Goal: Task Accomplishment & Management: Complete application form

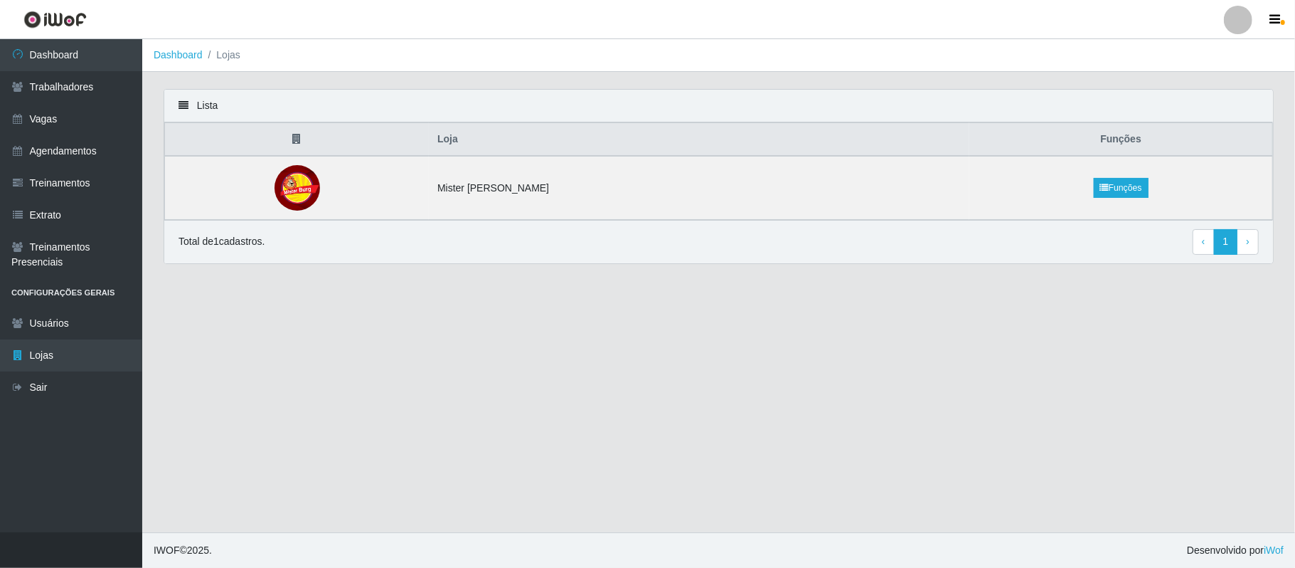
click at [1235, 21] on div at bounding box center [1238, 20] width 28 height 28
click at [1194, 106] on button "Sair" at bounding box center [1211, 110] width 128 height 29
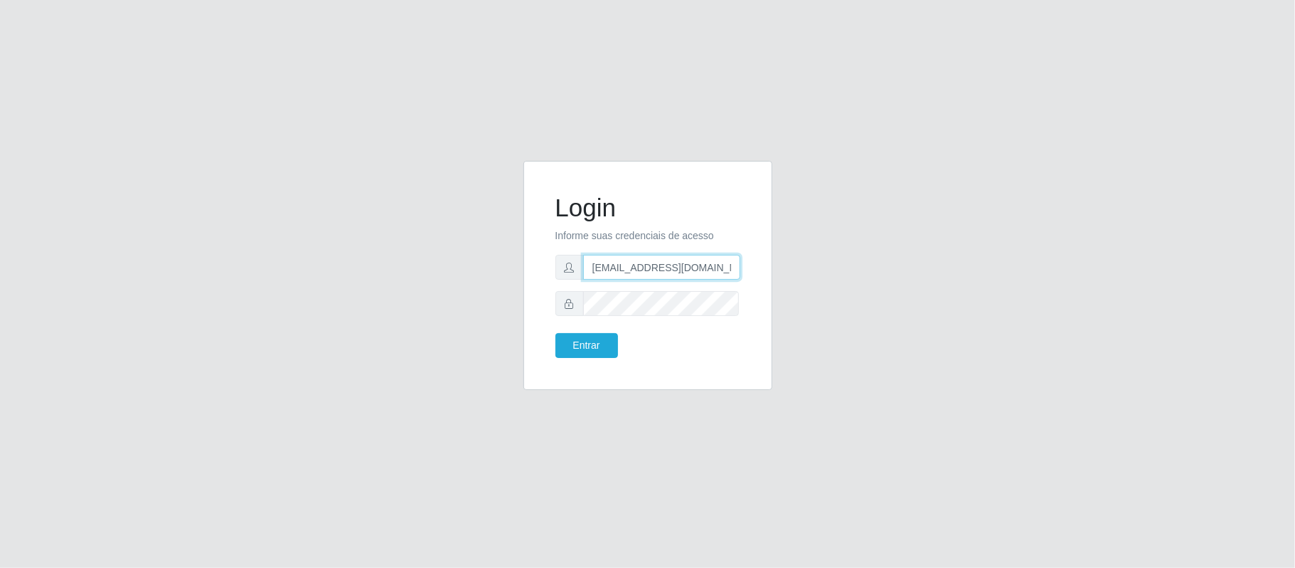
drag, startPoint x: 662, startPoint y: 267, endPoint x: 748, endPoint y: 271, distance: 86.9
click at [748, 271] on div "Login Informe suas credenciais de acesso [EMAIL_ADDRESS][DOMAIN_NAME] Entrar" at bounding box center [647, 276] width 213 height 194
type input "[EMAIL_ADDRESS][DOMAIN_NAME]"
click at [583, 339] on button "Entrar" at bounding box center [587, 345] width 63 height 25
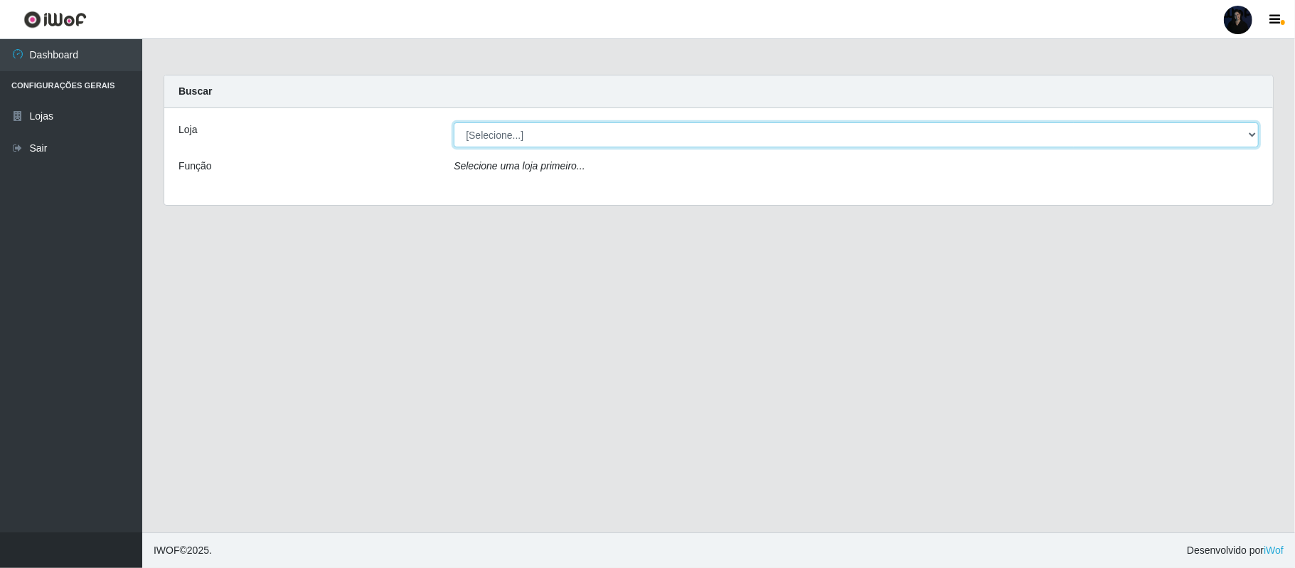
click at [660, 134] on select "[Selecione...] Hiper Queiroz - Alto da Conceição Hiper Queiroz - Boa Vista Hipe…" at bounding box center [856, 134] width 805 height 25
select select "523"
click at [454, 122] on select "[Selecione...] Hiper Queiroz - Alto da Conceição Hiper Queiroz - Boa Vista Hipe…" at bounding box center [856, 134] width 805 height 25
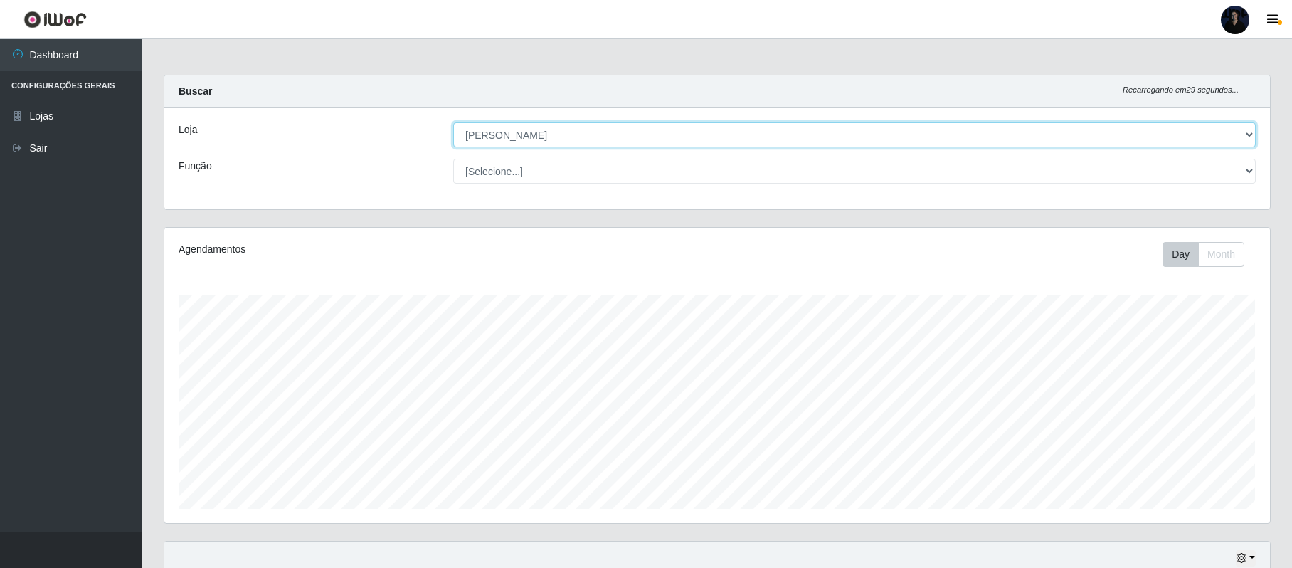
scroll to position [296, 1105]
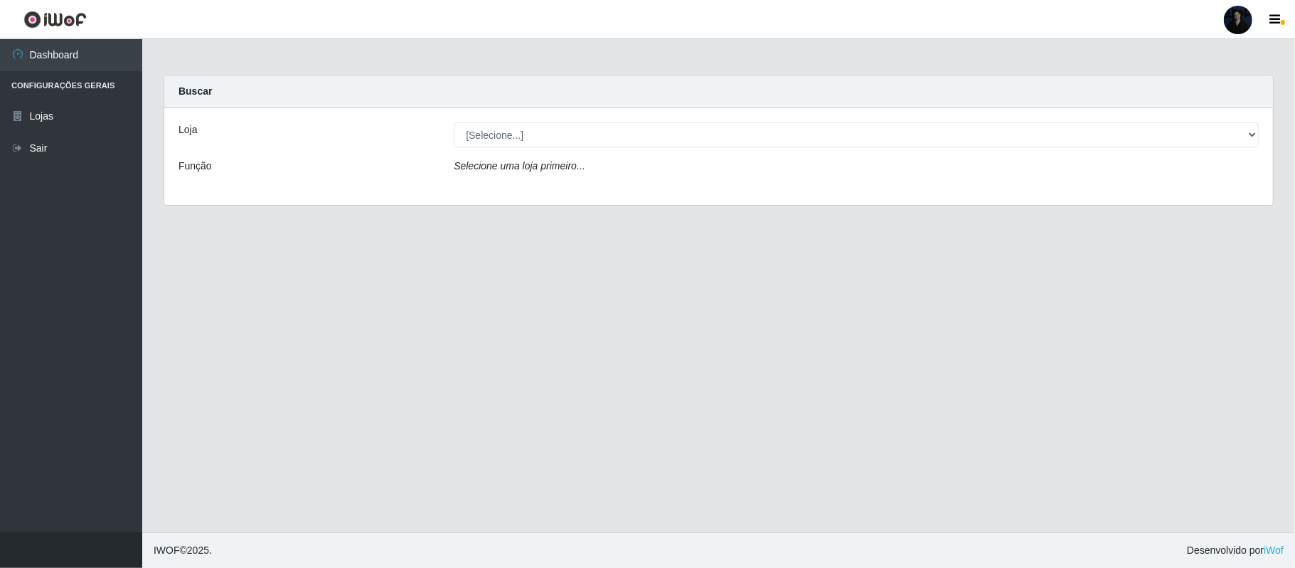
click at [1235, 21] on div at bounding box center [1238, 20] width 28 height 28
click at [1194, 109] on button "Sair" at bounding box center [1211, 110] width 128 height 29
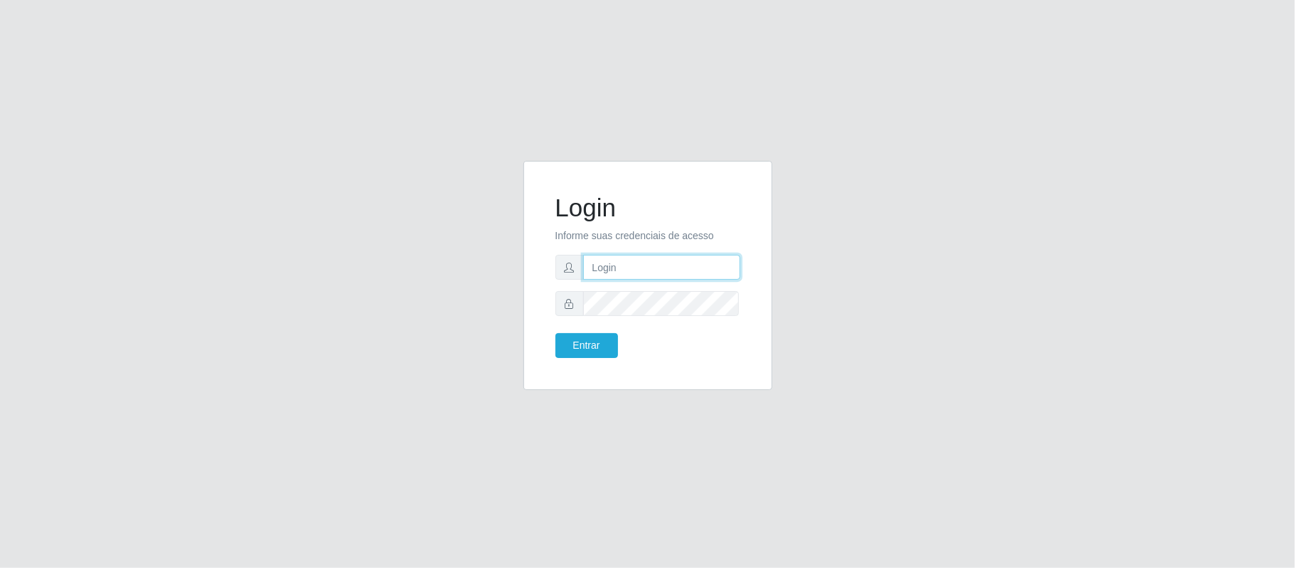
type input "[EMAIL_ADDRESS][DOMAIN_NAME]"
click at [593, 336] on button "Entrar" at bounding box center [587, 345] width 63 height 25
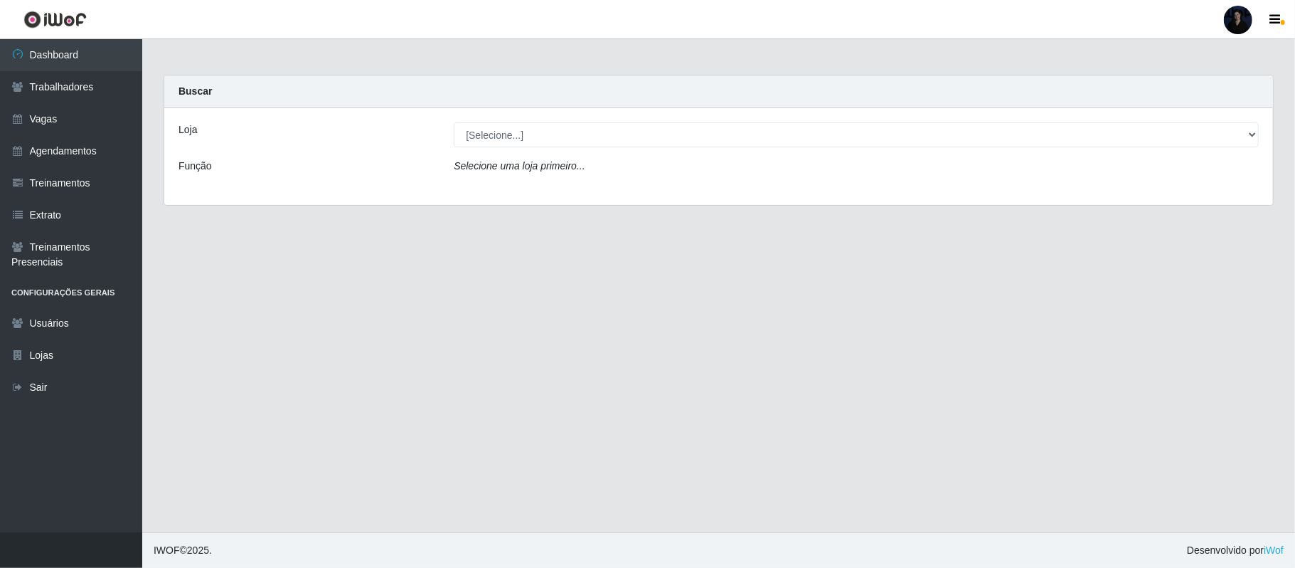
click at [491, 149] on div "Loja [Selecione...] Hiper Queiroz - Alto da Conceição Hiper Queiroz - Boa Vista…" at bounding box center [718, 156] width 1109 height 97
click at [498, 137] on select "[Selecione...] Hiper Queiroz - Alto da Conceição Hiper Queiroz - Boa Vista Hipe…" at bounding box center [856, 134] width 805 height 25
select select "523"
click at [454, 122] on select "[Selecione...] Hiper Queiroz - Alto da Conceição Hiper Queiroz - Boa Vista Hipe…" at bounding box center [856, 134] width 805 height 25
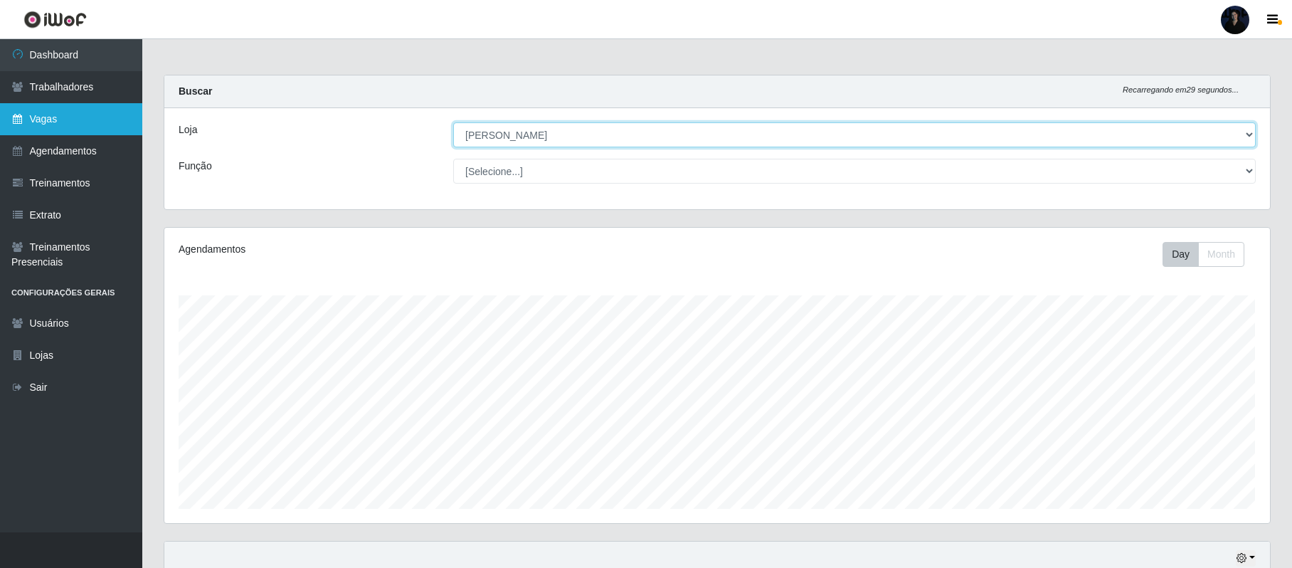
scroll to position [296, 1105]
click at [55, 108] on link "Vagas" at bounding box center [71, 119] width 142 height 32
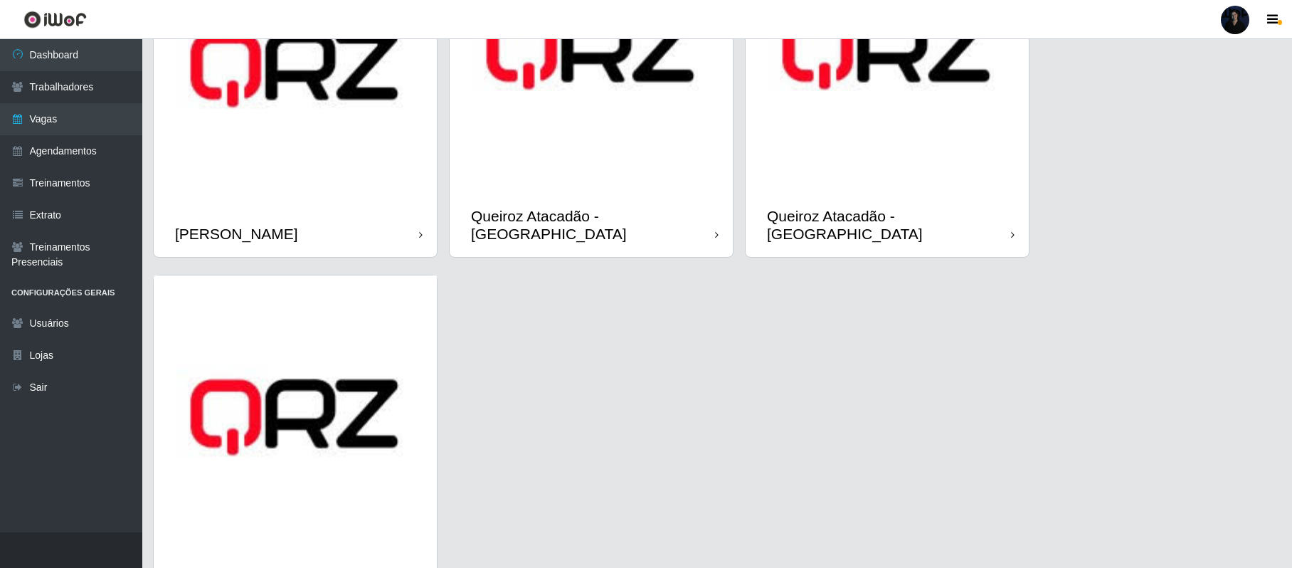
scroll to position [948, 0]
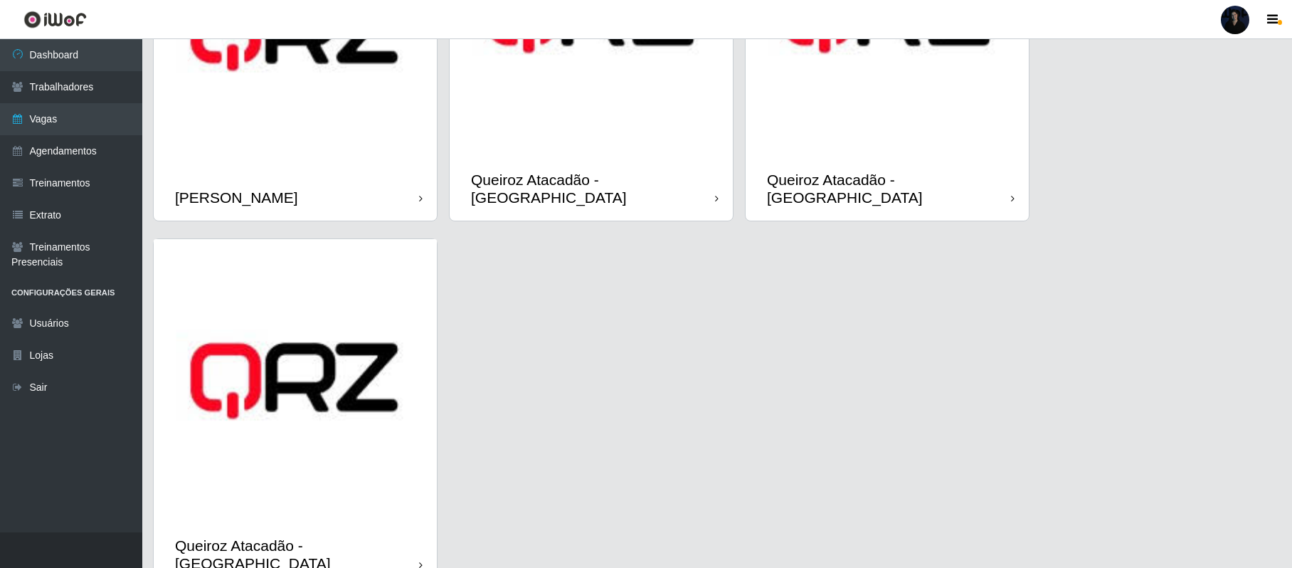
click at [320, 117] on img at bounding box center [295, 32] width 283 height 283
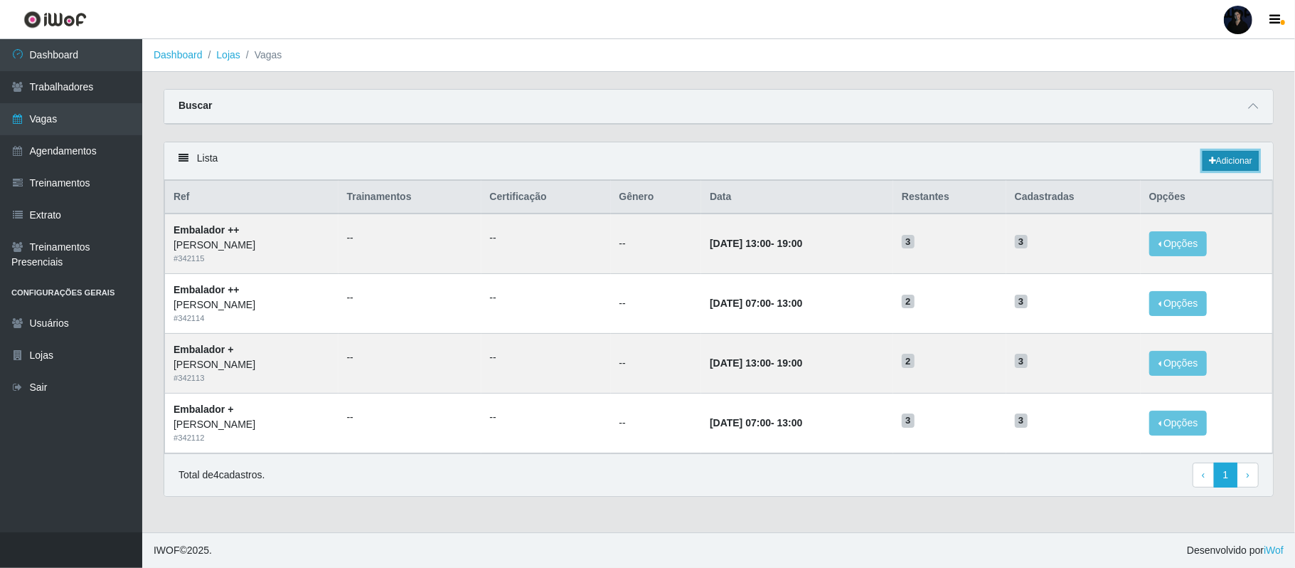
click at [1233, 164] on link "Adicionar" at bounding box center [1231, 161] width 56 height 20
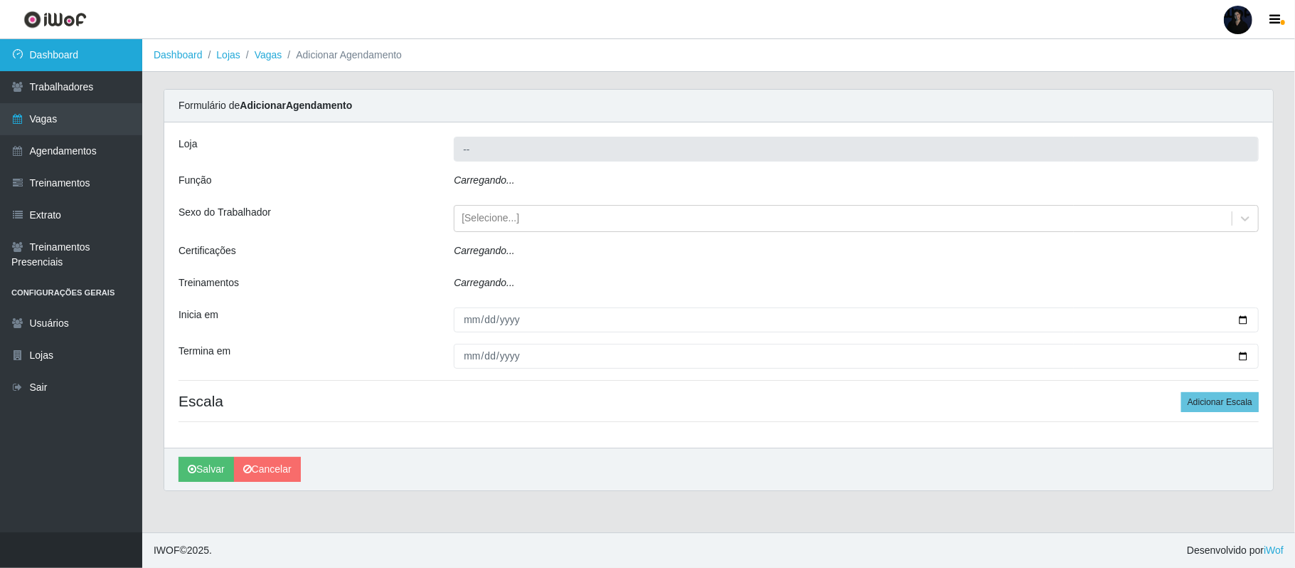
type input "[PERSON_NAME]"
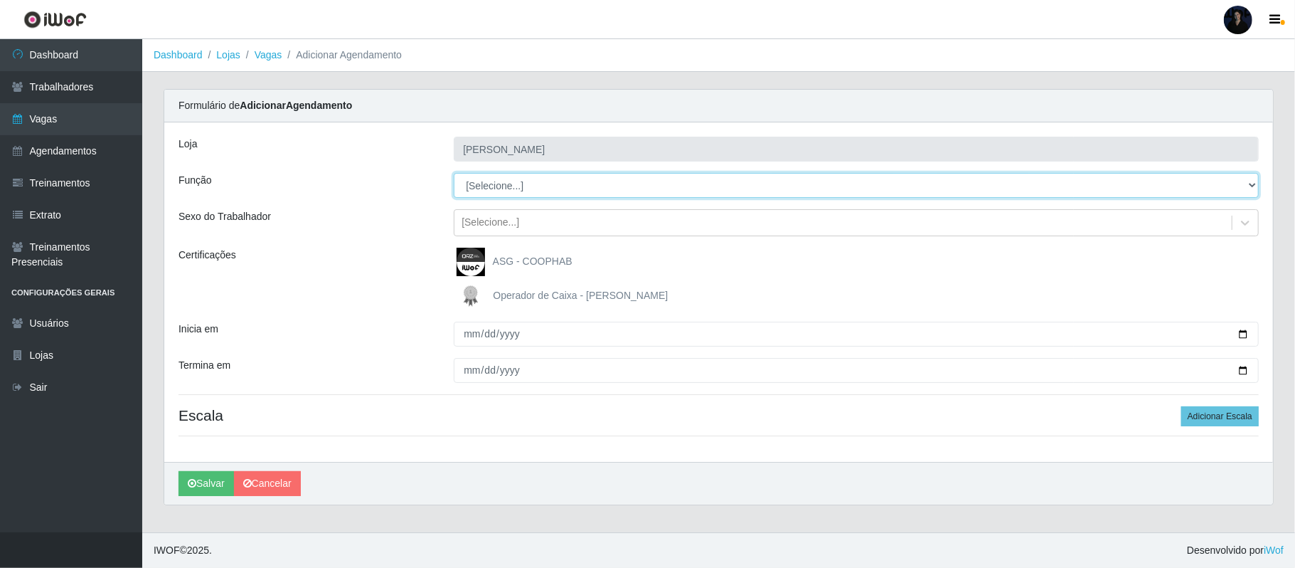
click at [470, 188] on select "[Selecione...] Embalador Embalador + Embalador ++ Repositor Repositor + Reposit…" at bounding box center [856, 185] width 805 height 25
select select "1"
click at [454, 174] on select "[Selecione...] Embalador Embalador + Embalador ++ Repositor Repositor + Reposit…" at bounding box center [856, 185] width 805 height 25
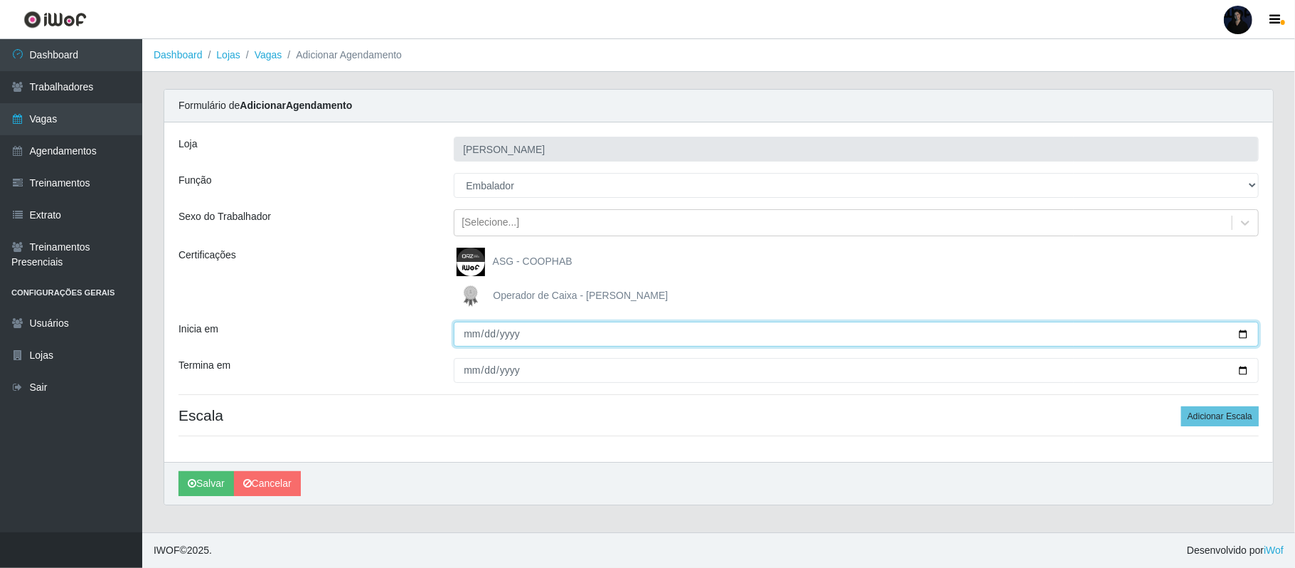
click at [1242, 333] on input "Inicia em" at bounding box center [856, 334] width 805 height 25
type input "2025-09-12"
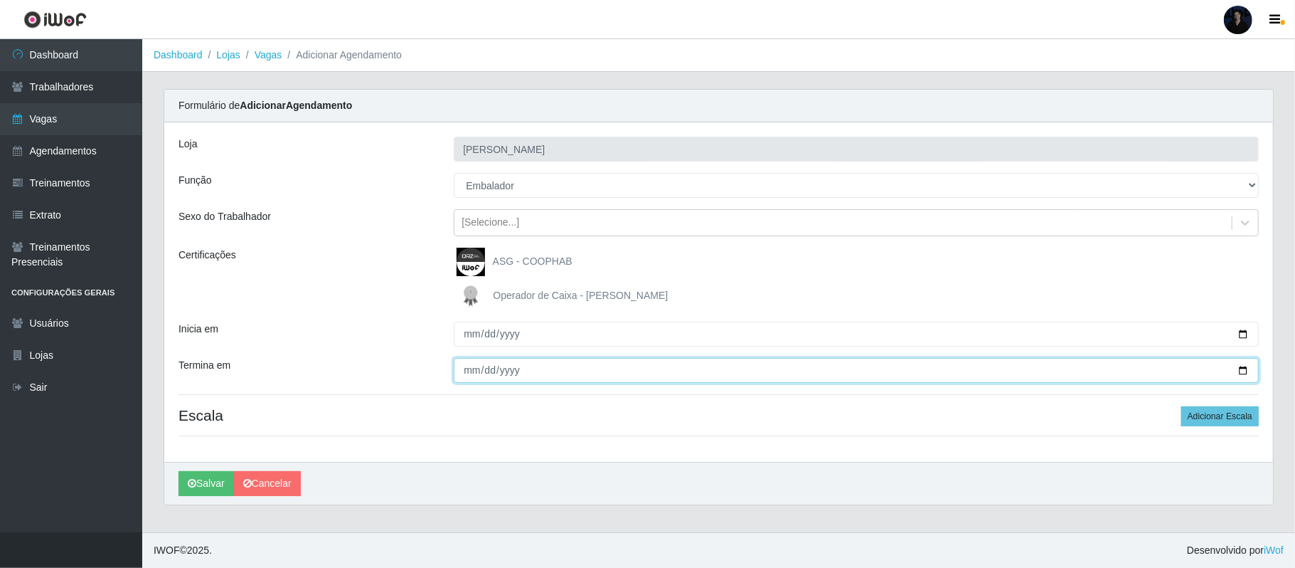
click at [1241, 373] on input "Termina em" at bounding box center [856, 370] width 805 height 25
type input "2025-09-12"
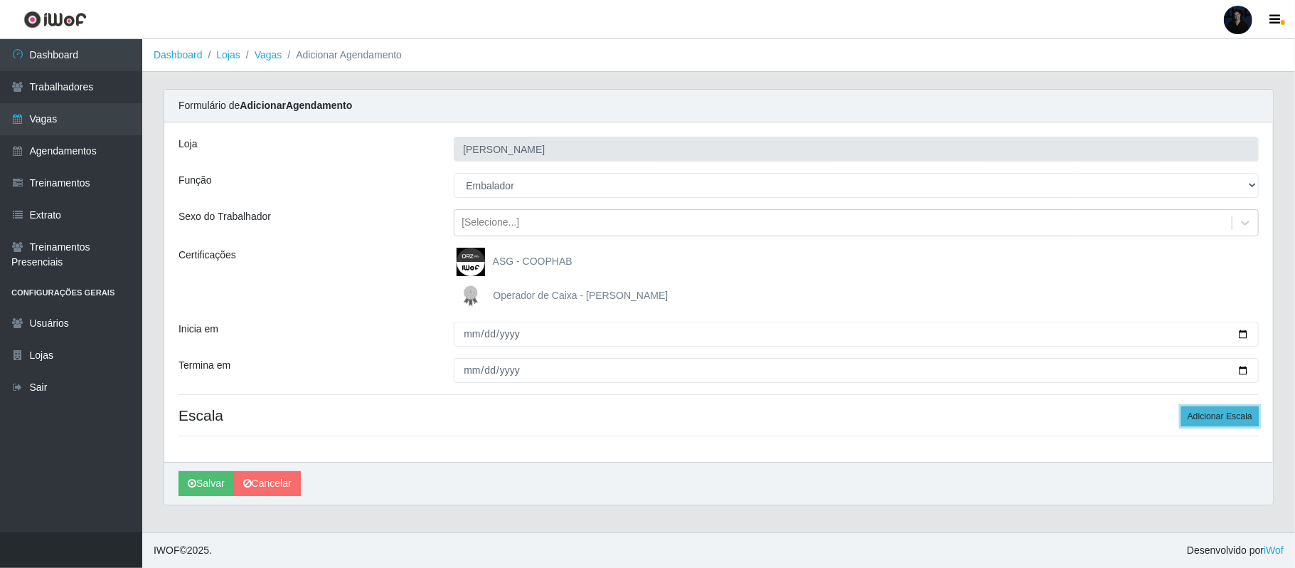
click at [1210, 423] on button "Adicionar Escala" at bounding box center [1221, 416] width 78 height 20
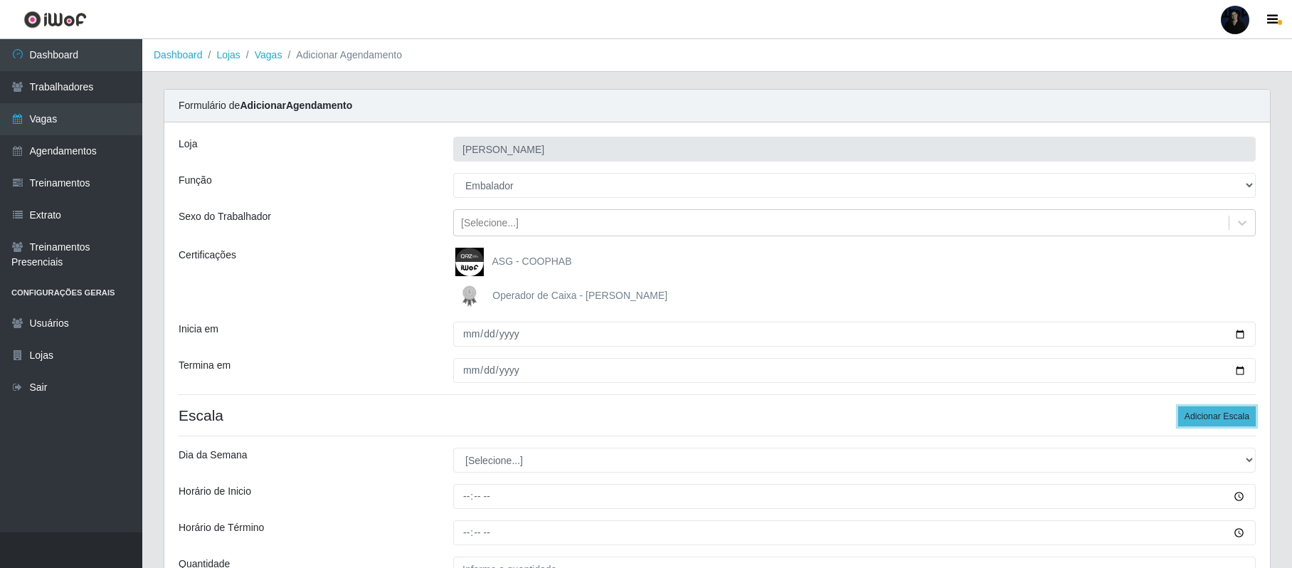
click at [1210, 423] on button "Adicionar Escala" at bounding box center [1217, 416] width 78 height 20
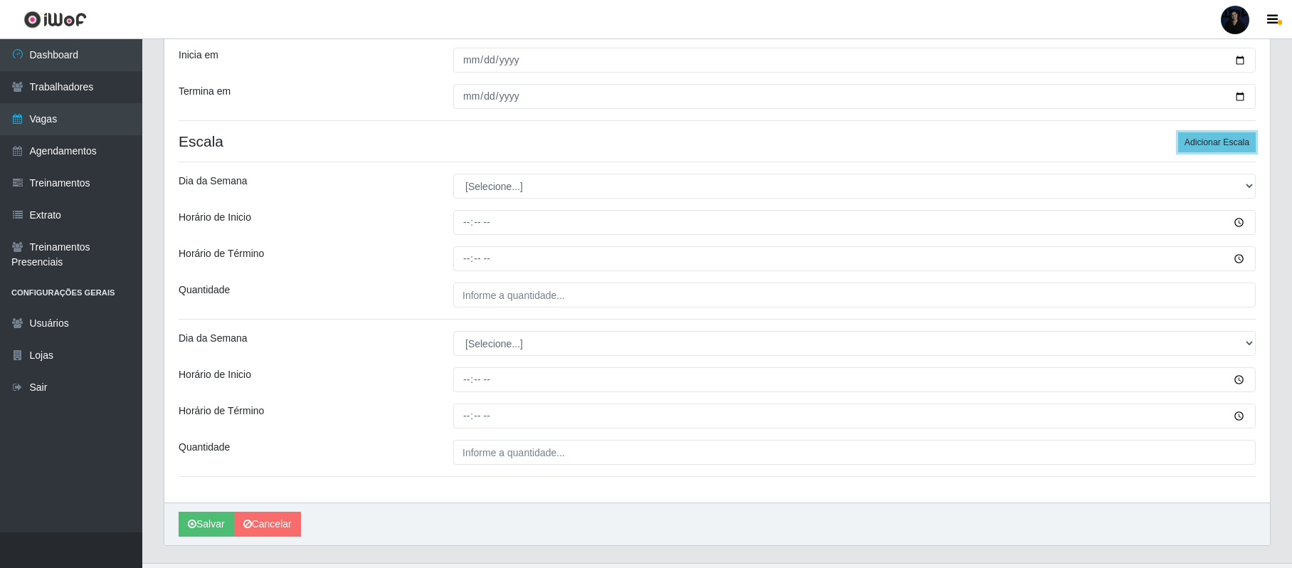
scroll to position [285, 0]
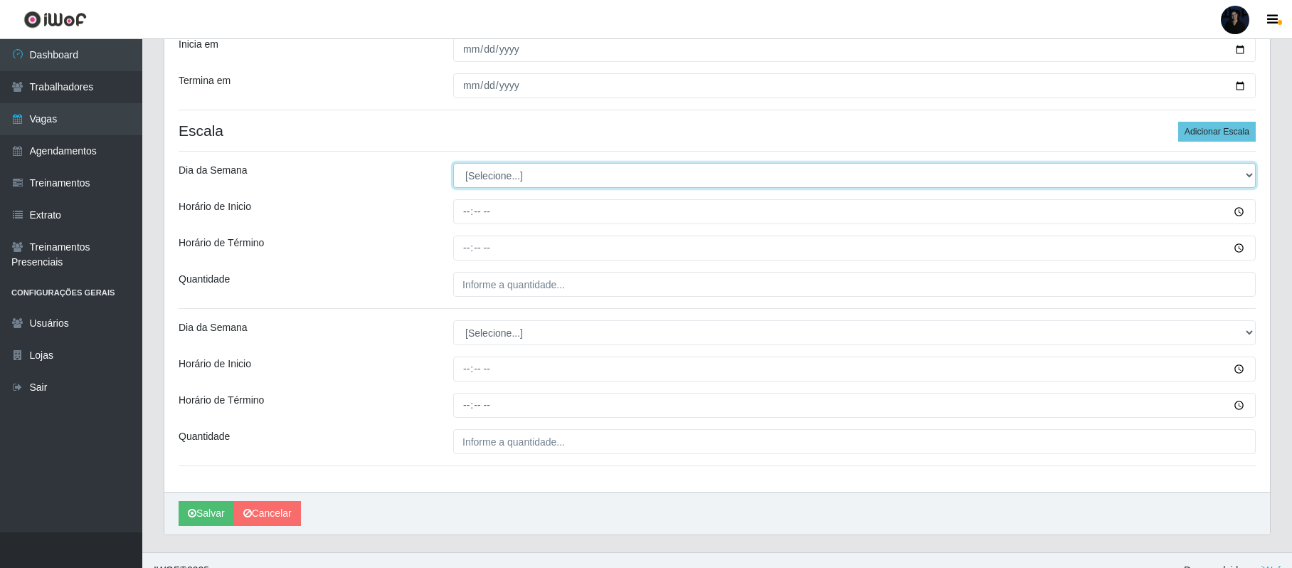
click at [491, 174] on select "[Selecione...] Segunda Terça Quarta Quinta Sexta Sábado Domingo" at bounding box center [854, 175] width 802 height 25
select select "5"
click at [453, 164] on select "[Selecione...] Segunda Terça Quarta Quinta Sexta Sábado Domingo" at bounding box center [854, 175] width 802 height 25
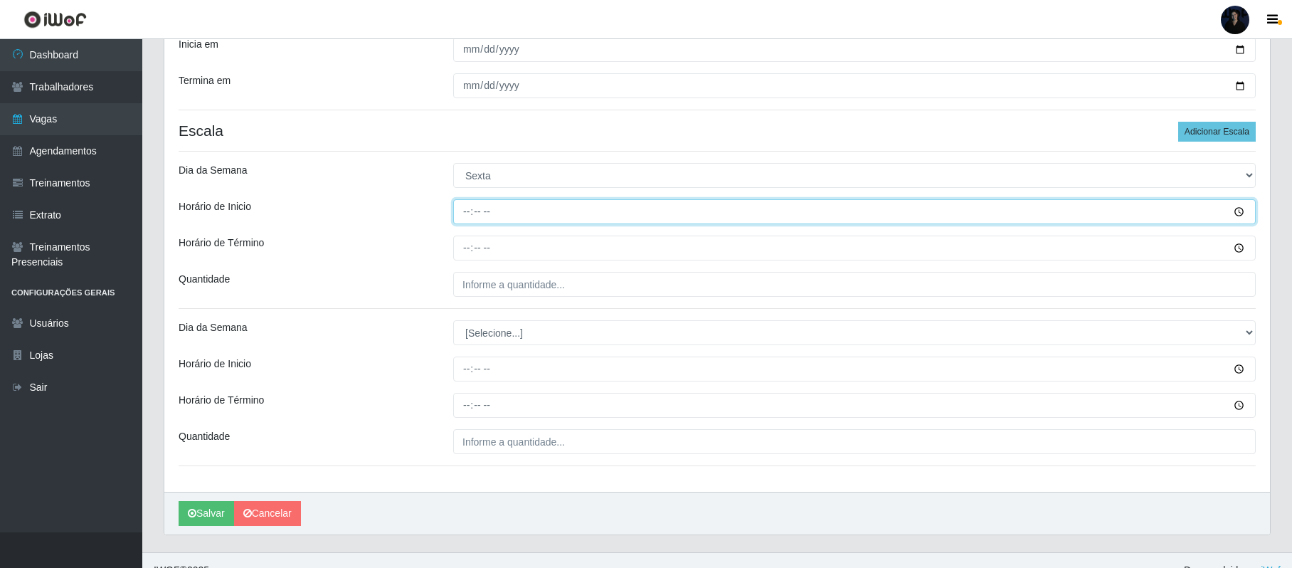
click at [457, 206] on input "Horário de Inicio" at bounding box center [854, 211] width 802 height 25
type input "08:00"
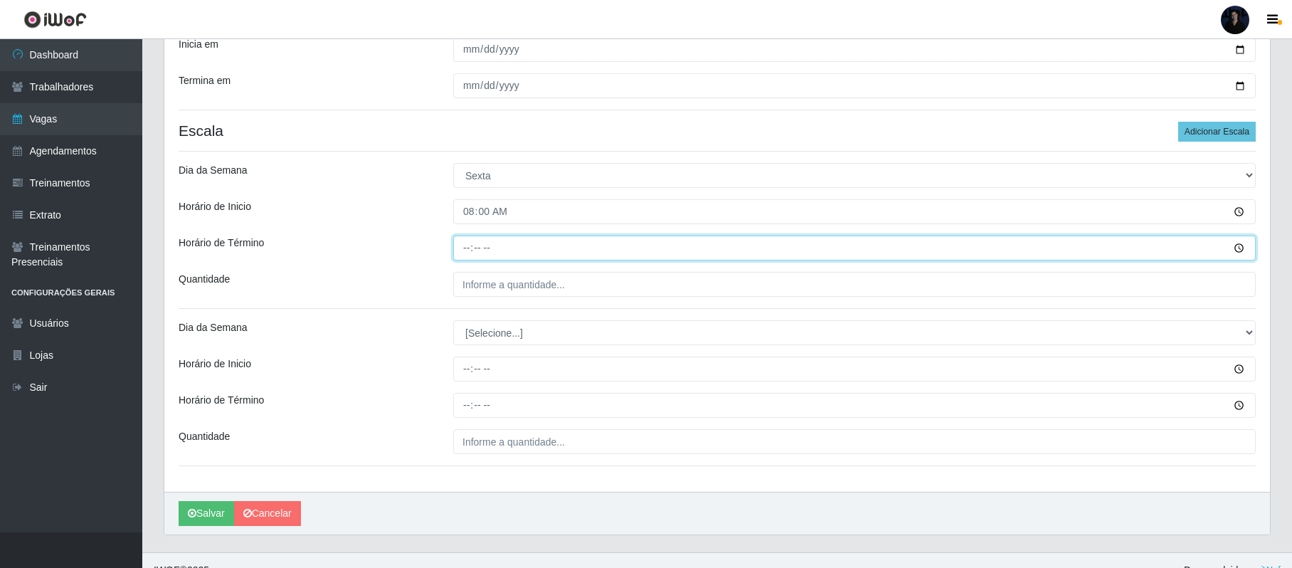
click at [467, 243] on input "Horário de Término" at bounding box center [854, 247] width 802 height 25
type input "14:00"
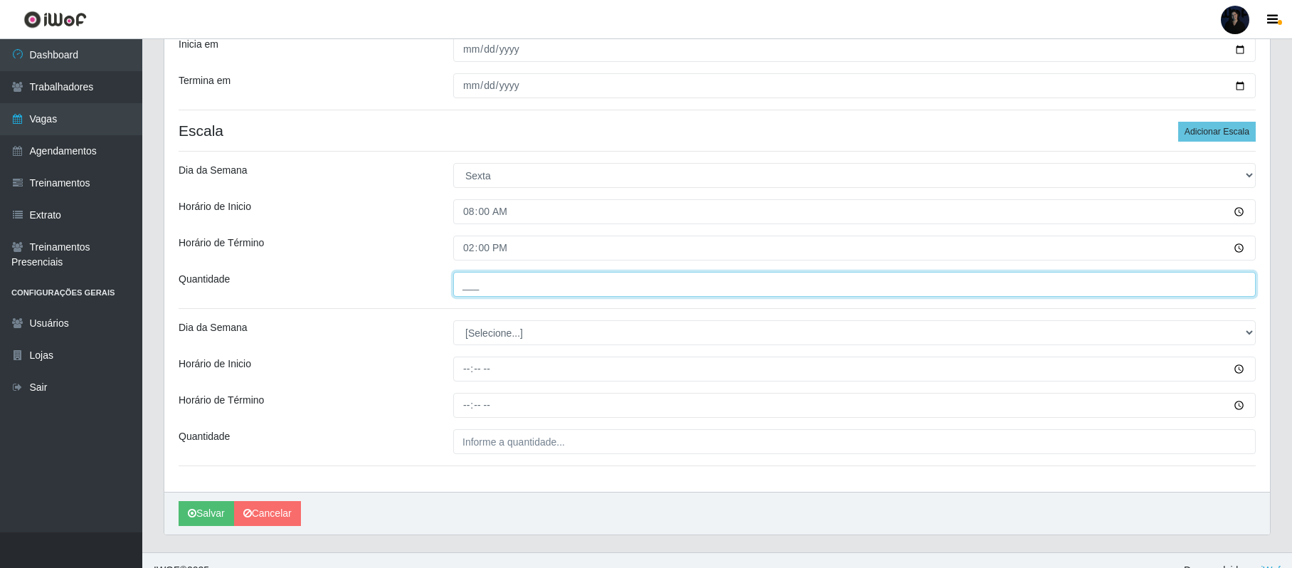
click at [470, 280] on input "___" at bounding box center [854, 284] width 802 height 25
type input "3__"
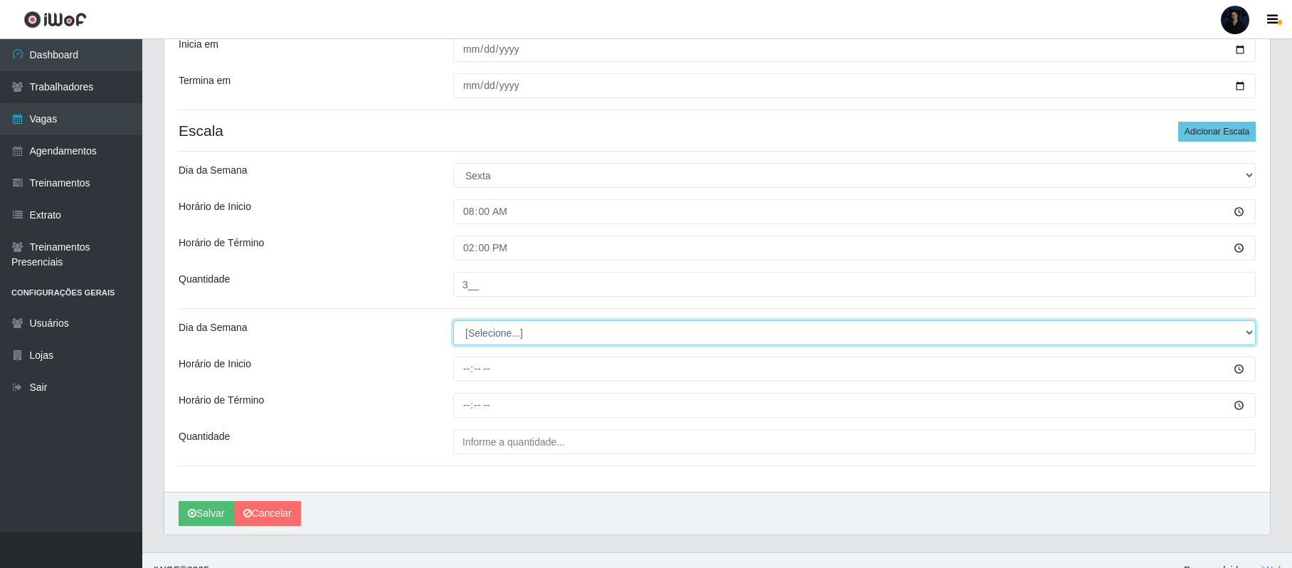
click at [482, 333] on select "[Selecione...] Segunda Terça Quarta Quinta Sexta Sábado Domingo" at bounding box center [854, 332] width 802 height 25
select select "5"
click at [453, 322] on select "[Selecione...] Segunda Terça Quarta Quinta Sexta Sábado Domingo" at bounding box center [854, 332] width 802 height 25
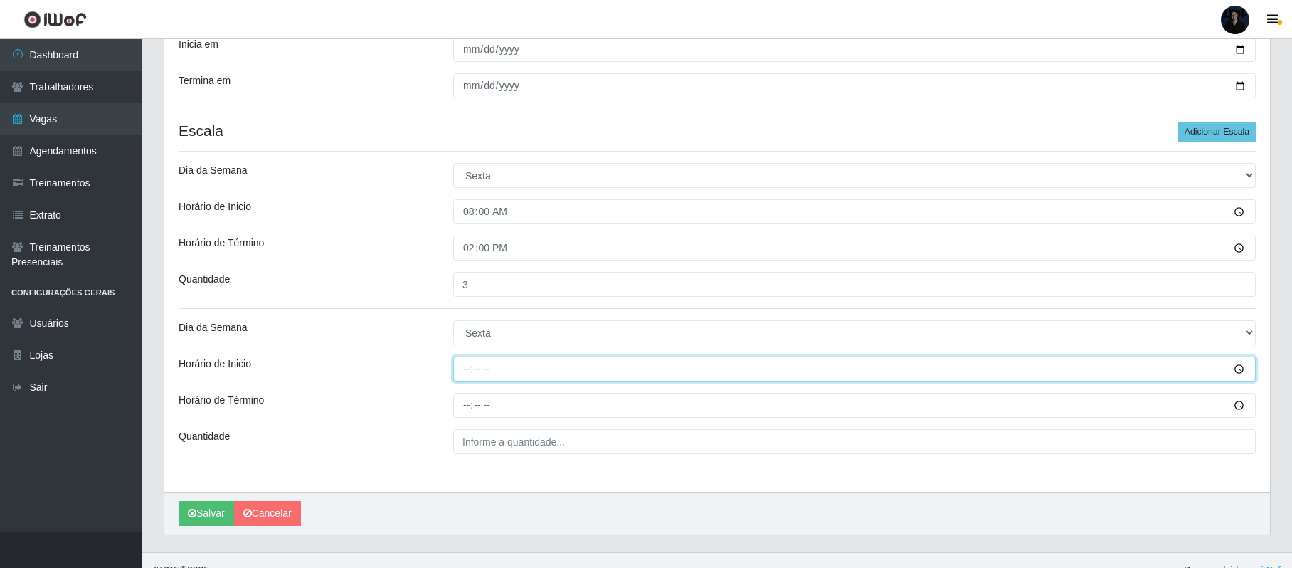
click at [465, 371] on input "Horário de Inicio" at bounding box center [854, 368] width 802 height 25
type input "09:00"
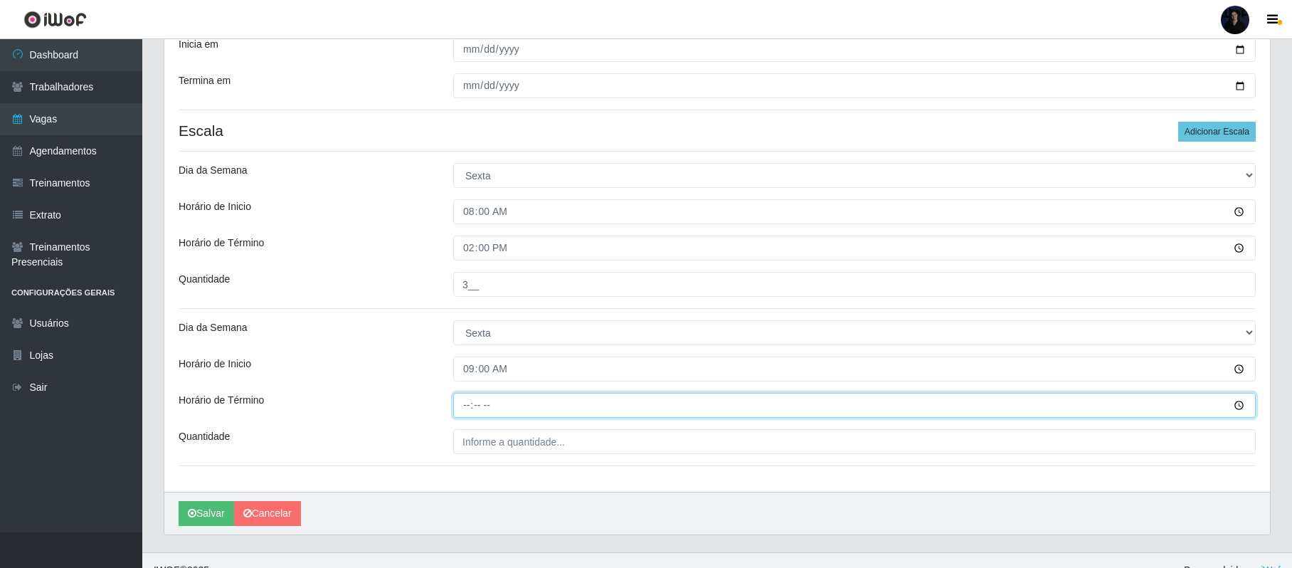
click at [467, 403] on input "Horário de Término" at bounding box center [854, 405] width 802 height 25
type input "15:00"
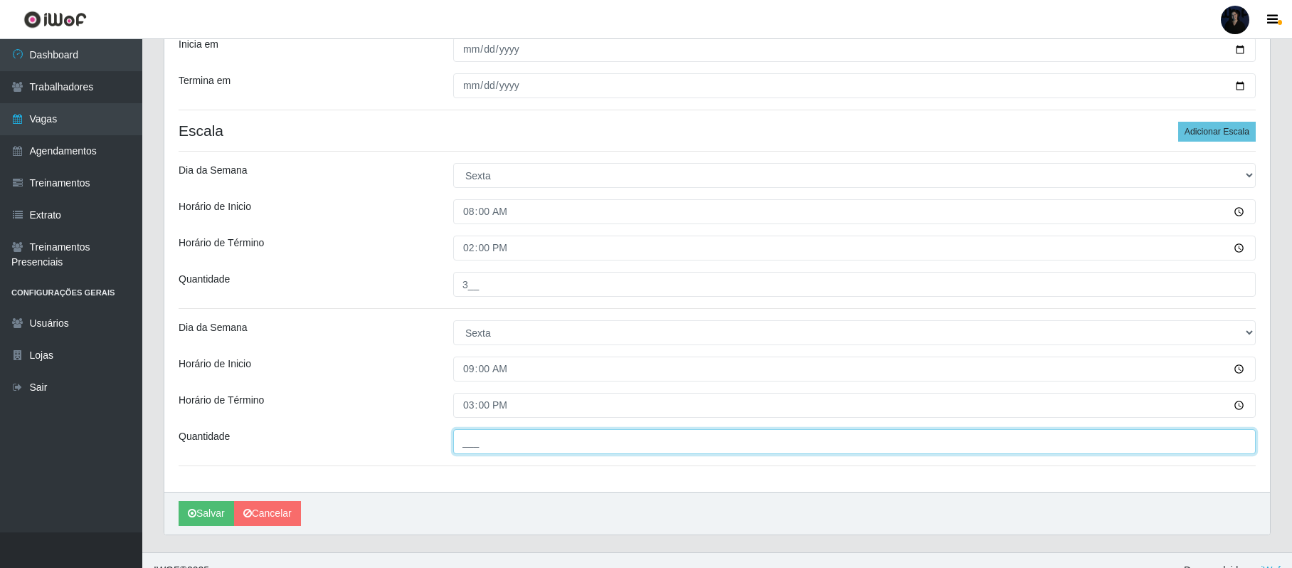
click at [467, 430] on input "___" at bounding box center [854, 441] width 802 height 25
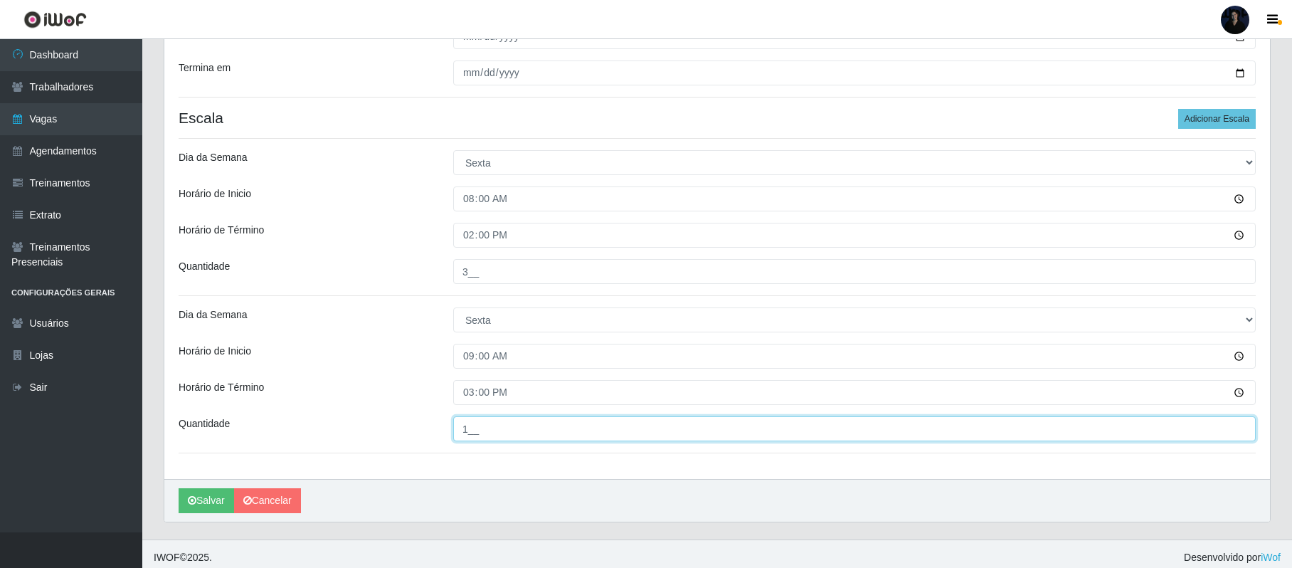
scroll to position [307, 0]
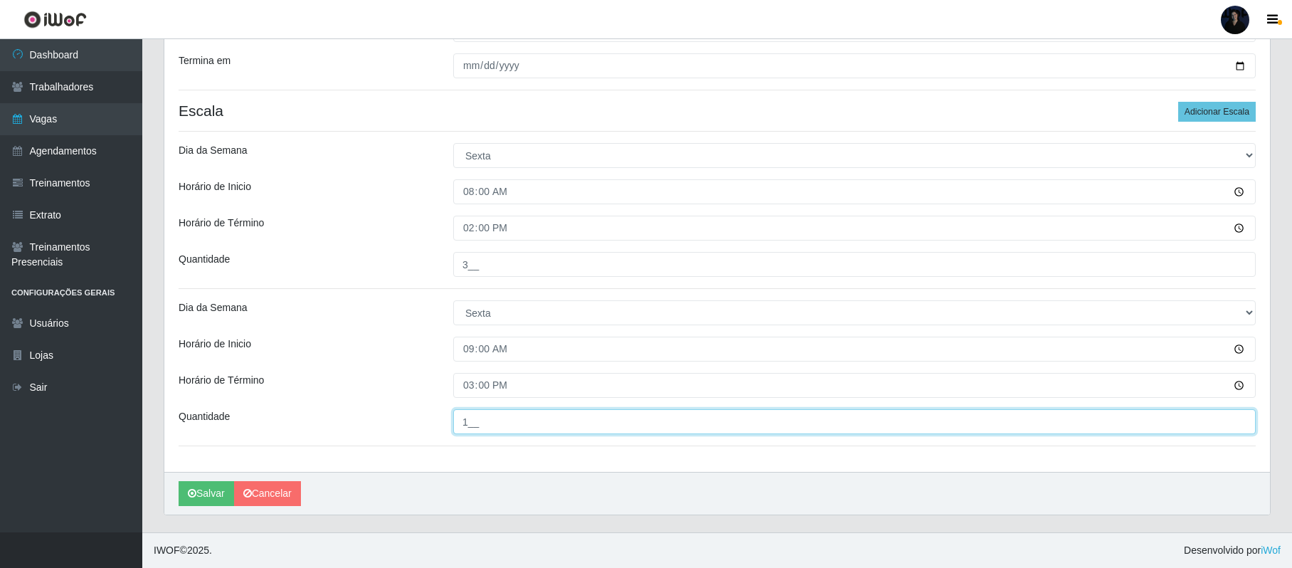
type input "1__"
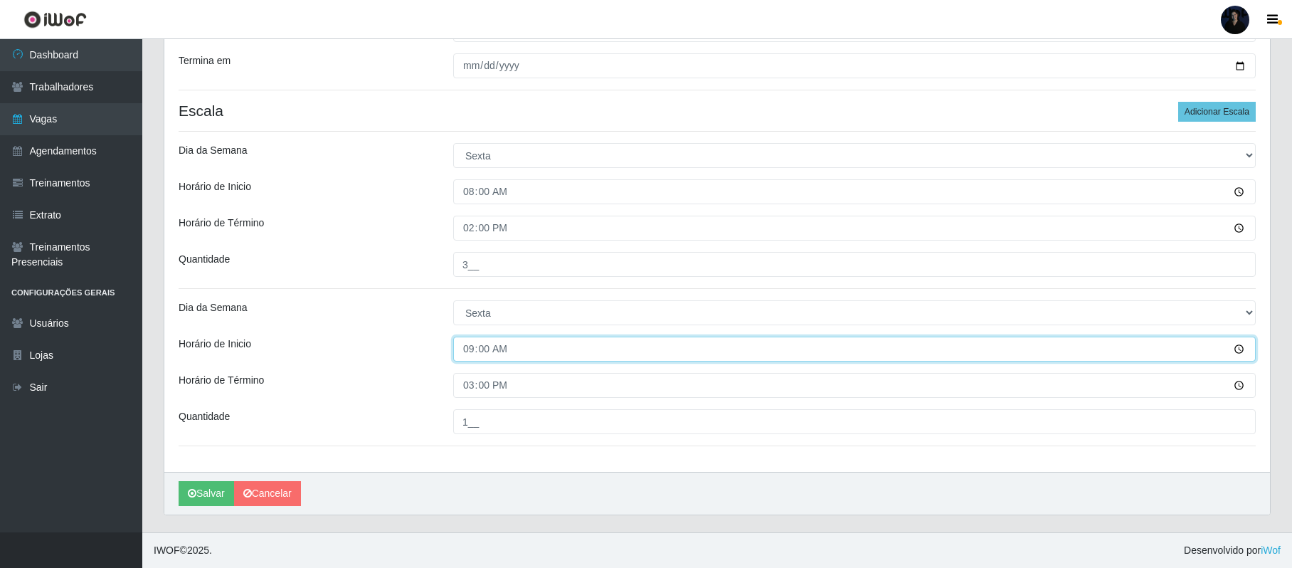
click at [462, 350] on input "09:00" at bounding box center [854, 348] width 802 height 25
click at [464, 343] on input "14:00" at bounding box center [854, 348] width 802 height 25
click at [470, 353] on input "20:00" at bounding box center [854, 348] width 802 height 25
type input "14:00"
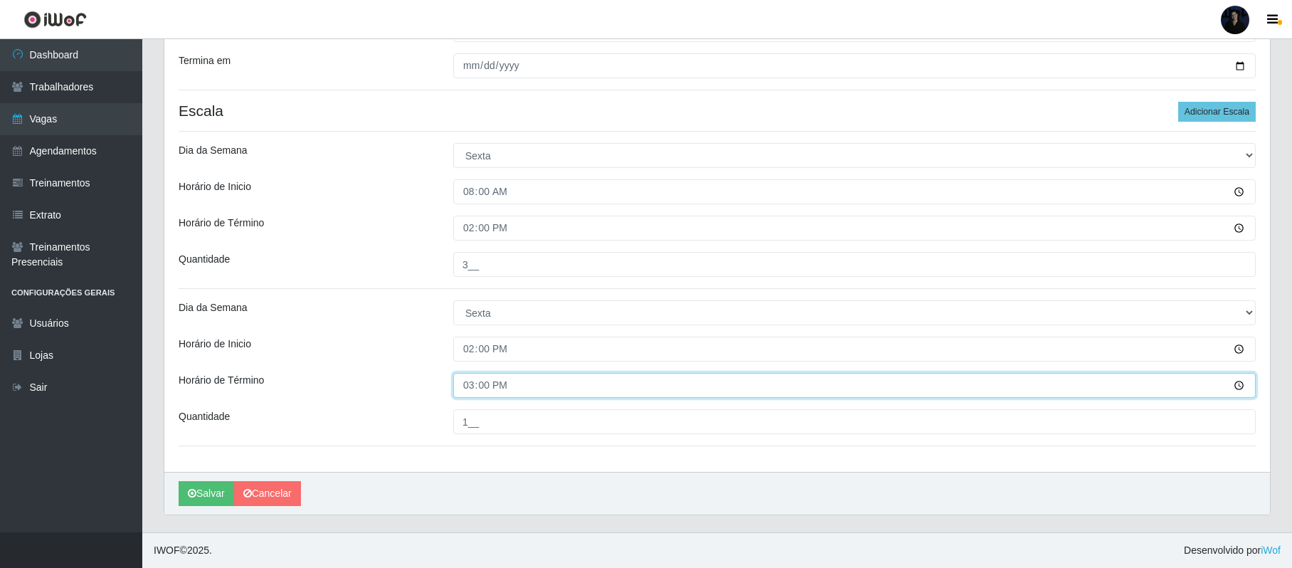
click at [470, 384] on input "15:00" at bounding box center [854, 385] width 802 height 25
type input "20:00"
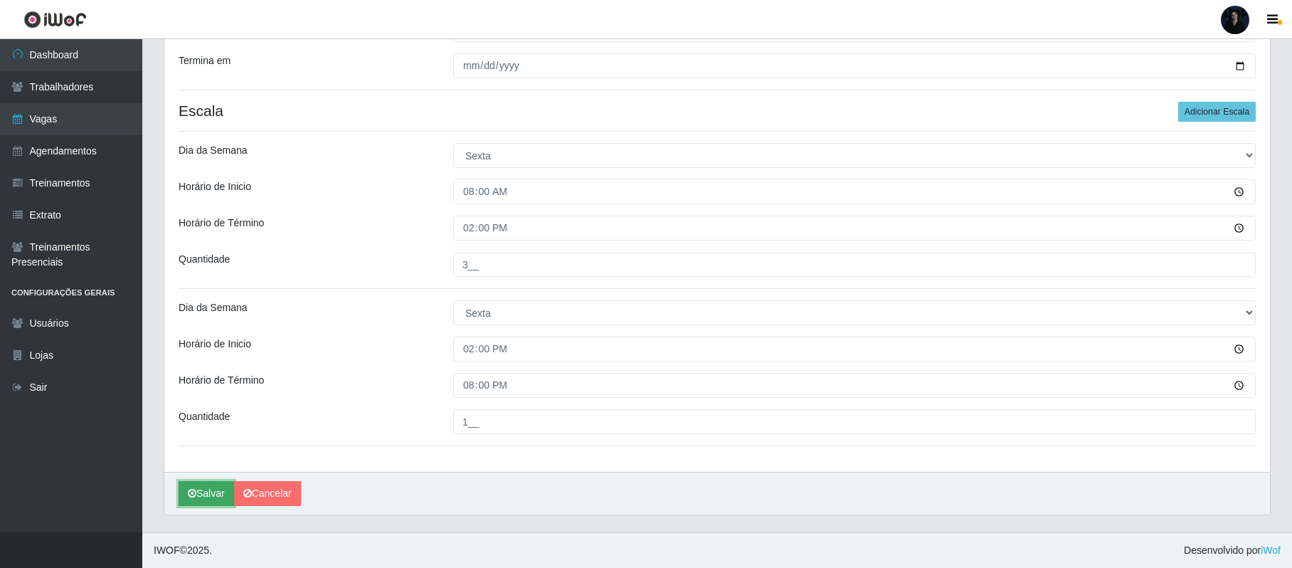
click at [206, 493] on button "Salvar" at bounding box center [206, 493] width 55 height 25
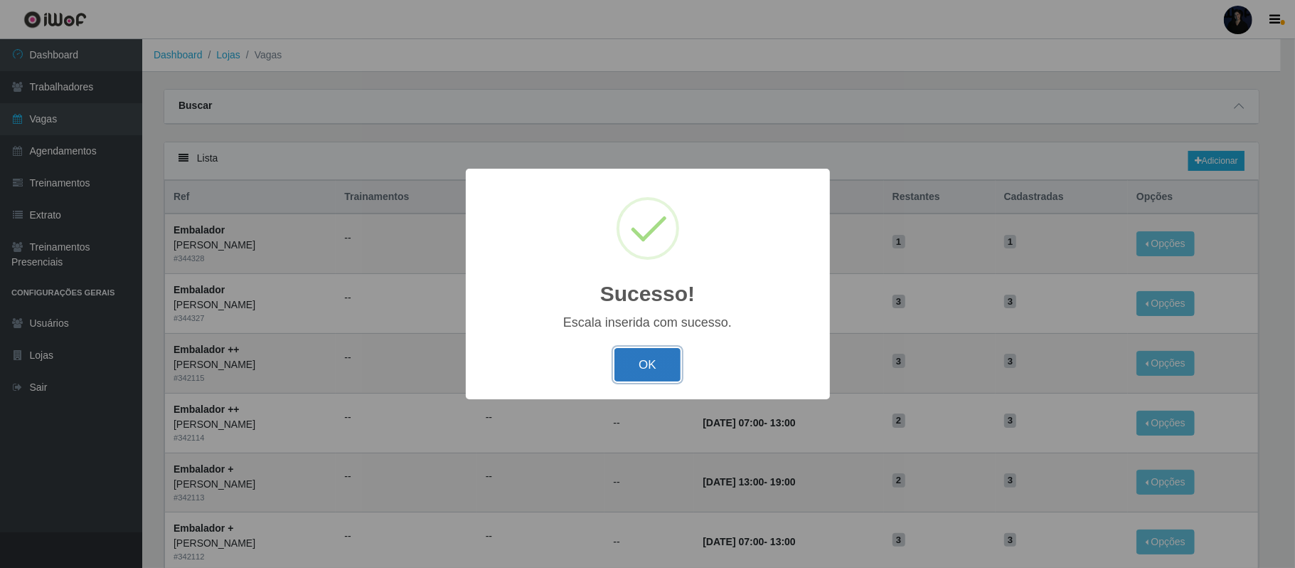
click at [635, 357] on button "OK" at bounding box center [648, 364] width 66 height 33
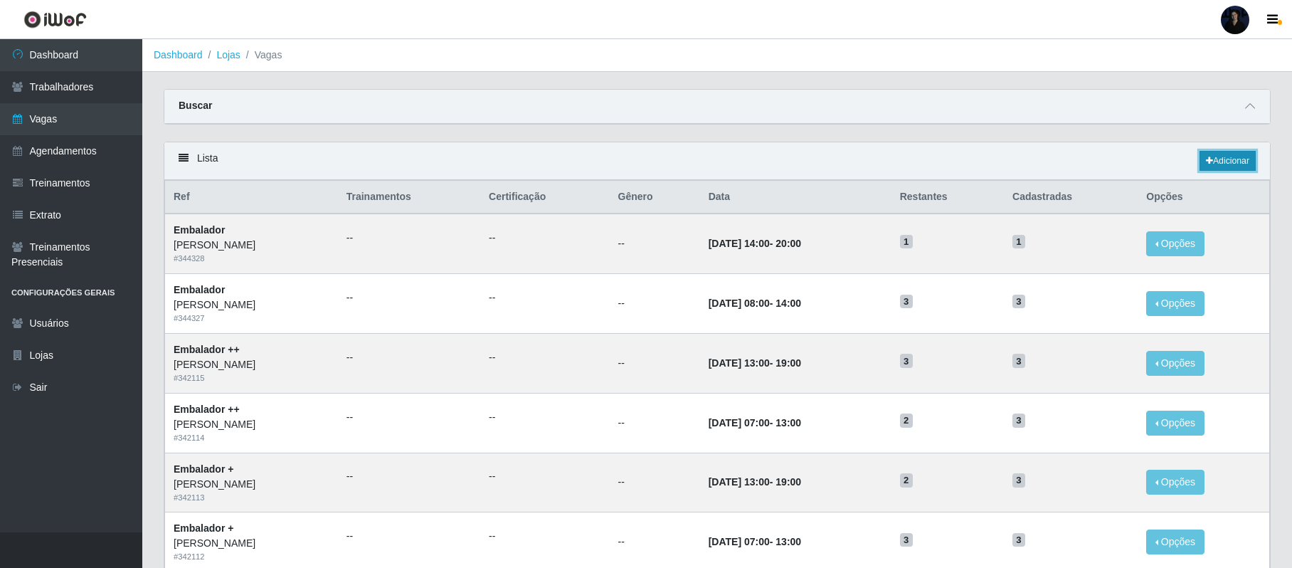
click at [1224, 169] on link "Adicionar" at bounding box center [1227, 161] width 56 height 20
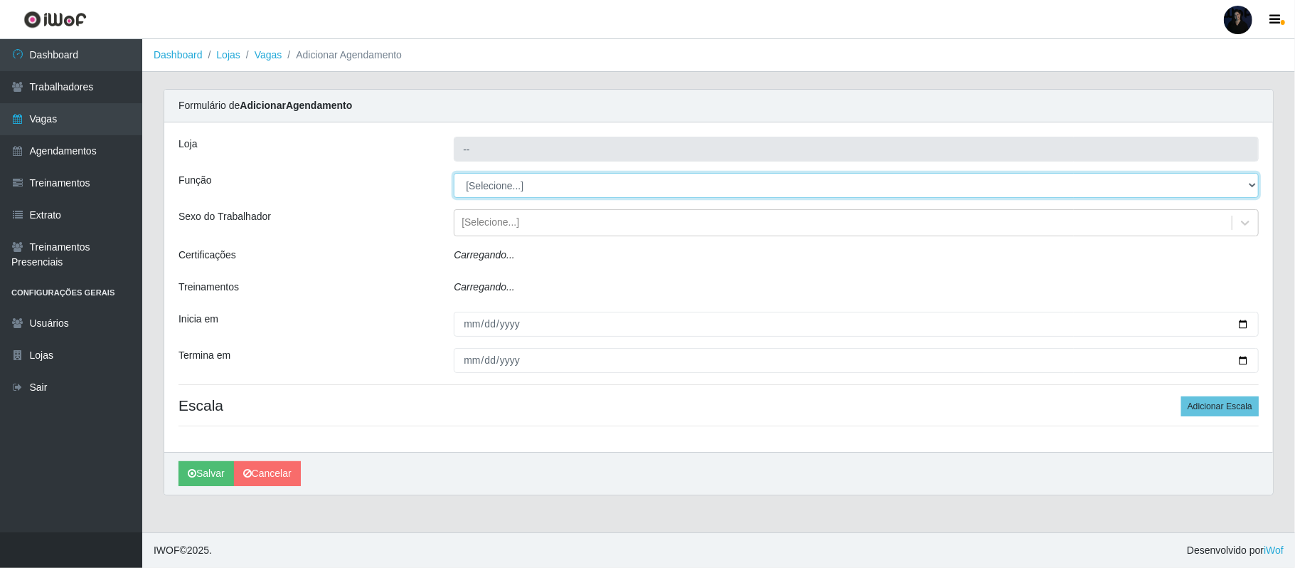
click at [531, 180] on select "[Selecione...] Embalador Embalador + Embalador ++ Repositor Repositor + Reposit…" at bounding box center [856, 185] width 805 height 25
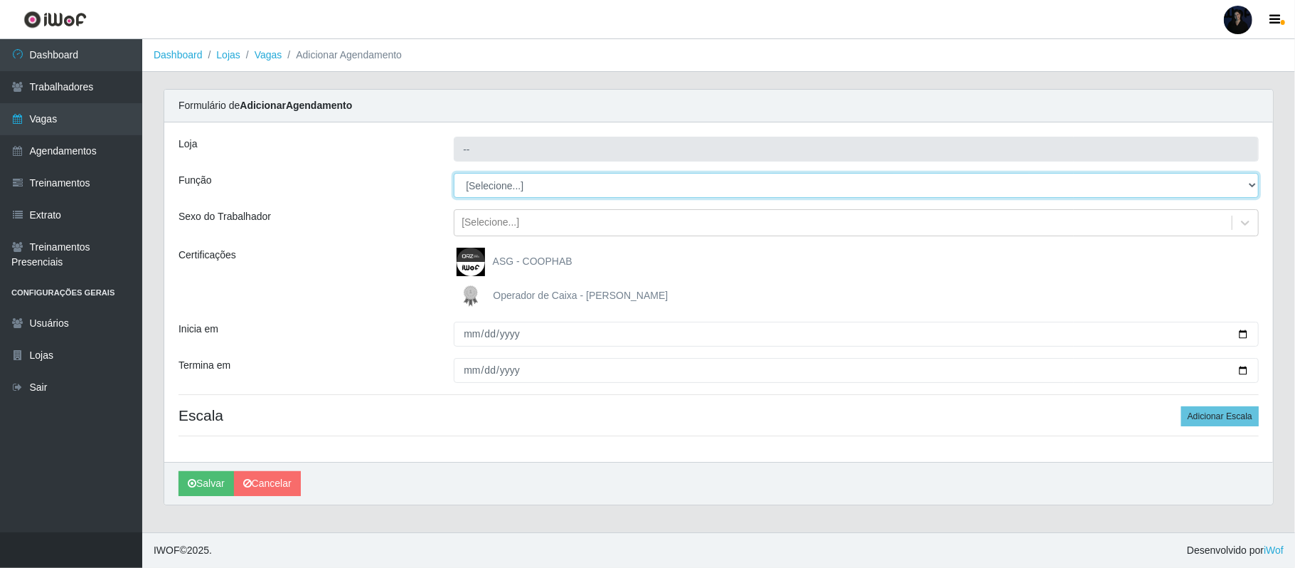
type input "[PERSON_NAME]"
select select "24"
click at [454, 174] on select "[Selecione...] Embalador Embalador + Embalador ++ Repositor Repositor + Reposit…" at bounding box center [856, 185] width 805 height 25
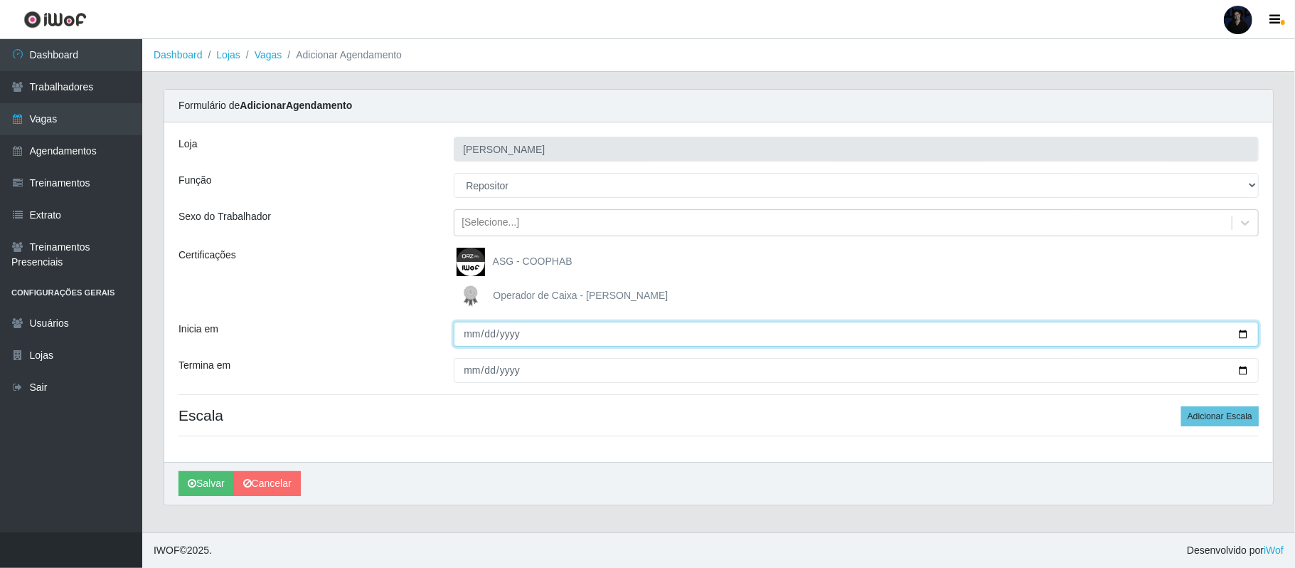
click at [1236, 334] on input "Inicia em" at bounding box center [856, 334] width 805 height 25
type input "2025-09-12"
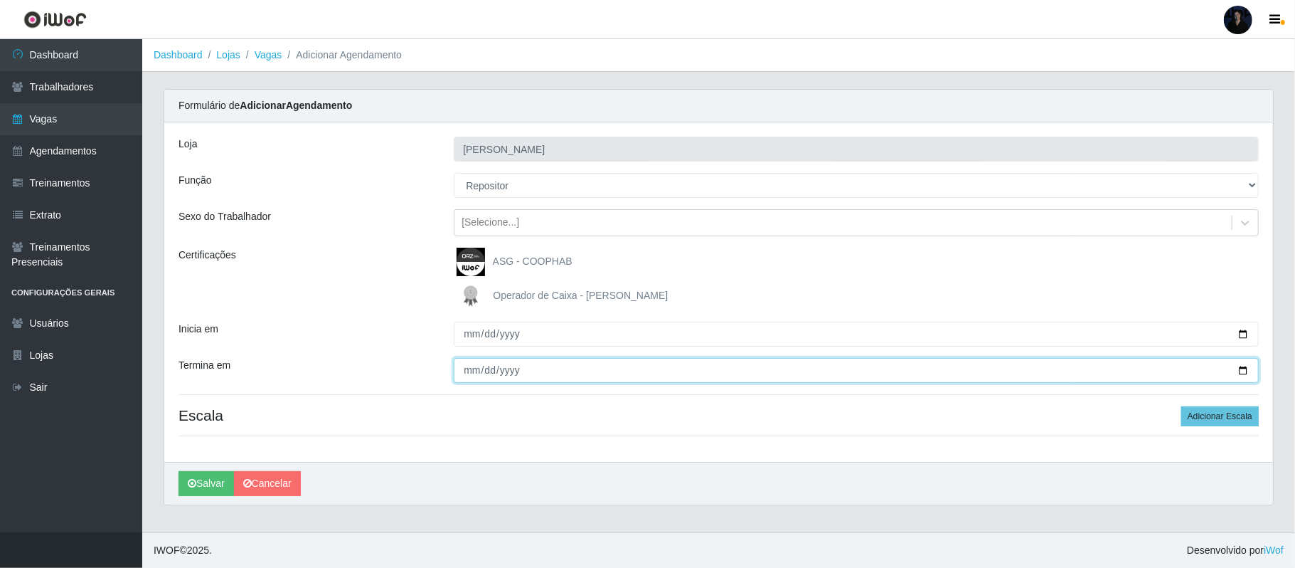
click at [1244, 369] on input "Termina em" at bounding box center [856, 370] width 805 height 25
type input "2025-09-12"
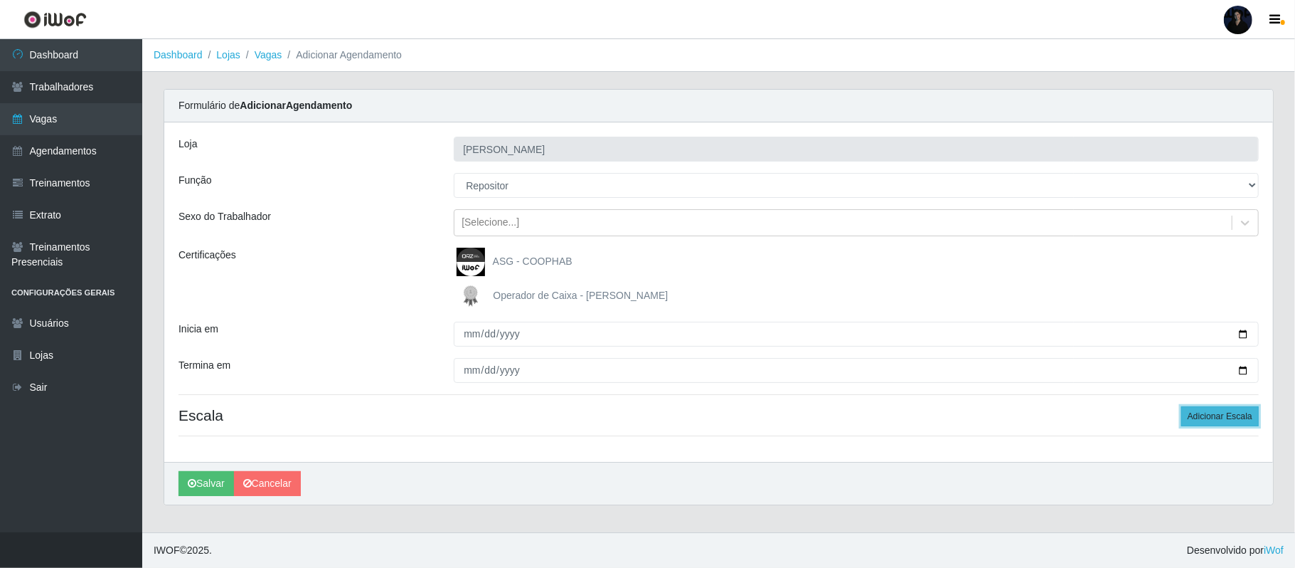
click at [1199, 413] on button "Adicionar Escala" at bounding box center [1221, 416] width 78 height 20
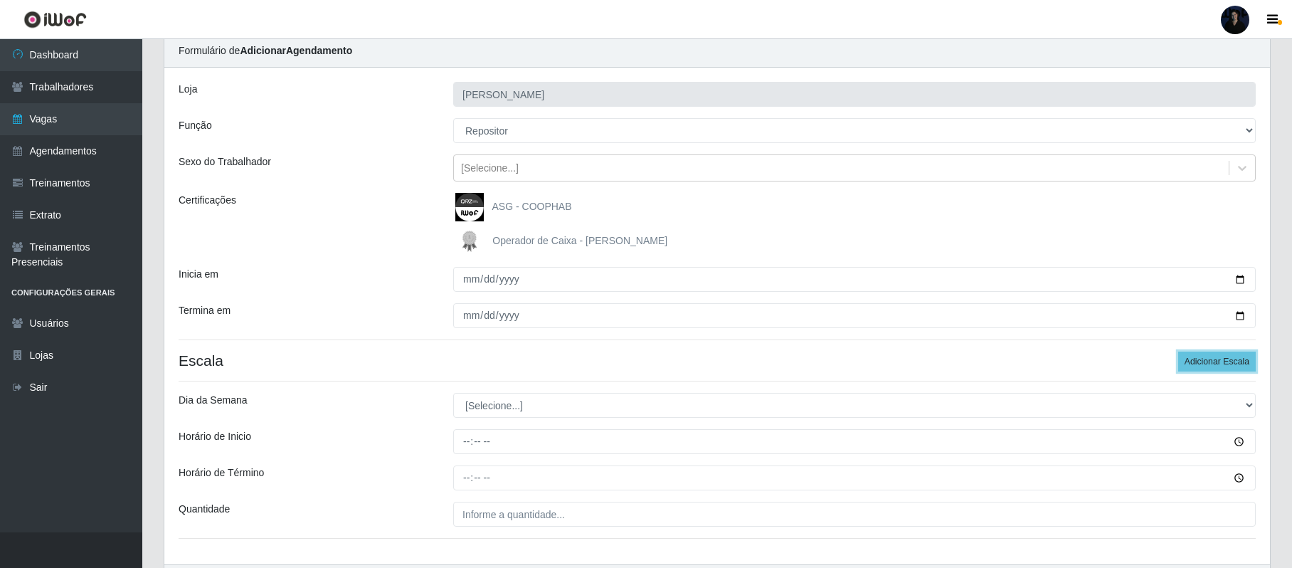
scroll to position [149, 0]
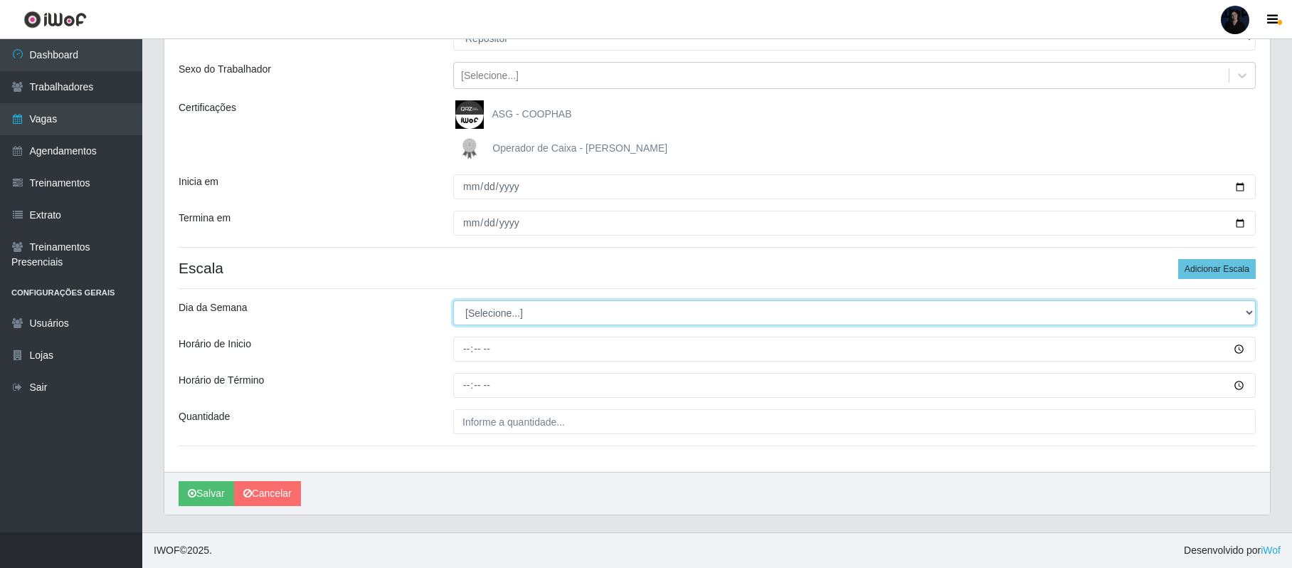
click at [482, 317] on select "[Selecione...] Segunda Terça Quarta Quinta Sexta Sábado Domingo" at bounding box center [854, 312] width 802 height 25
select select "5"
click at [453, 300] on select "[Selecione...] Segunda Terça Quarta Quinta Sexta Sábado Domingo" at bounding box center [854, 312] width 802 height 25
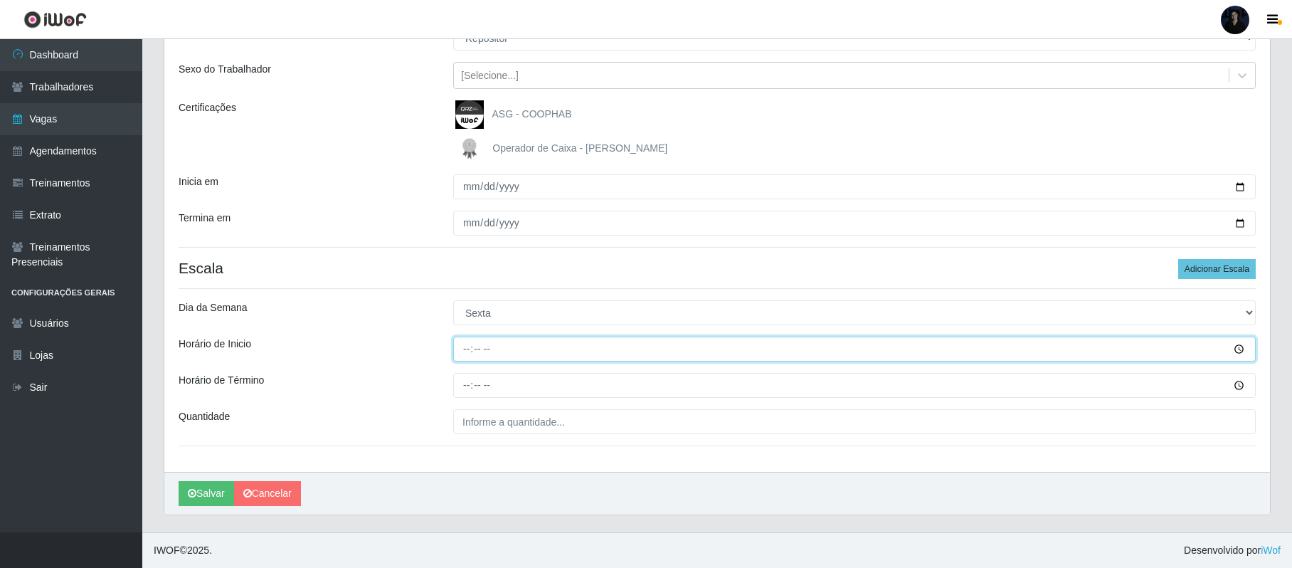
click at [468, 351] on input "Horário de Inicio" at bounding box center [854, 348] width 802 height 25
type input "09:00"
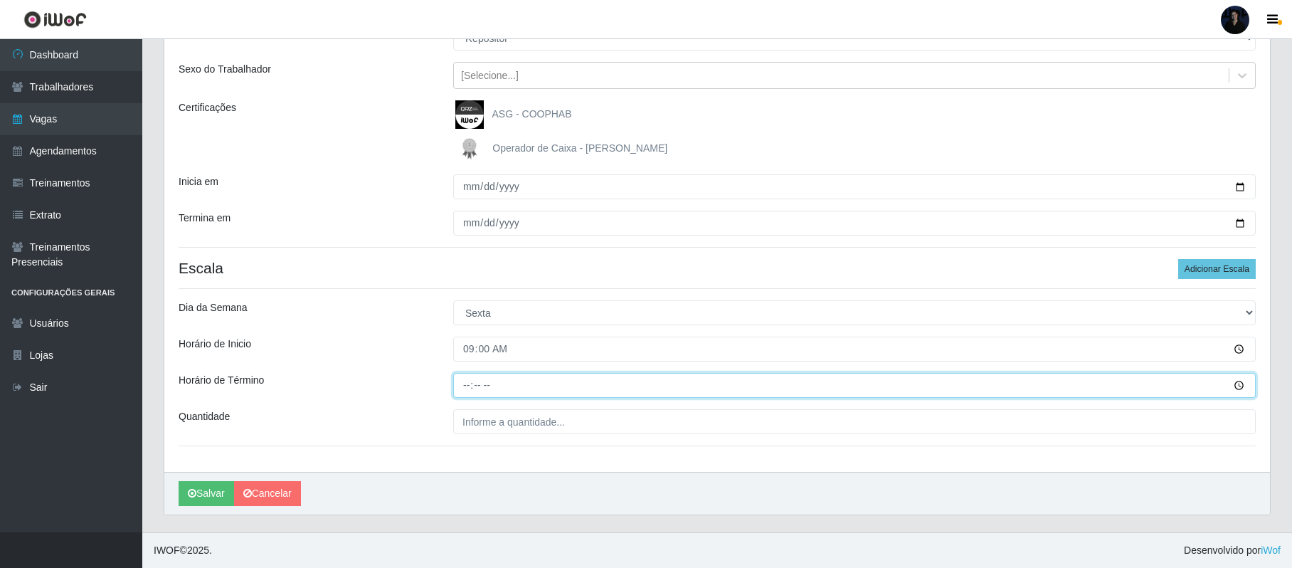
click at [470, 381] on input "Horário de Término" at bounding box center [854, 385] width 802 height 25
type input "15:00"
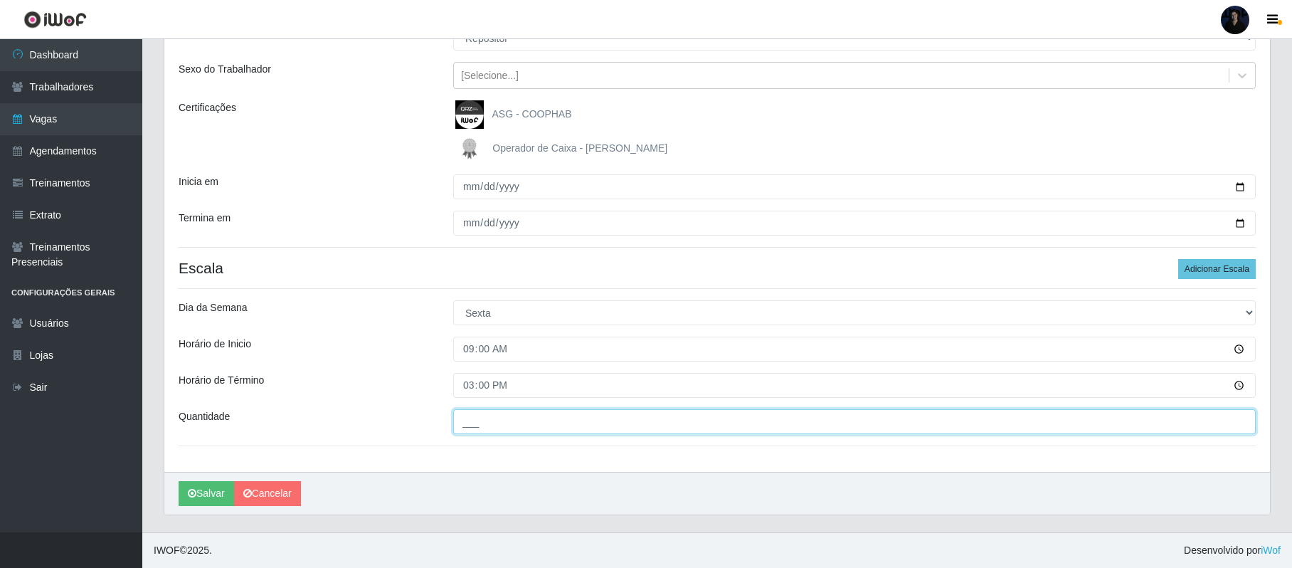
click at [467, 416] on input "___" at bounding box center [854, 421] width 802 height 25
type input "1__"
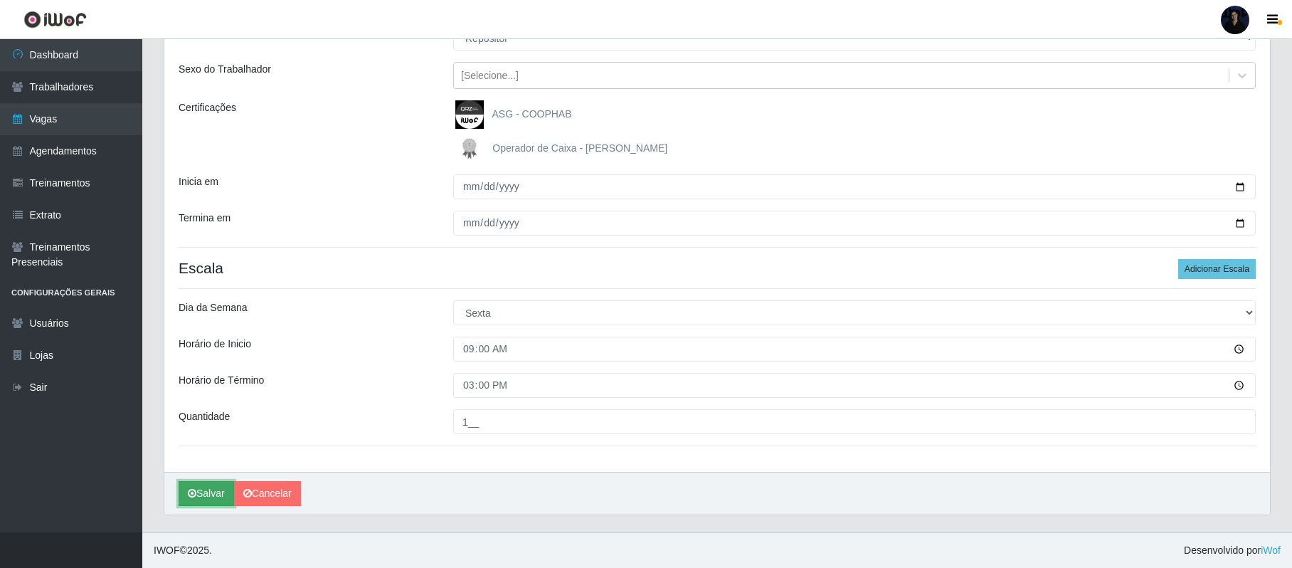
click at [206, 487] on button "Salvar" at bounding box center [206, 493] width 55 height 25
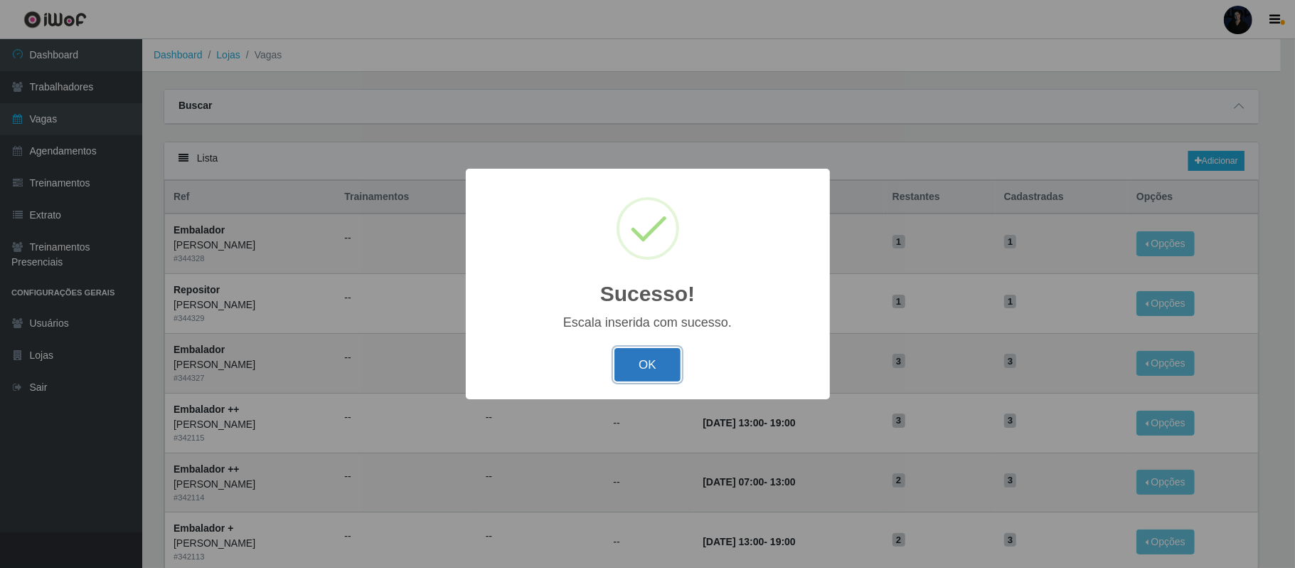
click at [664, 360] on button "OK" at bounding box center [648, 364] width 66 height 33
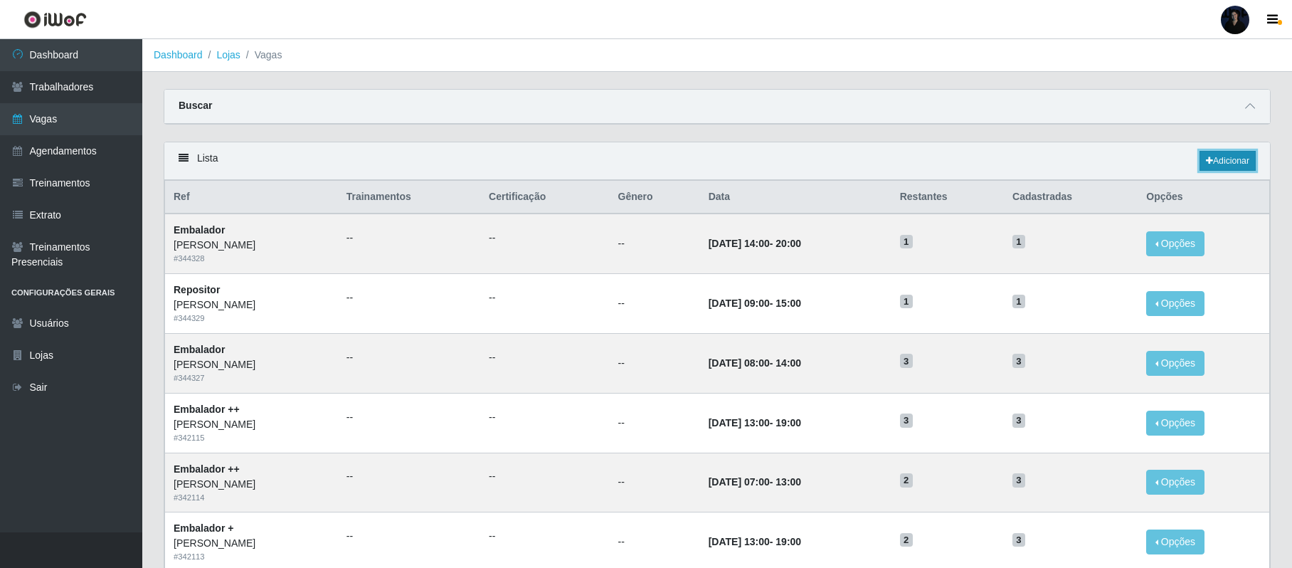
click at [1236, 161] on link "Adicionar" at bounding box center [1227, 161] width 56 height 20
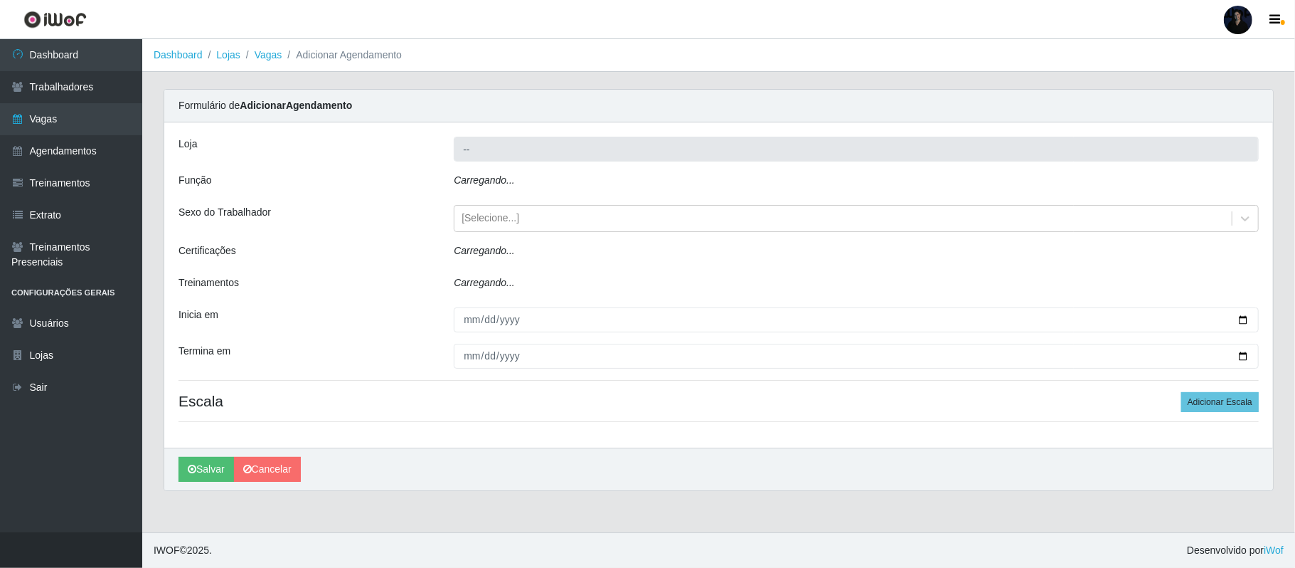
type input "[PERSON_NAME]"
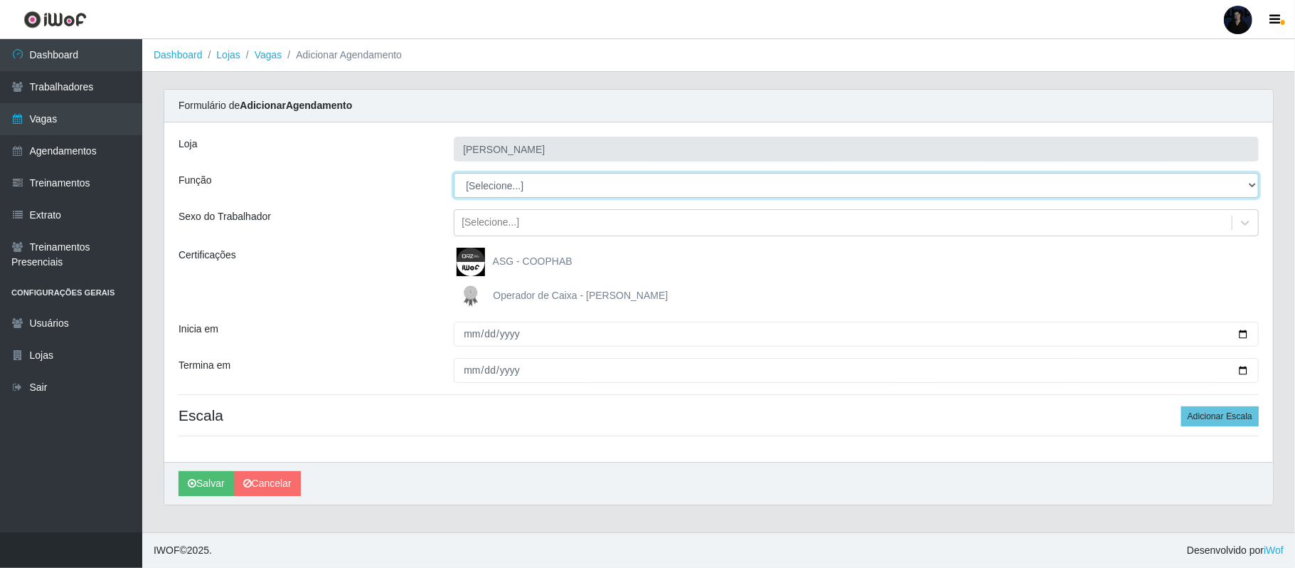
click at [534, 180] on select "[Selecione...] Embalador Embalador + Embalador ++ Repositor Repositor + Reposit…" at bounding box center [856, 185] width 805 height 25
click at [454, 174] on select "[Selecione...] Embalador Embalador + Embalador ++ Repositor Repositor + Reposit…" at bounding box center [856, 185] width 805 height 25
click at [510, 182] on select "[Selecione...] Embalador Embalador + Embalador ++ Repositor Repositor + Reposit…" at bounding box center [856, 185] width 805 height 25
select select "70"
click at [454, 174] on select "[Selecione...] Embalador Embalador + Embalador ++ Repositor Repositor + Reposit…" at bounding box center [856, 185] width 805 height 25
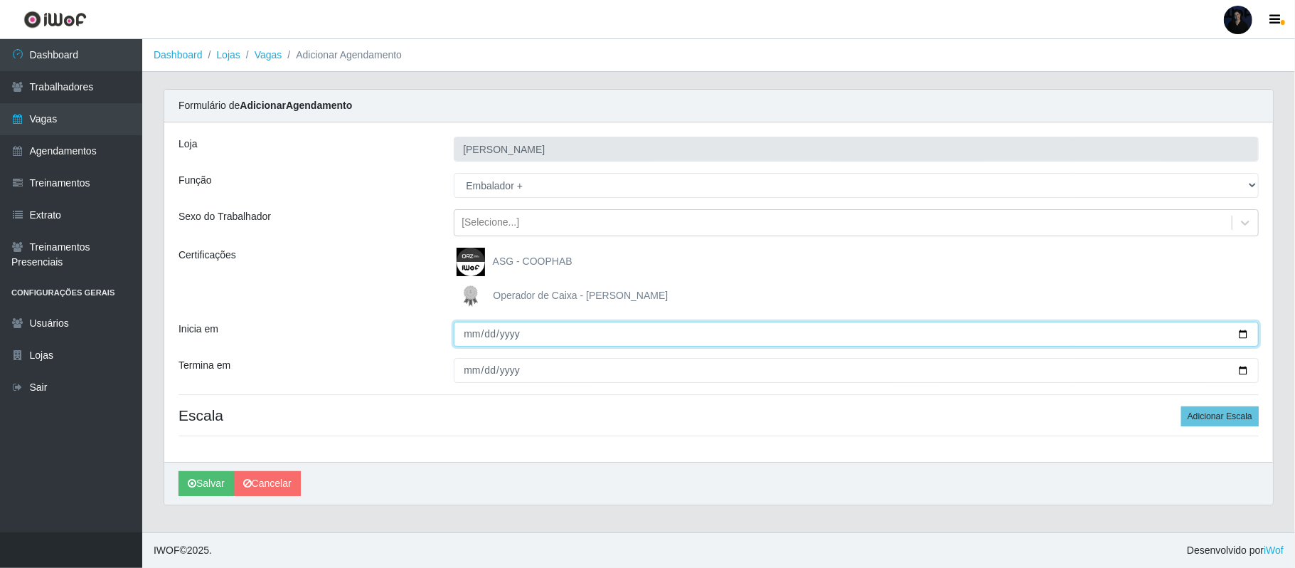
click at [1236, 334] on input "Inicia em" at bounding box center [856, 334] width 805 height 25
type input "2025-09-13"
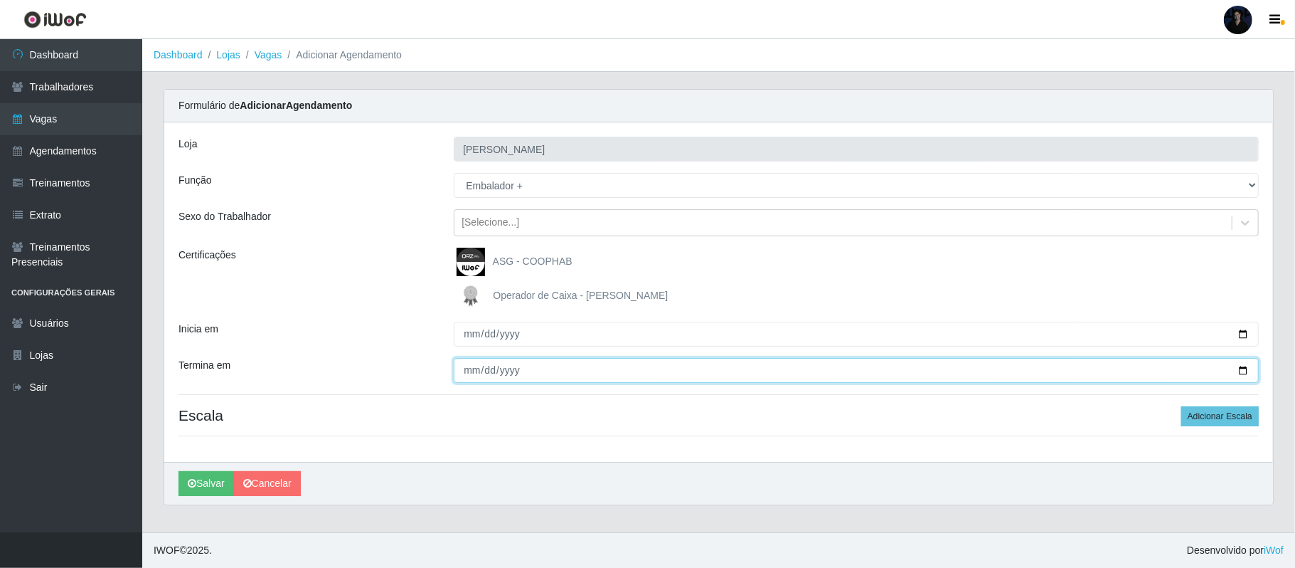
click at [1246, 371] on input "Termina em" at bounding box center [856, 370] width 805 height 25
type input "2025-09-14"
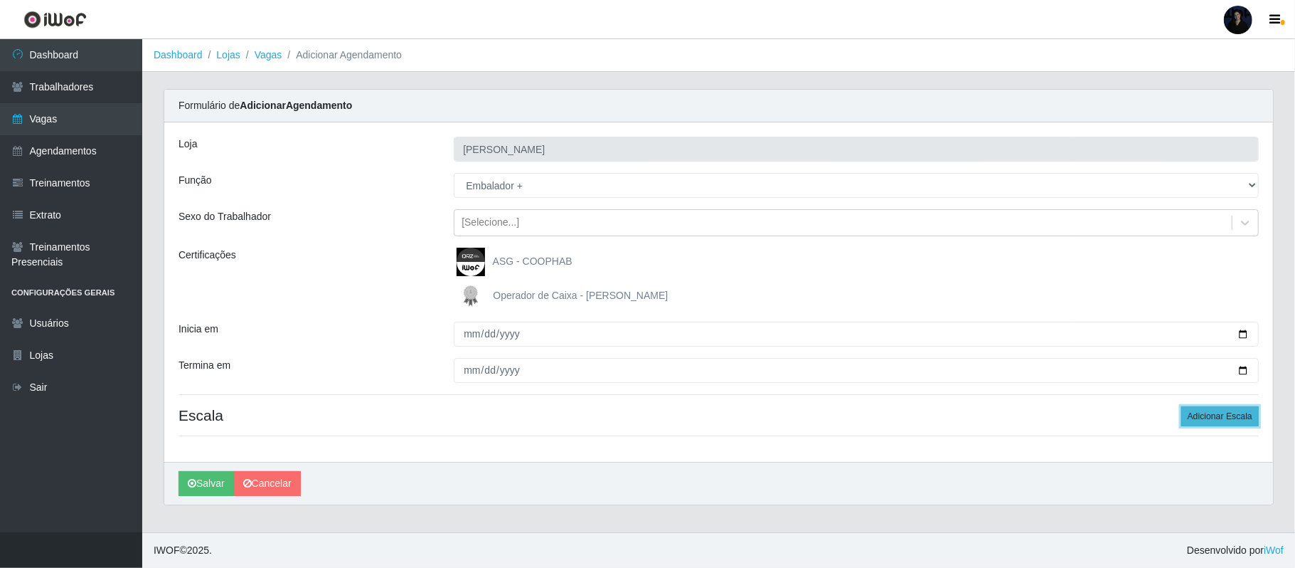
click at [1207, 420] on button "Adicionar Escala" at bounding box center [1221, 416] width 78 height 20
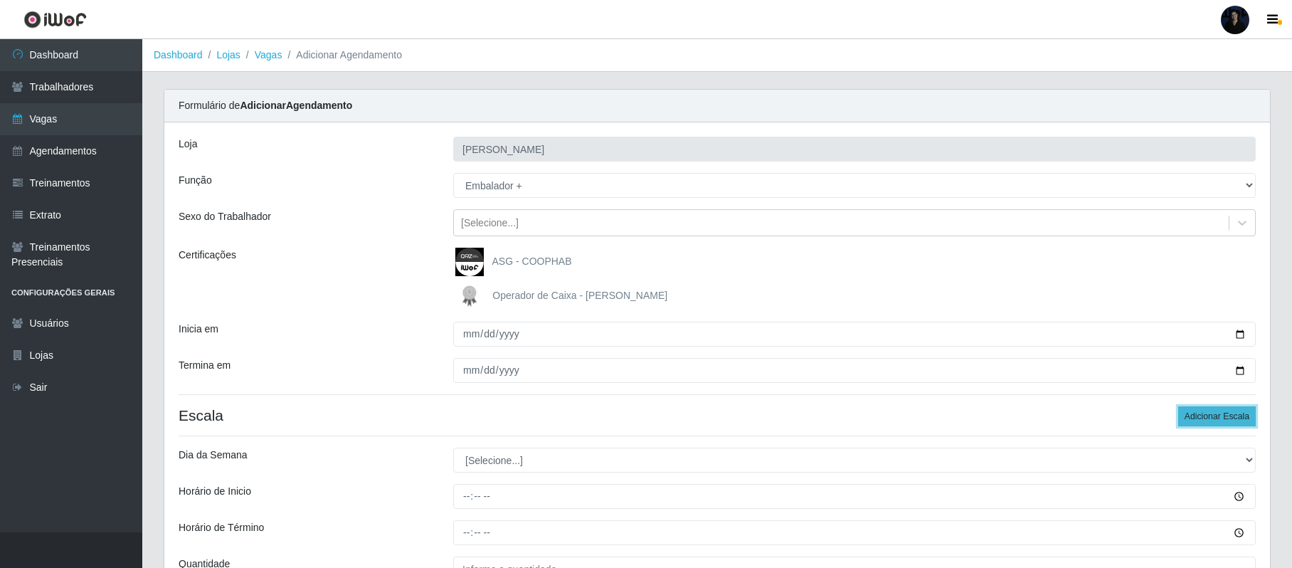
click at [1207, 420] on button "Adicionar Escala" at bounding box center [1217, 416] width 78 height 20
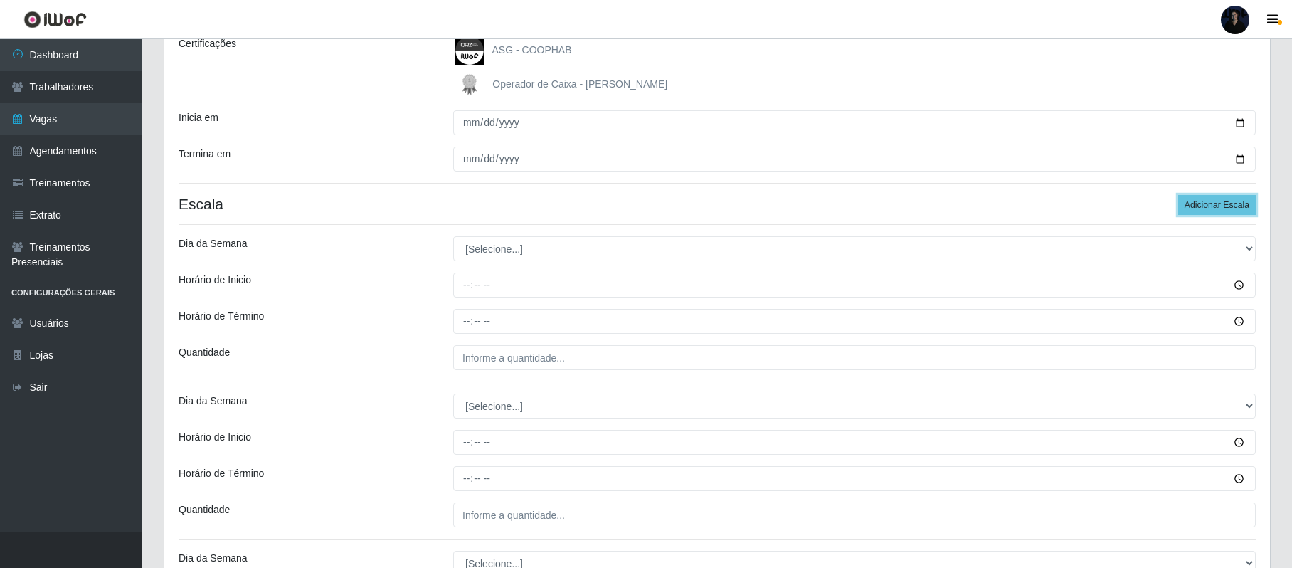
scroll to position [189, 0]
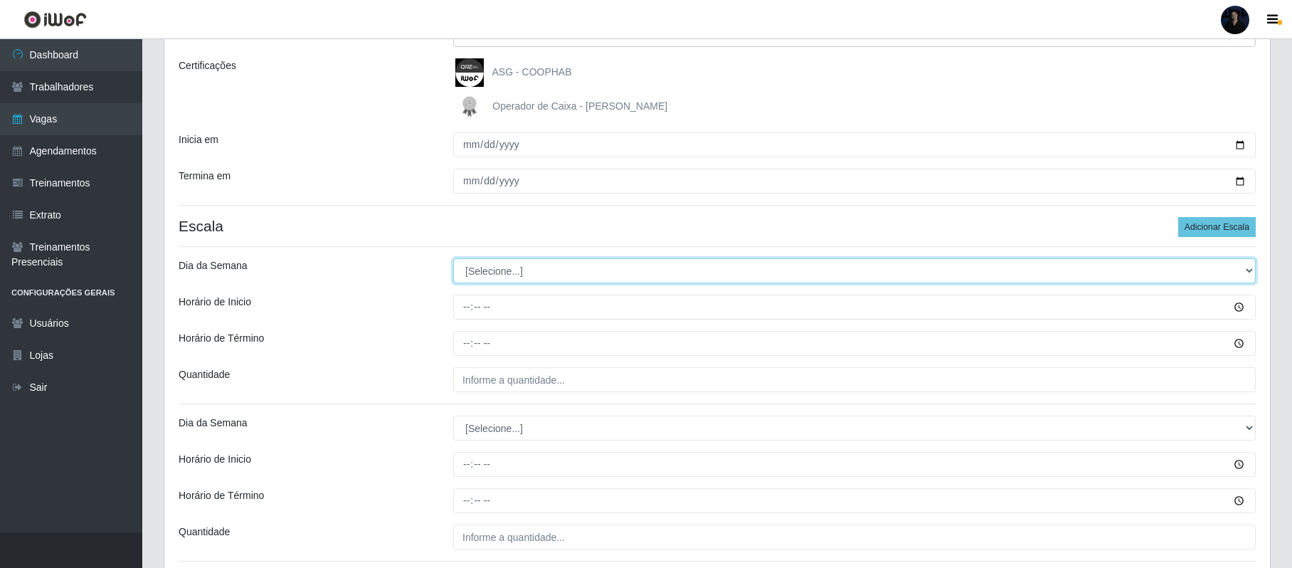
click at [489, 274] on select "[Selecione...] Segunda Terça Quarta Quinta Sexta Sábado Domingo" at bounding box center [854, 270] width 802 height 25
select select "6"
click at [453, 259] on select "[Selecione...] Segunda Terça Quarta Quinta Sexta Sábado Domingo" at bounding box center [854, 270] width 802 height 25
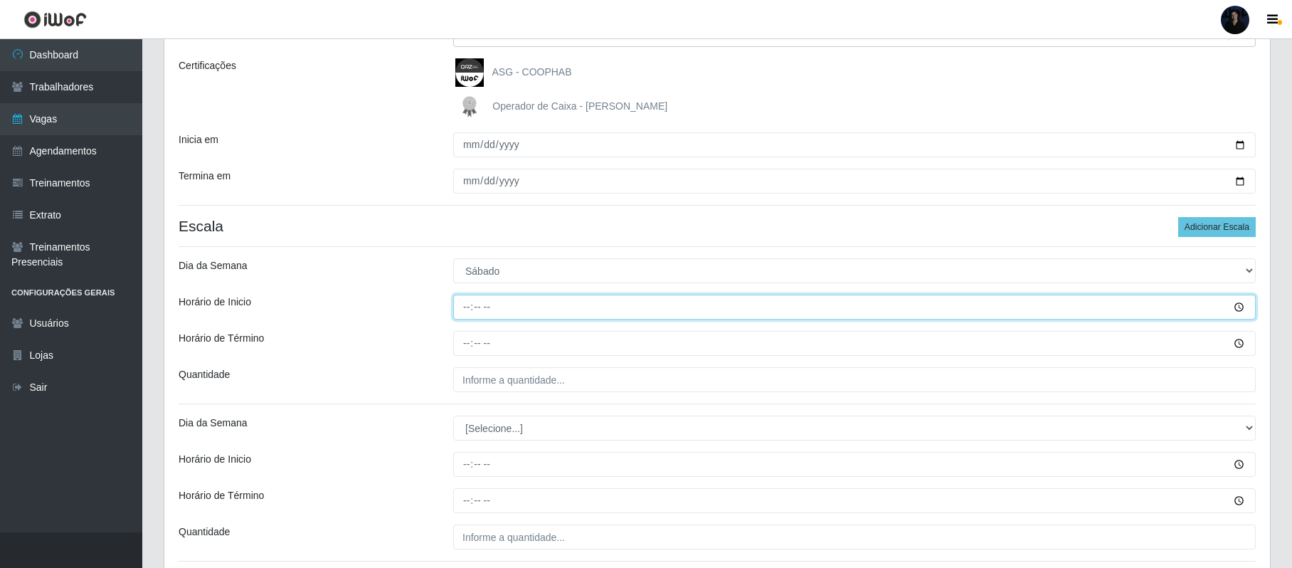
click at [470, 314] on input "Horário de Inicio" at bounding box center [854, 307] width 802 height 25
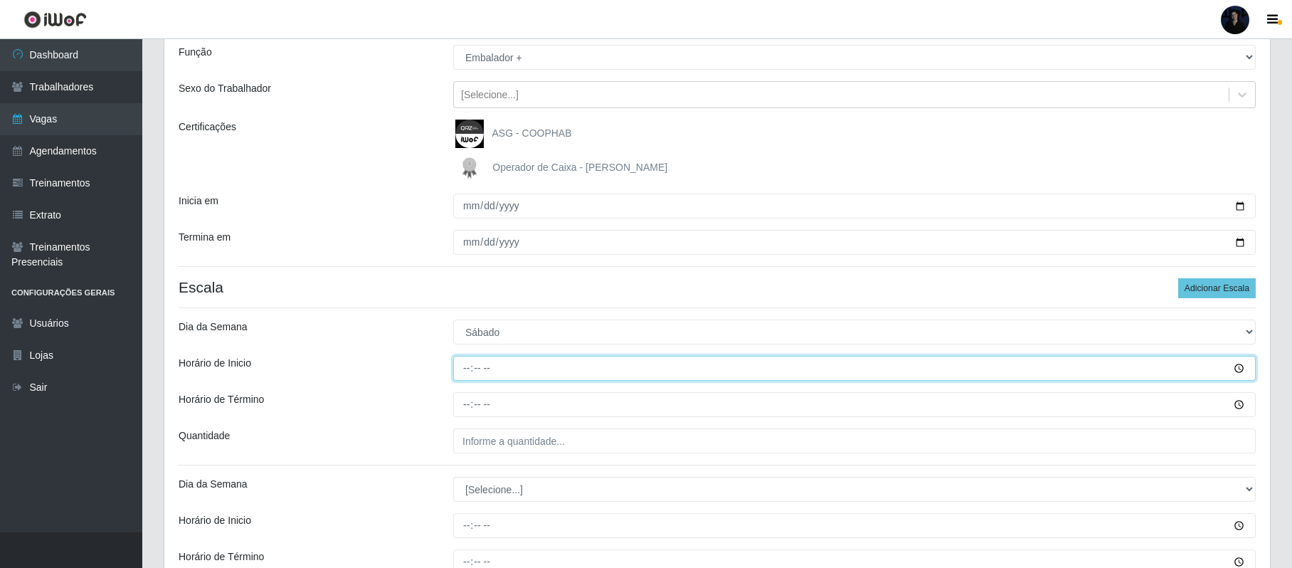
scroll to position [95, 0]
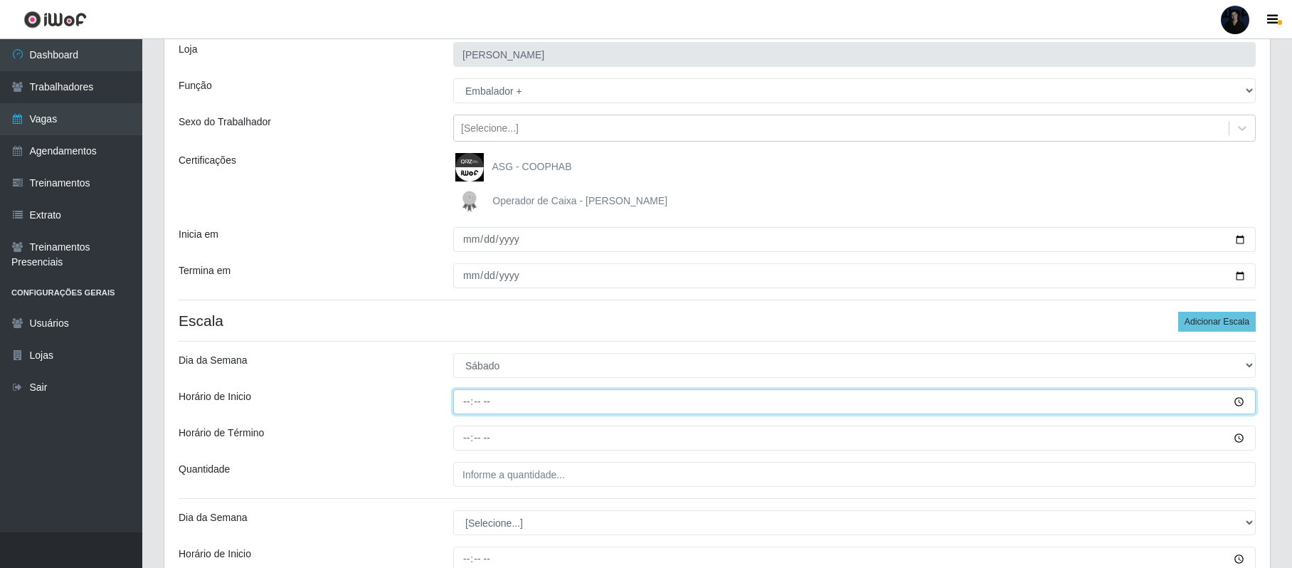
type input "07:00"
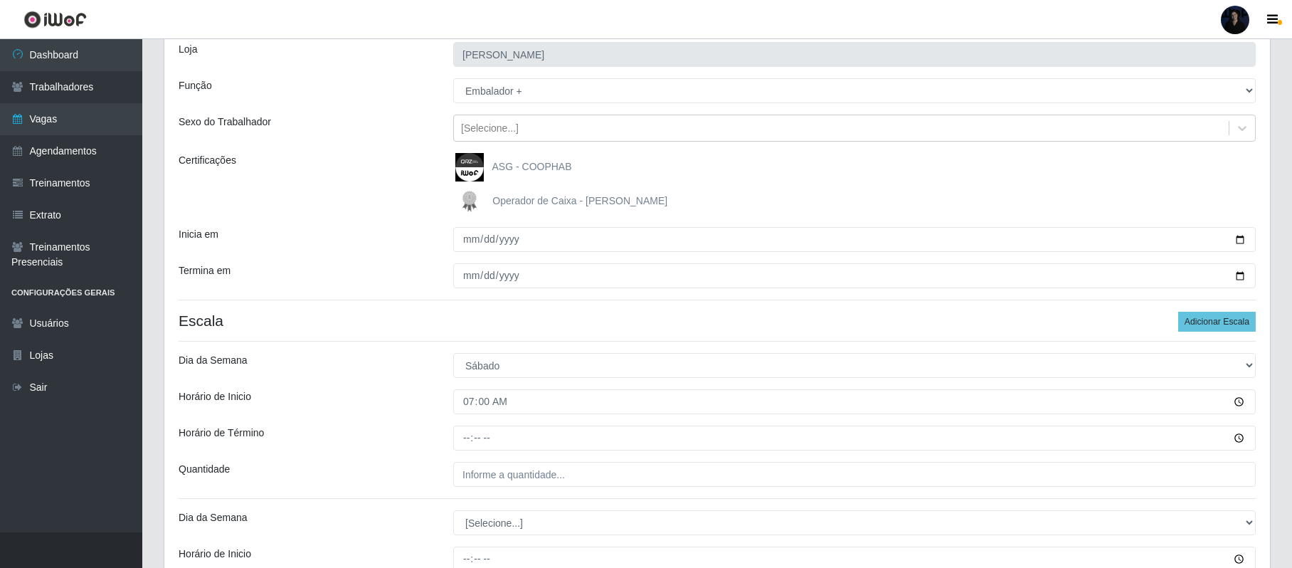
click at [472, 427] on div "Loja Queiroz Atacadão - João Câmara Função [Selecione...] Embalador Embalador +…" at bounding box center [717, 512] width 1106 height 968
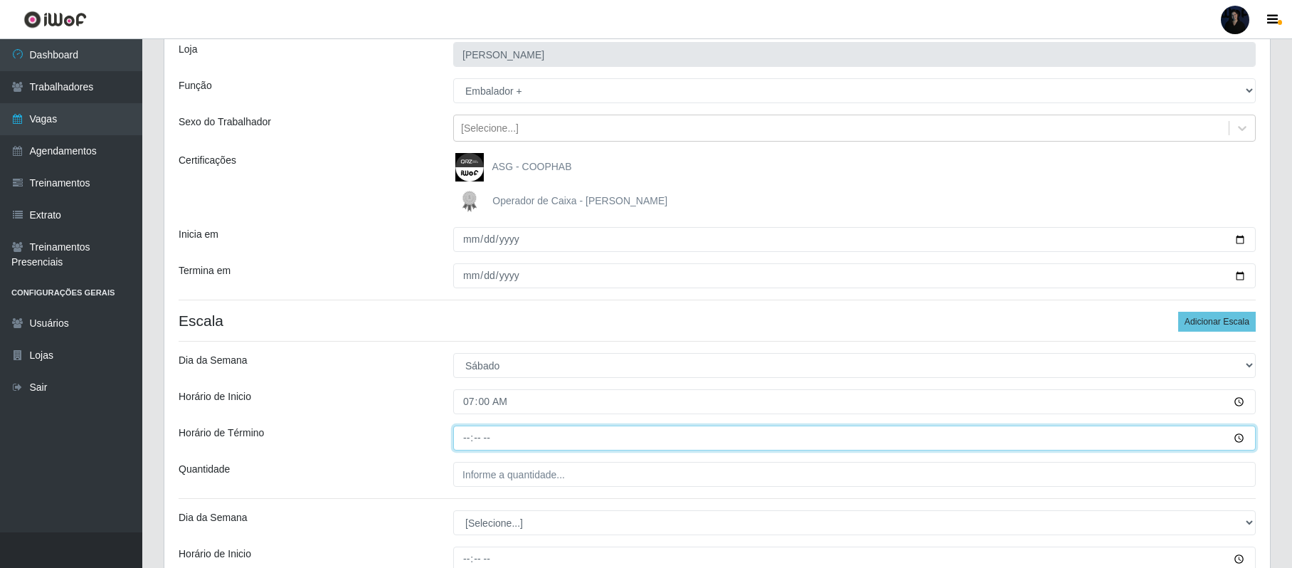
click at [470, 437] on input "Horário de Término" at bounding box center [854, 437] width 802 height 25
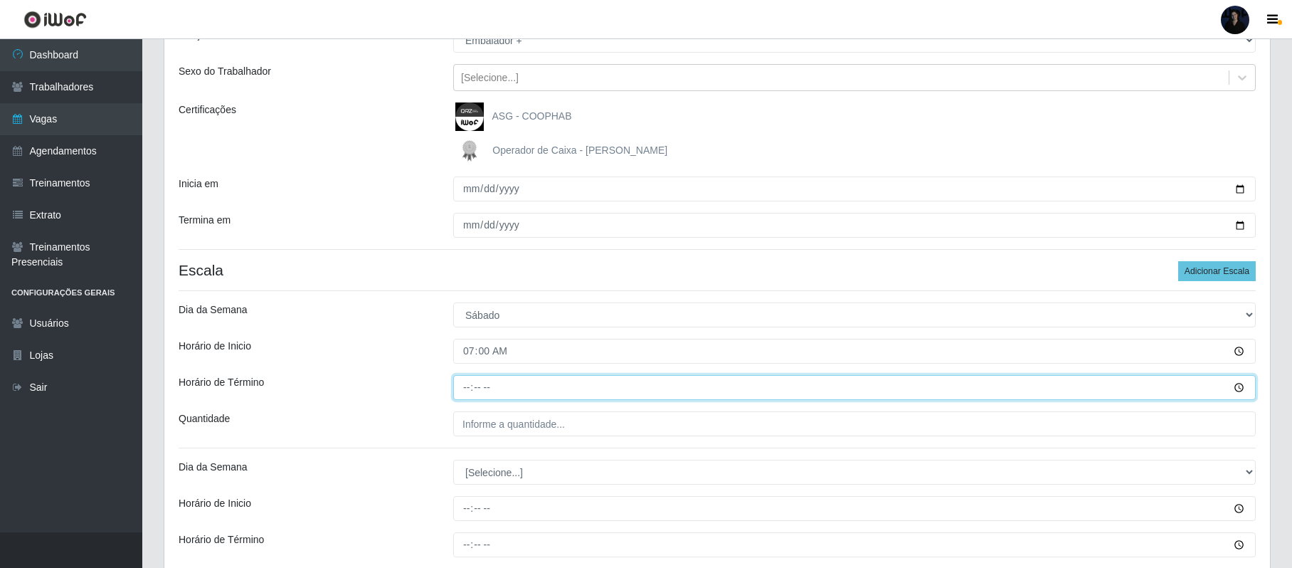
scroll to position [189, 0]
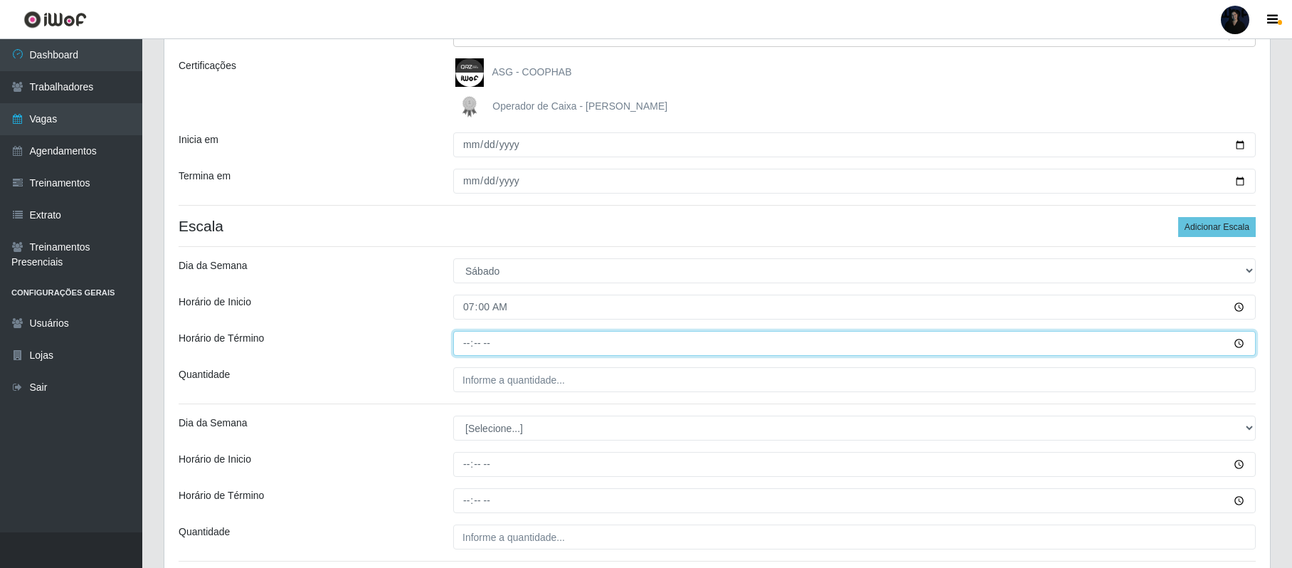
type input "13:00"
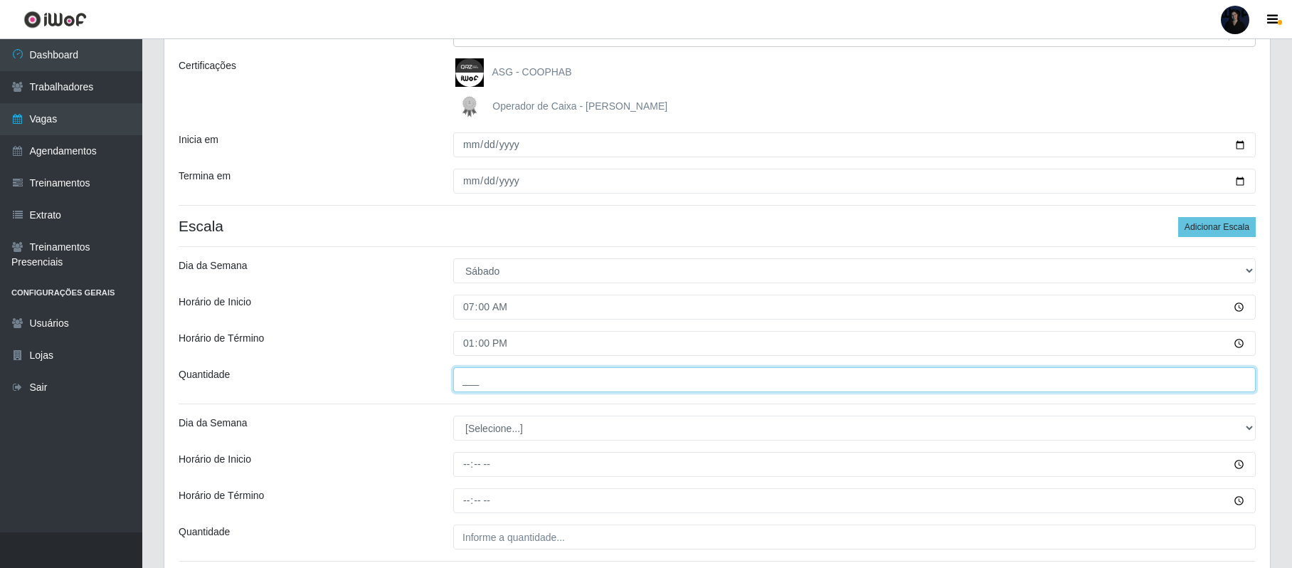
click at [476, 383] on input "___" at bounding box center [854, 379] width 802 height 25
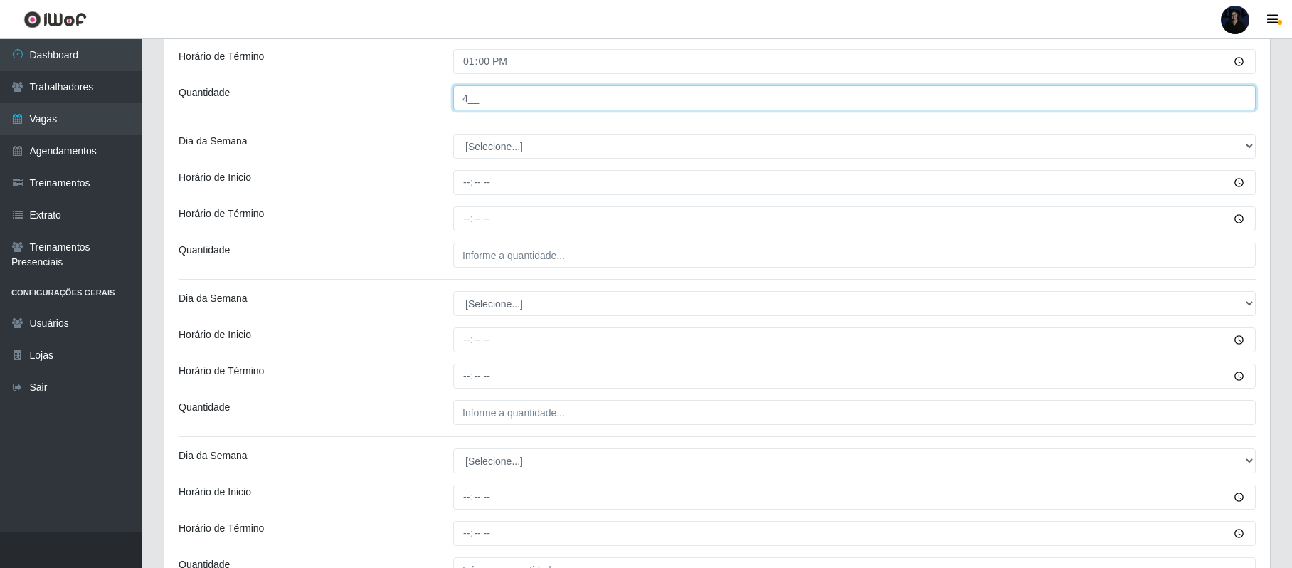
scroll to position [474, 0]
type input "4__"
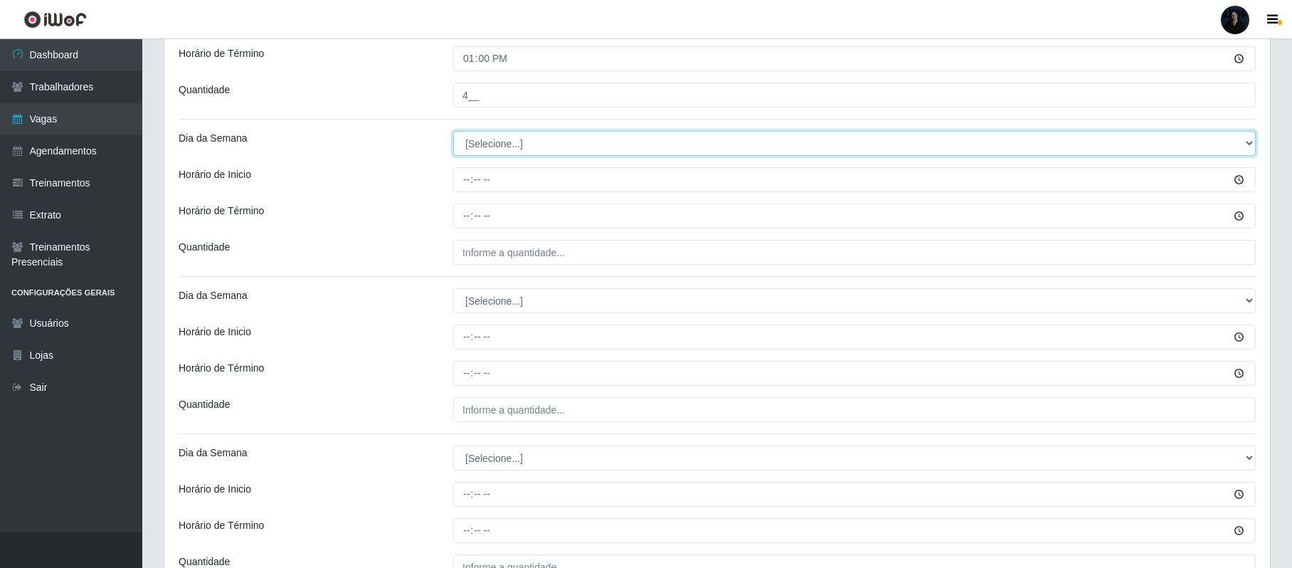
click at [484, 147] on select "[Selecione...] Segunda Terça Quarta Quinta Sexta Sábado Domingo" at bounding box center [854, 143] width 802 height 25
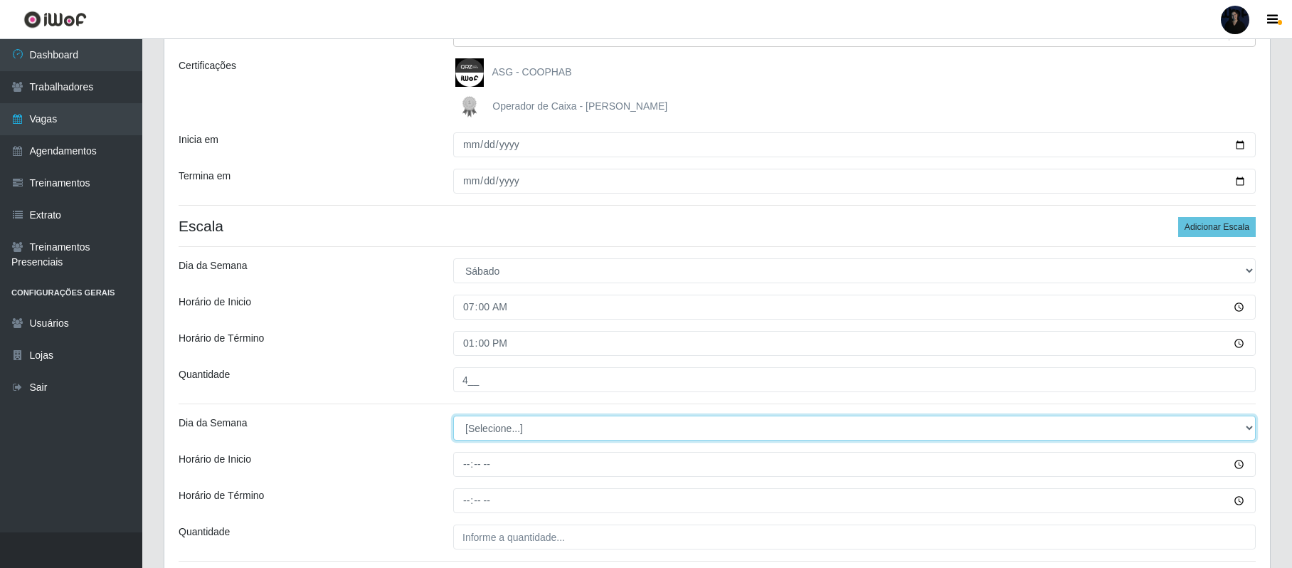
scroll to position [285, 0]
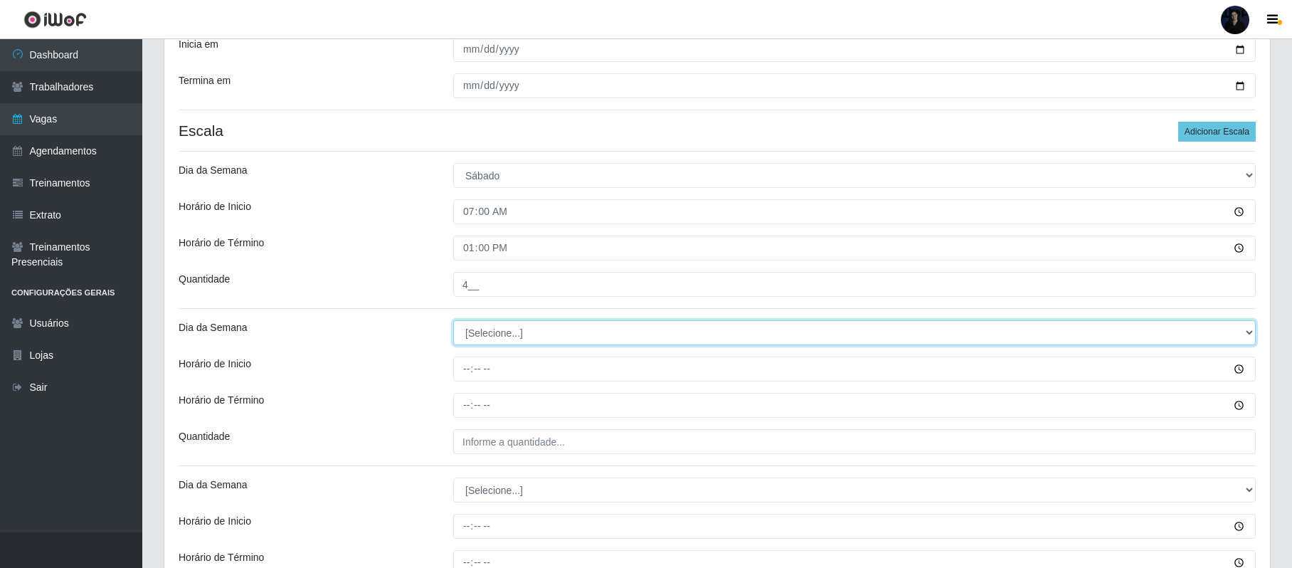
click at [484, 334] on select "[Selecione...] Segunda Terça Quarta Quinta Sexta Sábado Domingo" at bounding box center [854, 332] width 802 height 25
select select "6"
click at [453, 322] on select "[Selecione...] Segunda Terça Quarta Quinta Sexta Sábado Domingo" at bounding box center [854, 332] width 802 height 25
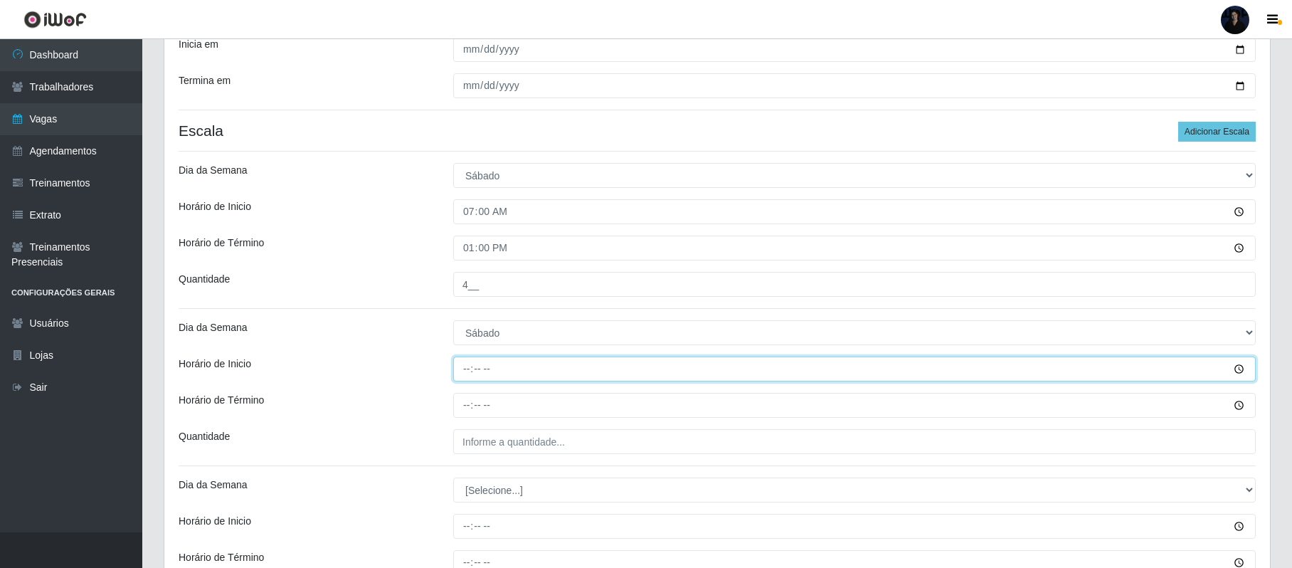
click at [467, 369] on input "Horário de Inicio" at bounding box center [854, 368] width 802 height 25
type input "14:00"
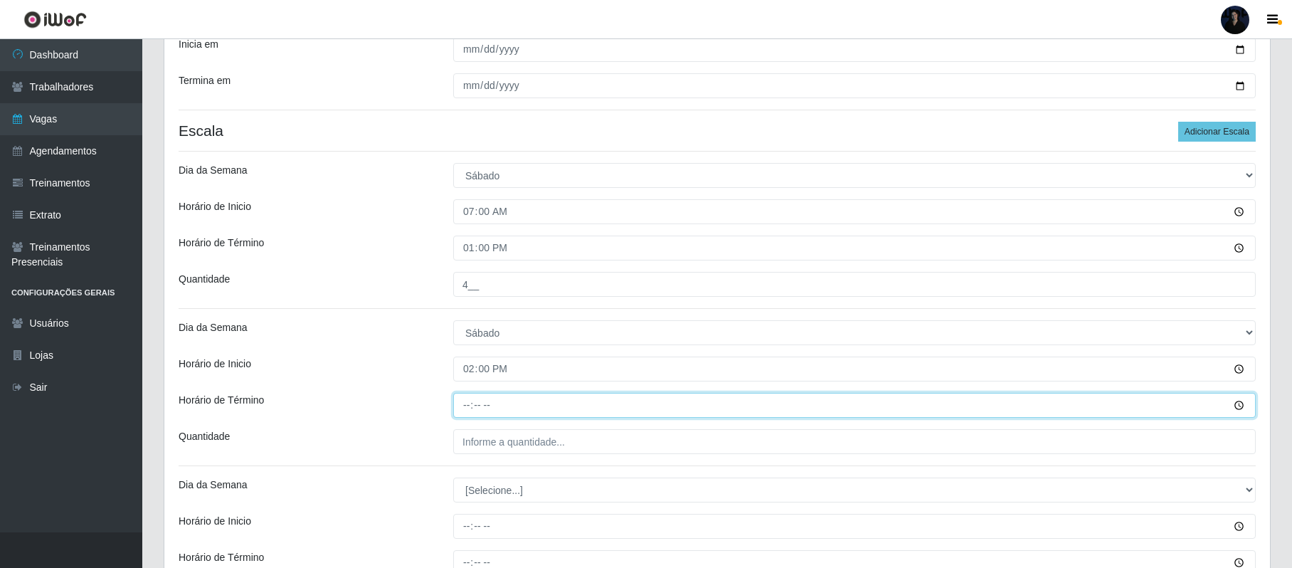
click at [467, 397] on input "Horário de Término" at bounding box center [854, 405] width 802 height 25
type input "20:00"
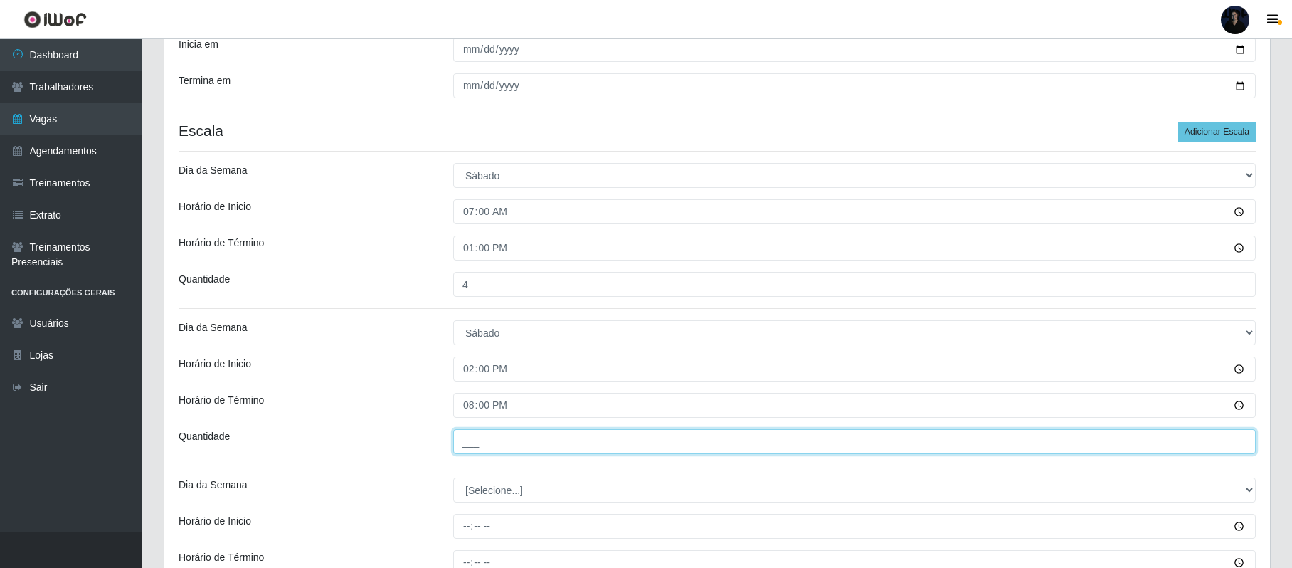
click at [465, 438] on input "___" at bounding box center [854, 441] width 802 height 25
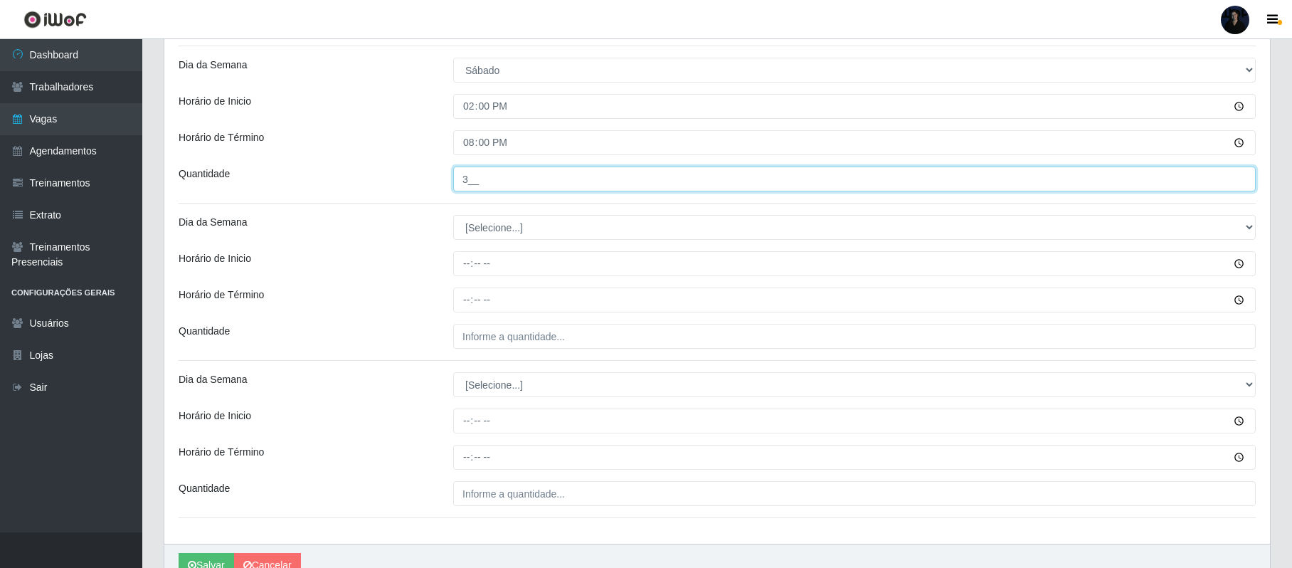
scroll to position [527, 0]
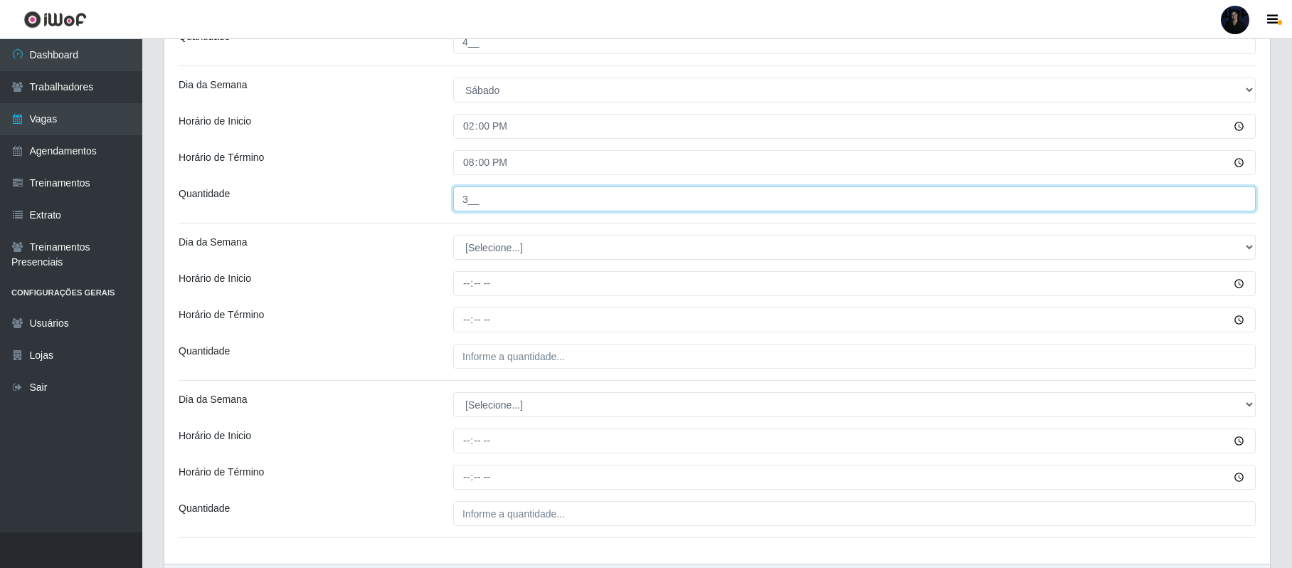
type input "3__"
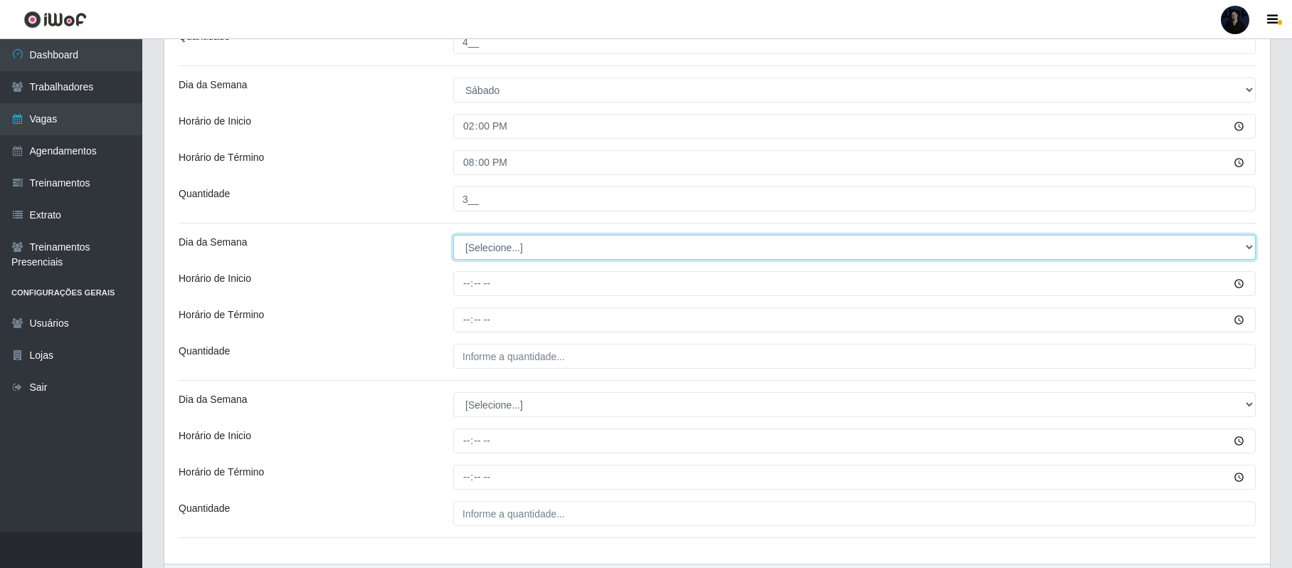
click at [473, 251] on select "[Selecione...] Segunda Terça Quarta Quinta Sexta Sábado Domingo" at bounding box center [854, 247] width 802 height 25
select select "0"
click at [453, 236] on select "[Selecione...] Segunda Terça Quarta Quinta Sexta Sábado Domingo" at bounding box center [854, 247] width 802 height 25
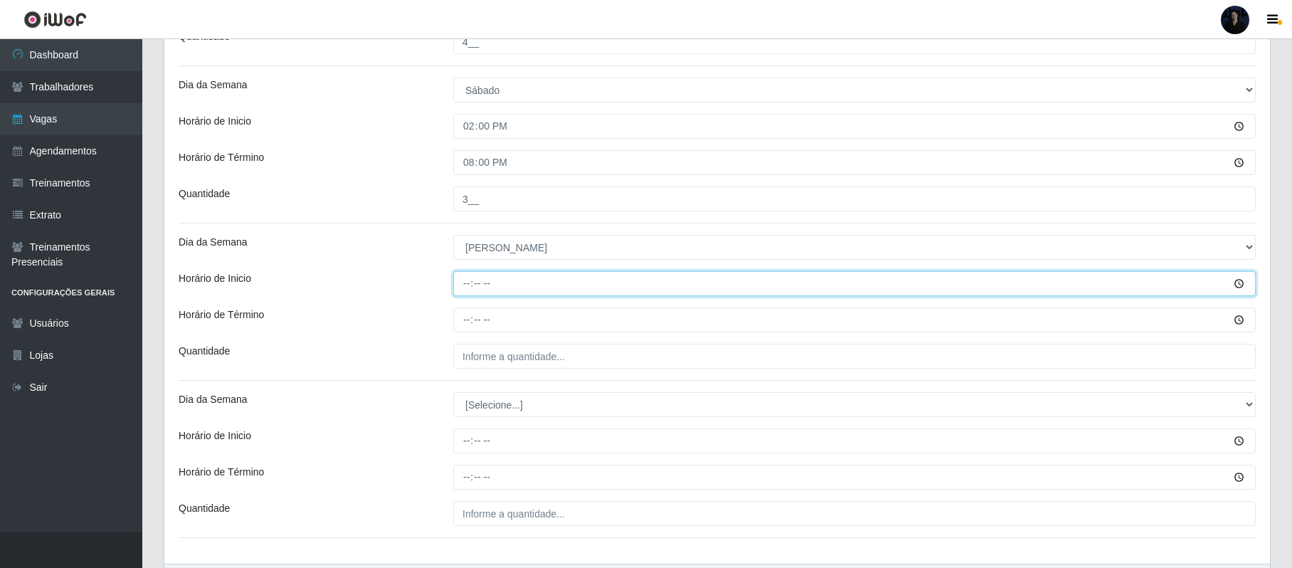
click at [462, 288] on input "Horário de Inicio" at bounding box center [854, 283] width 802 height 25
type input "08:00"
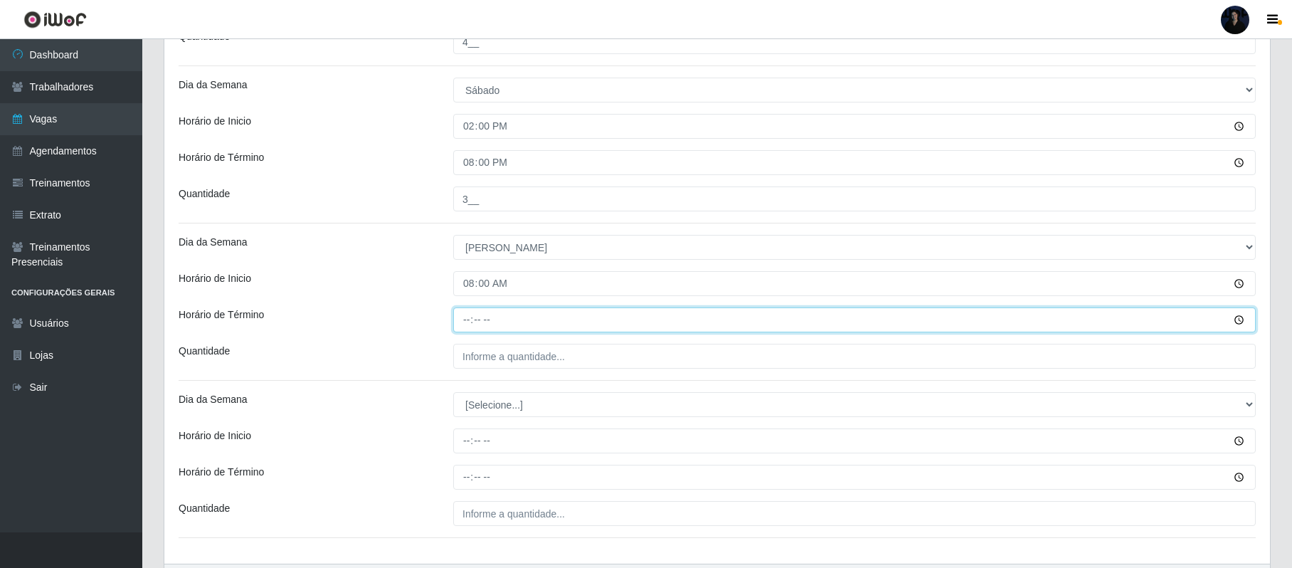
click at [468, 317] on input "Horário de Término" at bounding box center [854, 319] width 802 height 25
type input "14:00"
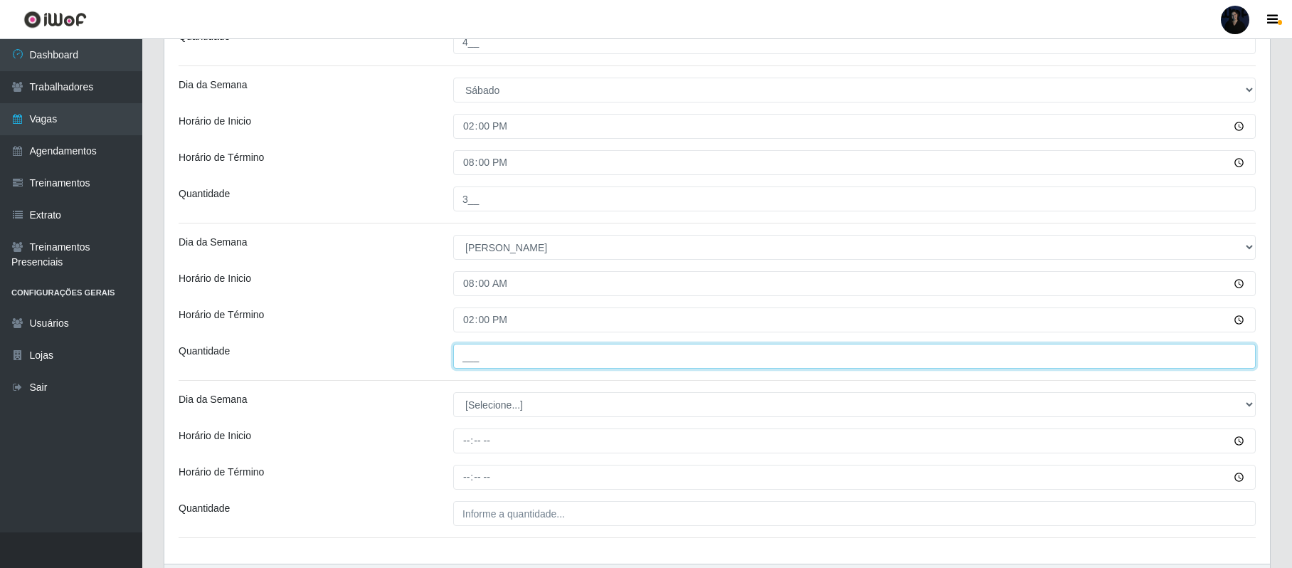
click at [462, 359] on input "___" at bounding box center [854, 356] width 802 height 25
type input "2__"
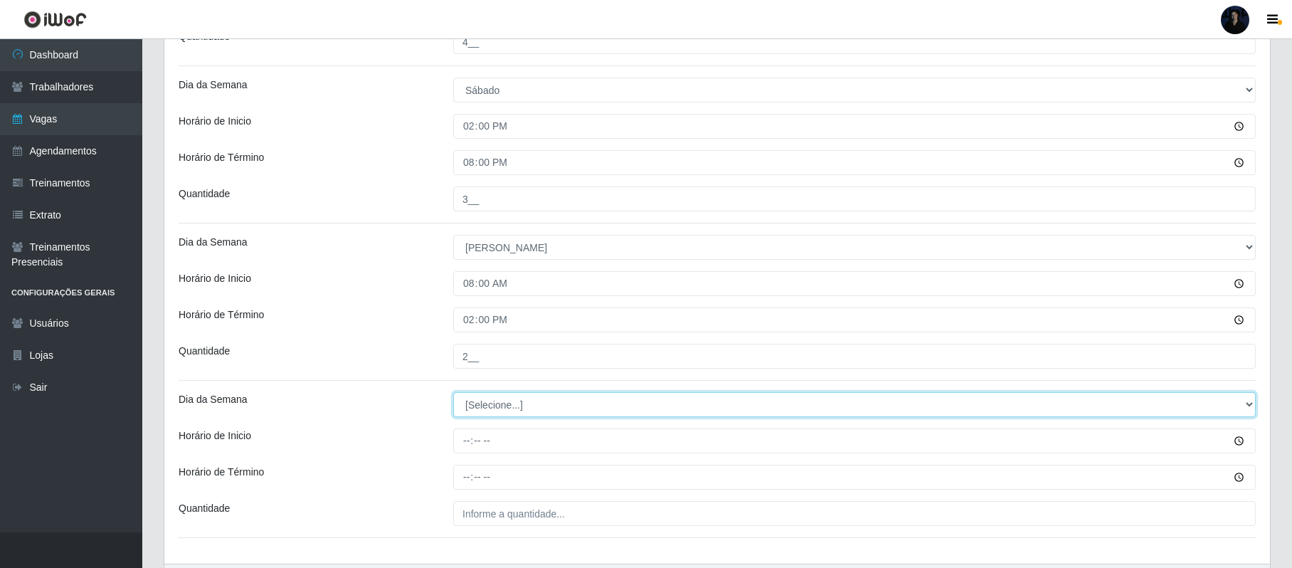
click at [470, 407] on select "[Selecione...] Segunda Terça Quarta Quinta Sexta Sábado Domingo" at bounding box center [854, 404] width 802 height 25
select select "0"
click at [453, 394] on select "[Selecione...] Segunda Terça Quarta Quinta Sexta Sábado Domingo" at bounding box center [854, 404] width 802 height 25
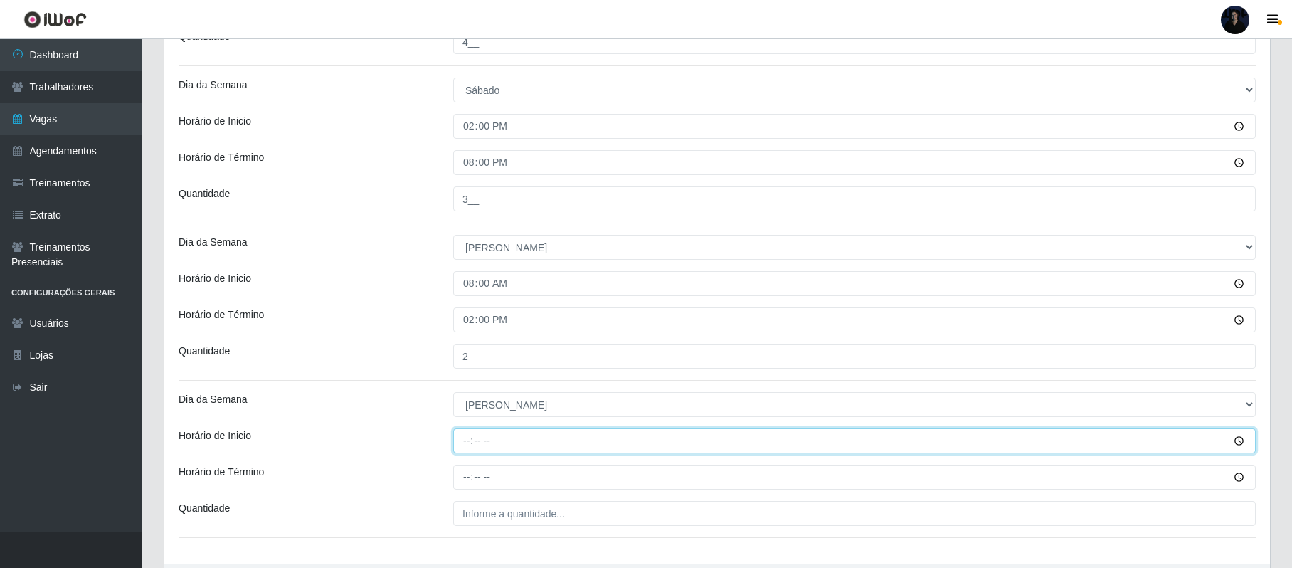
click at [462, 447] on input "Horário de Inicio" at bounding box center [854, 440] width 802 height 25
type input "12:00"
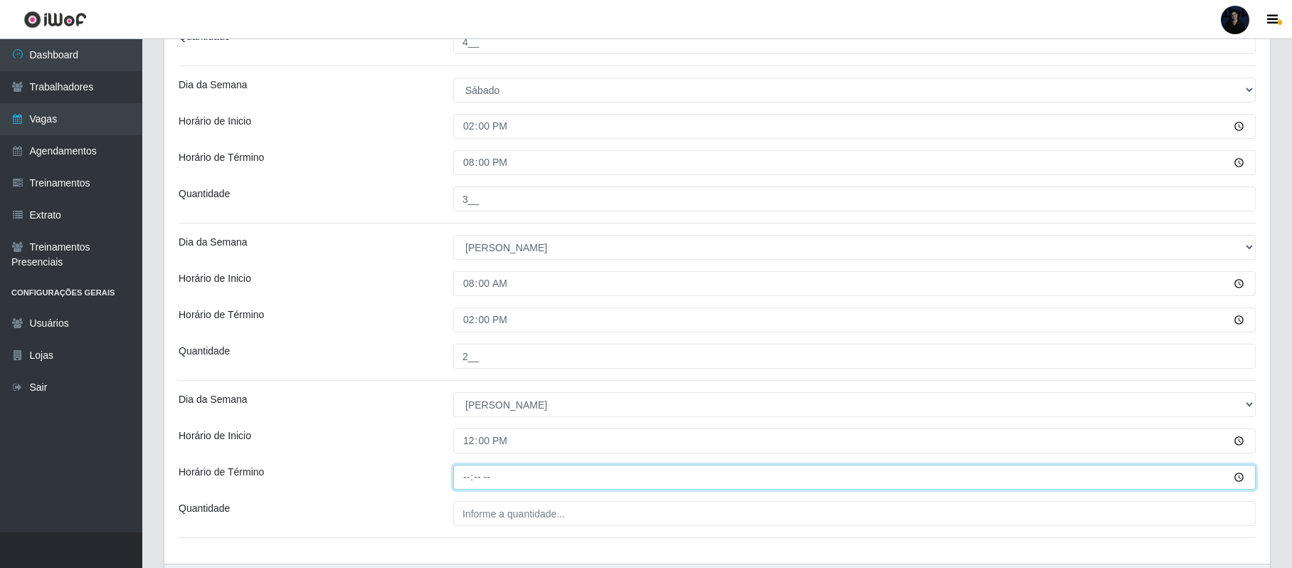
click at [467, 474] on input "Horário de Término" at bounding box center [854, 477] width 802 height 25
type input "18:00"
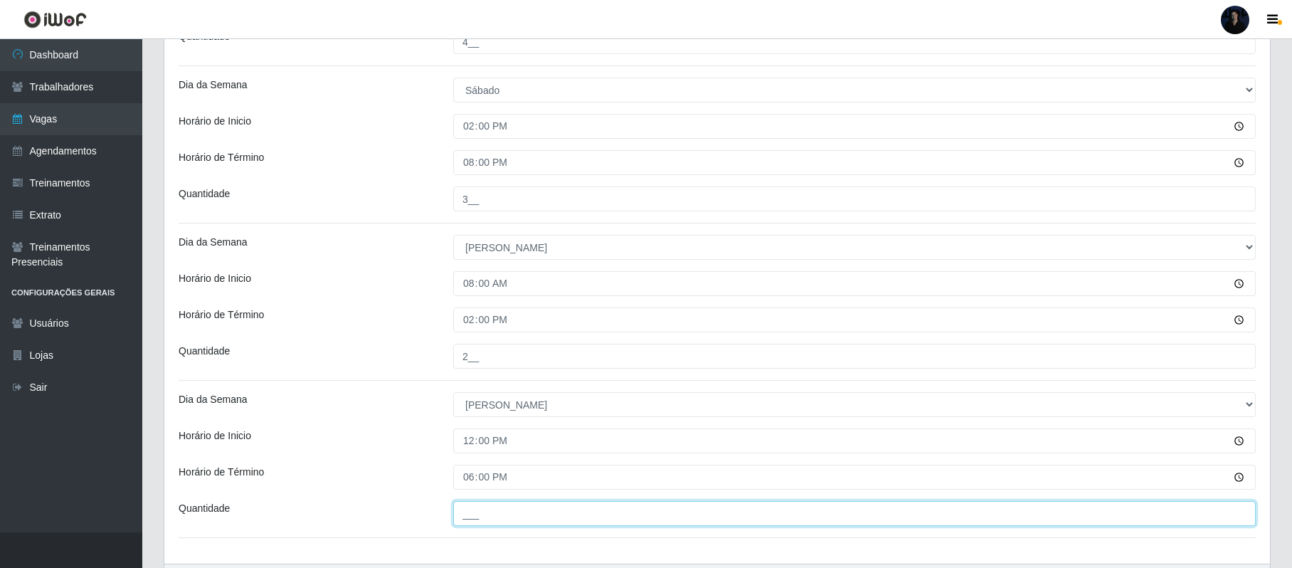
click at [465, 509] on input "___" at bounding box center [854, 513] width 802 height 25
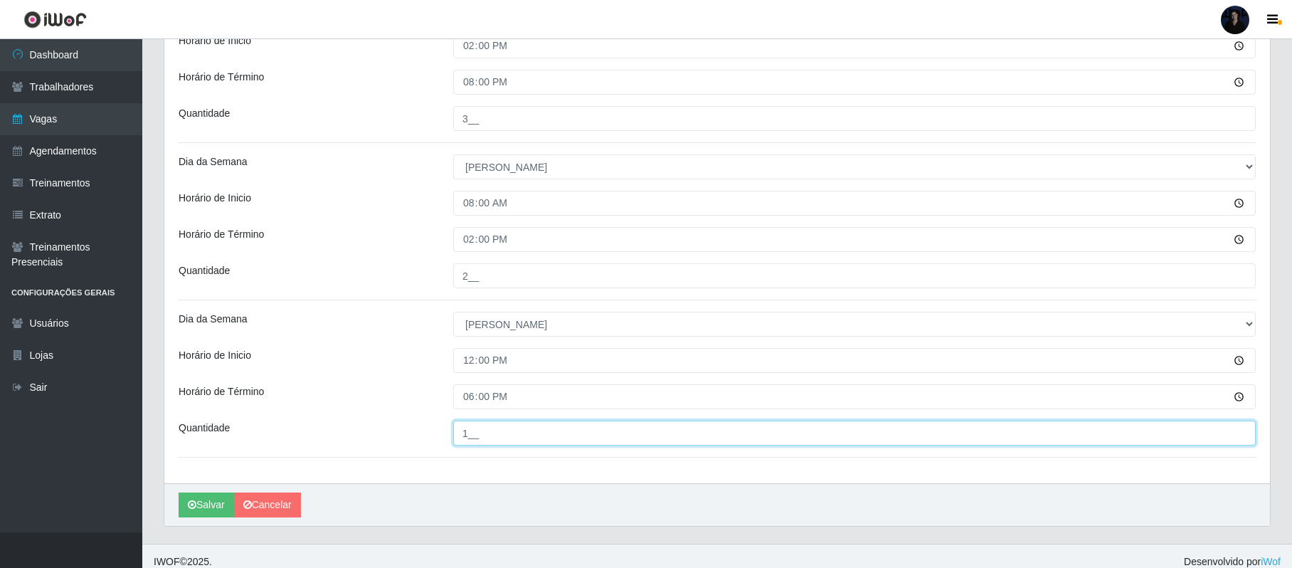
scroll to position [613, 0]
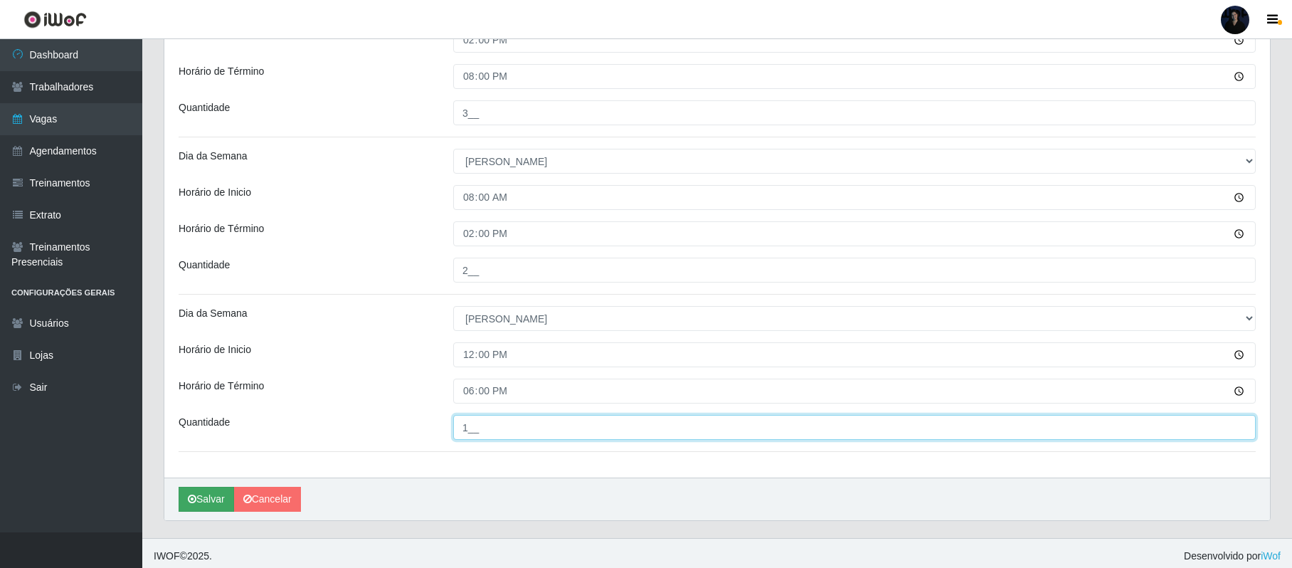
type input "1__"
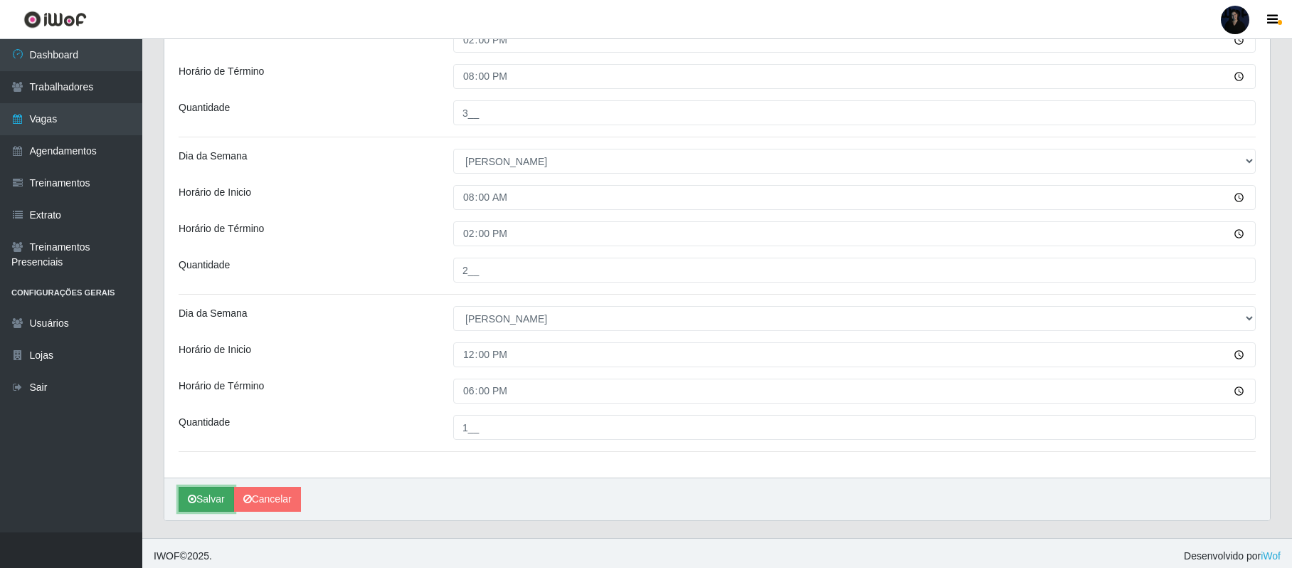
click at [196, 495] on button "Salvar" at bounding box center [206, 499] width 55 height 25
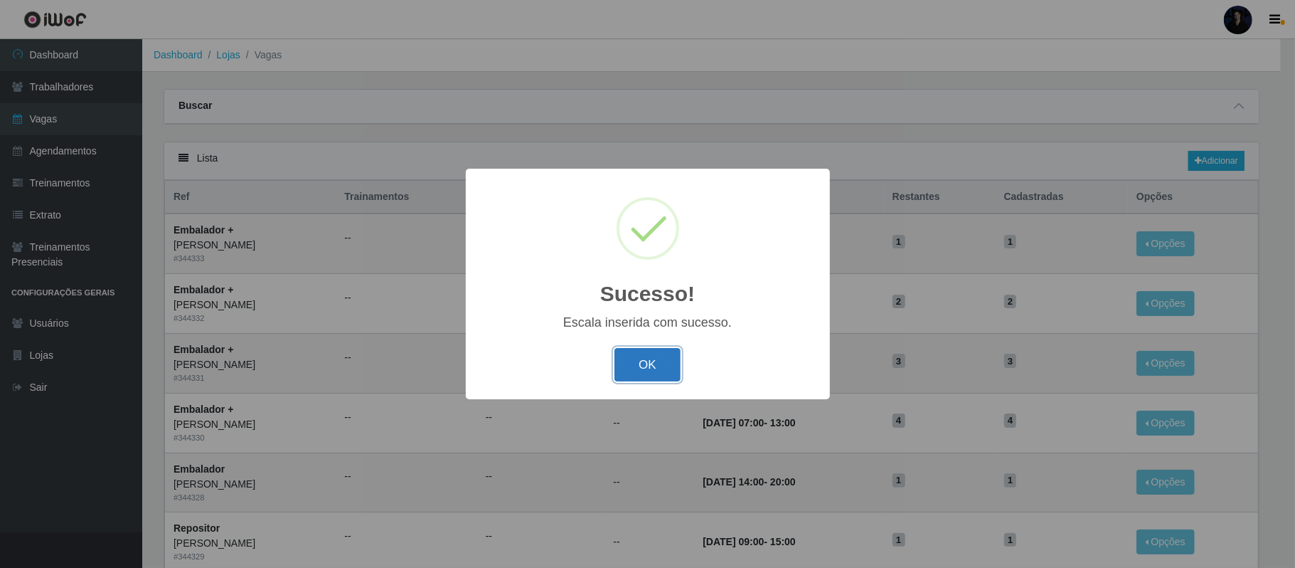
click at [646, 363] on button "OK" at bounding box center [648, 364] width 66 height 33
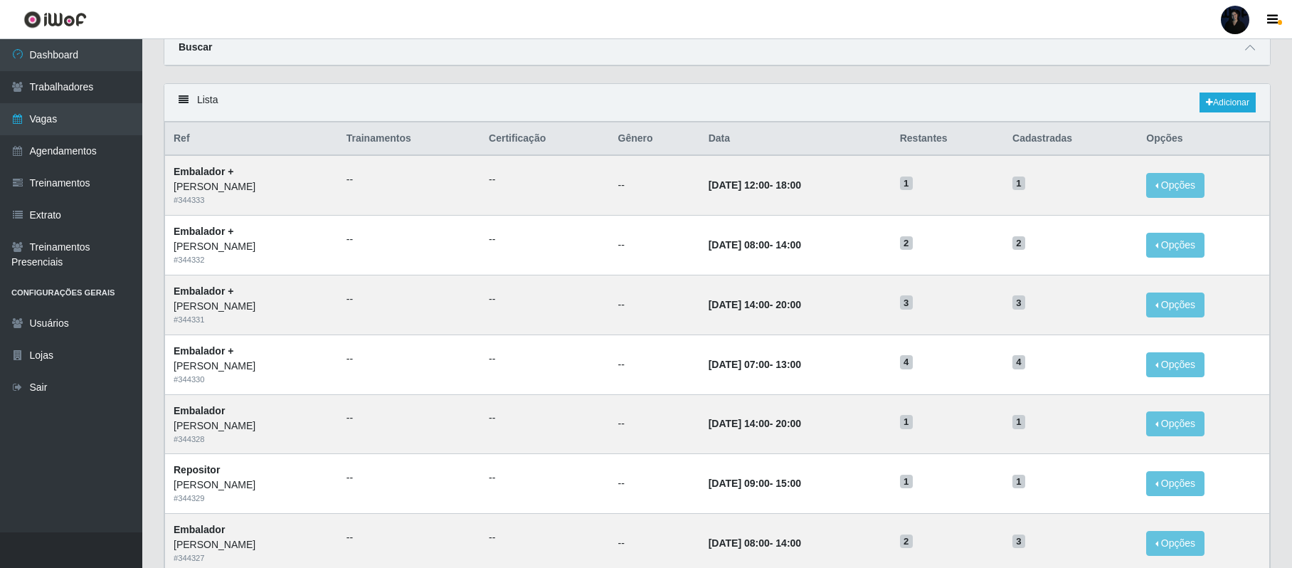
scroll to position [38, 0]
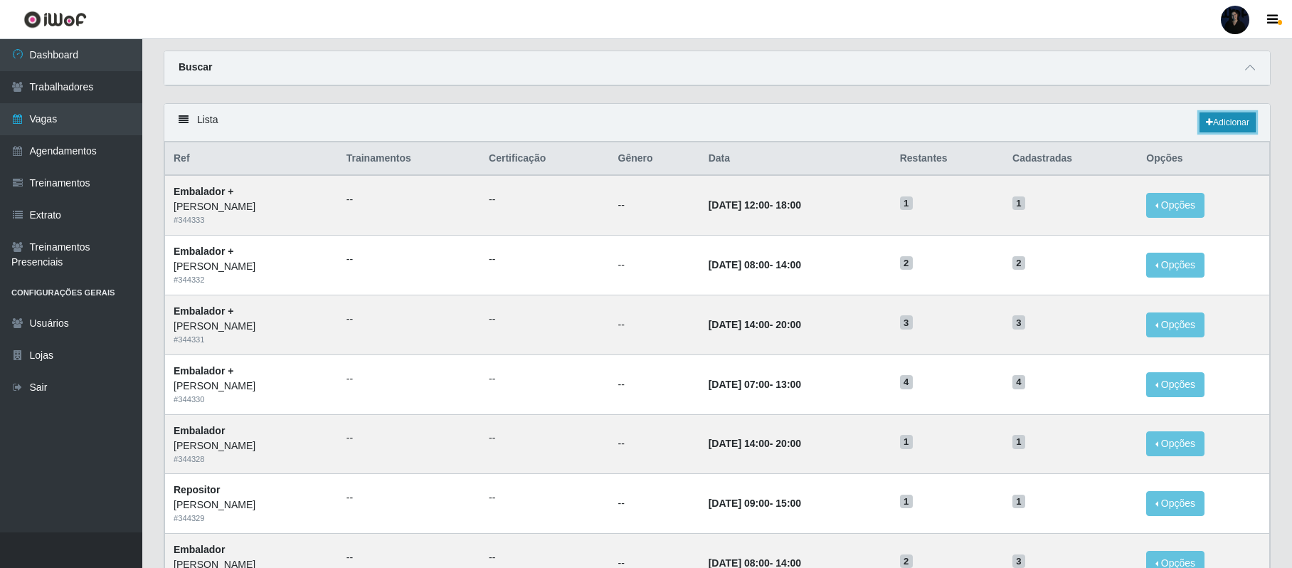
click at [1214, 117] on link "Adicionar" at bounding box center [1227, 122] width 56 height 20
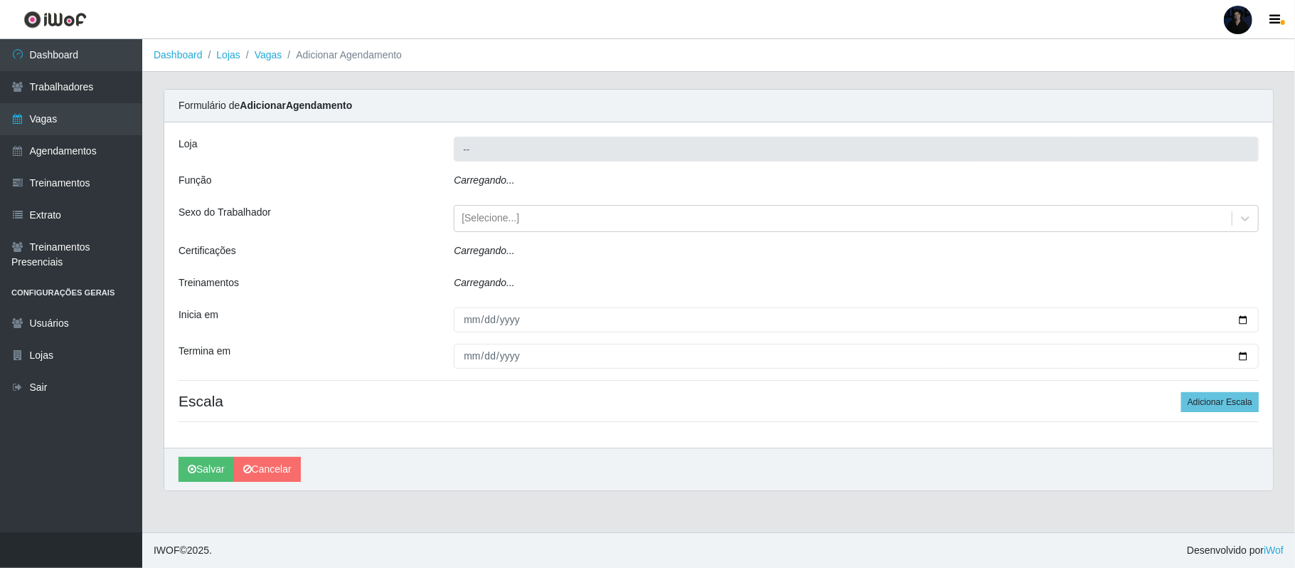
type input "[PERSON_NAME]"
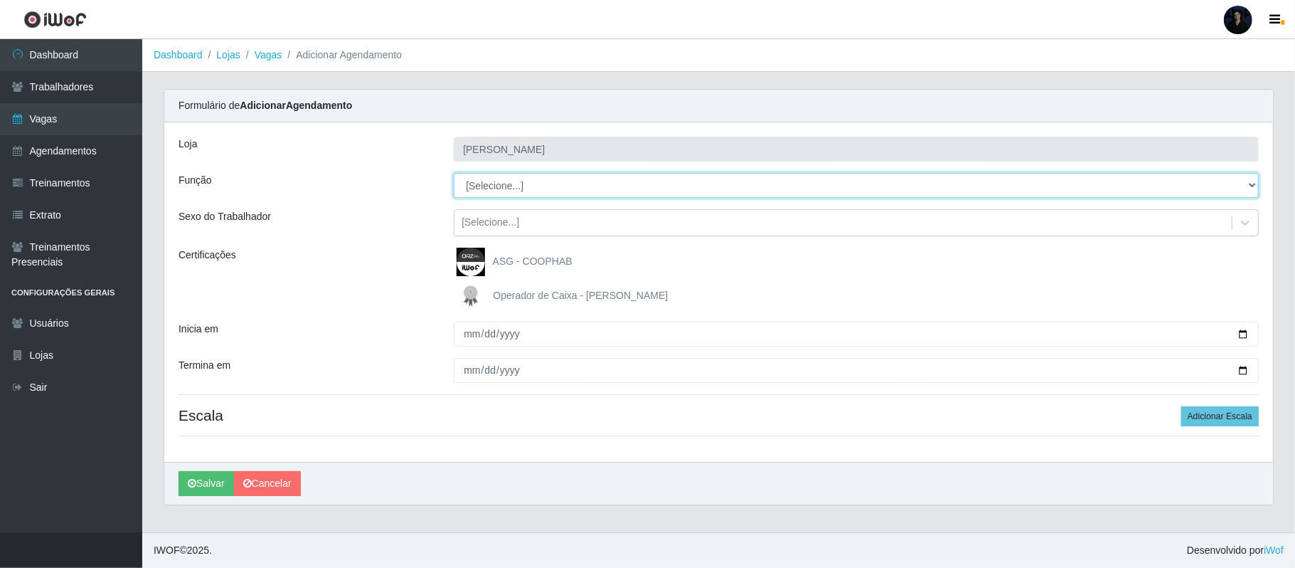
click at [484, 181] on select "[Selecione...] Embalador Embalador + Embalador ++ Repositor Repositor + Reposit…" at bounding box center [856, 185] width 805 height 25
select select "82"
click at [454, 174] on select "[Selecione...] Embalador Embalador + Embalador ++ Repositor Repositor + Reposit…" at bounding box center [856, 185] width 805 height 25
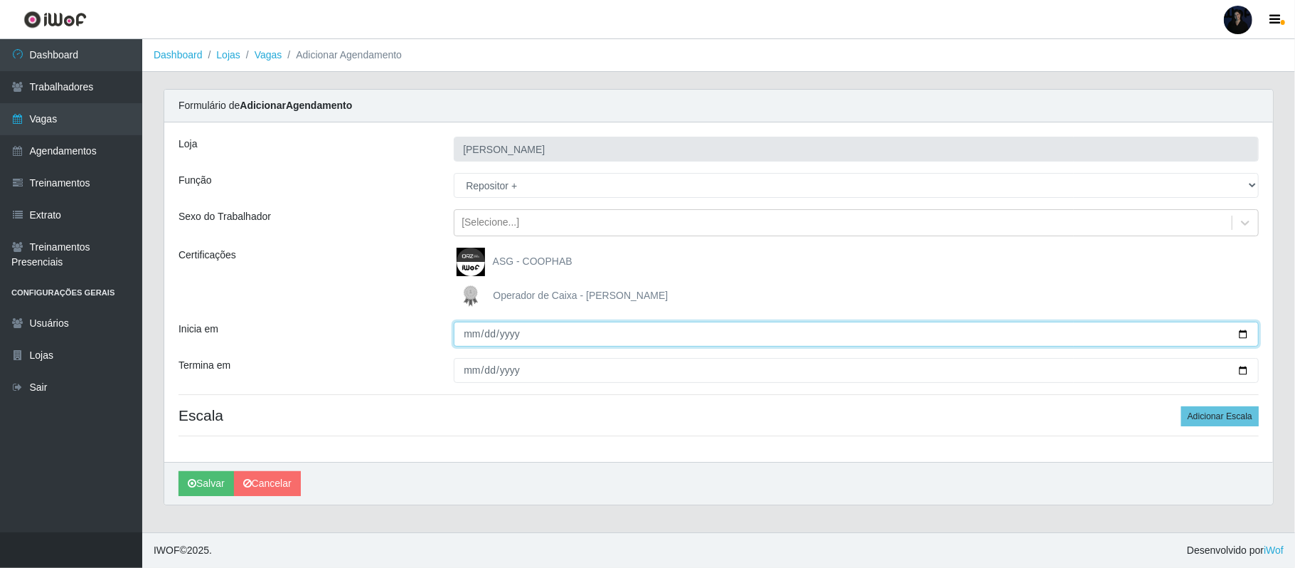
click at [1241, 334] on input "Inicia em" at bounding box center [856, 334] width 805 height 25
type input "2025-09-13"
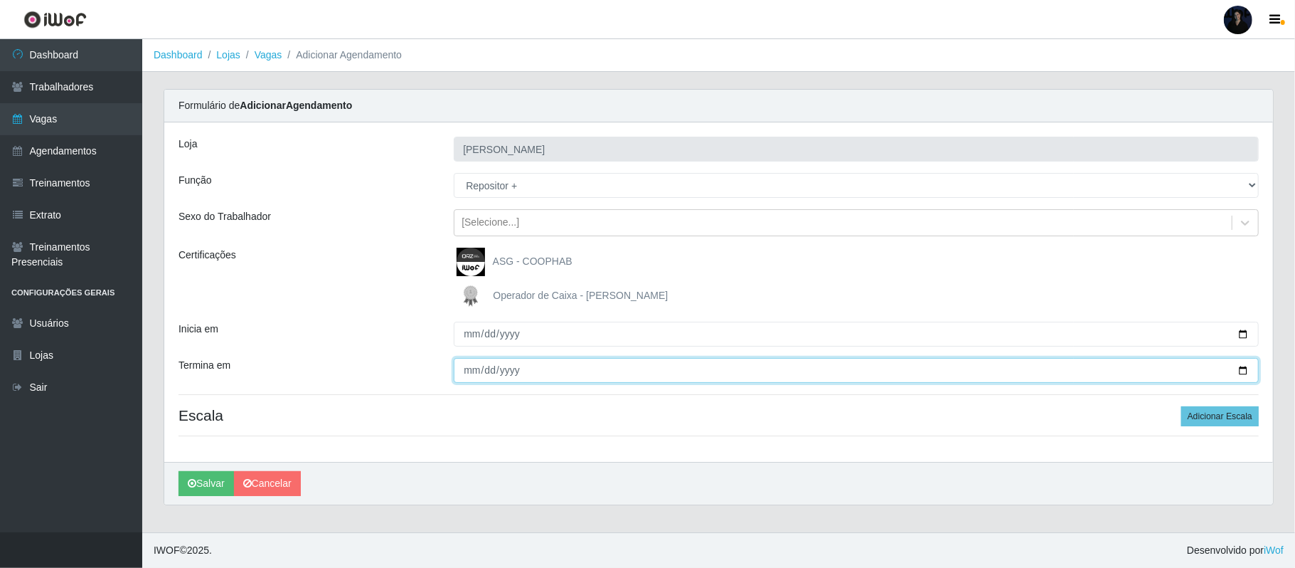
click at [1241, 371] on input "Termina em" at bounding box center [856, 370] width 805 height 25
type input "2025-09-14"
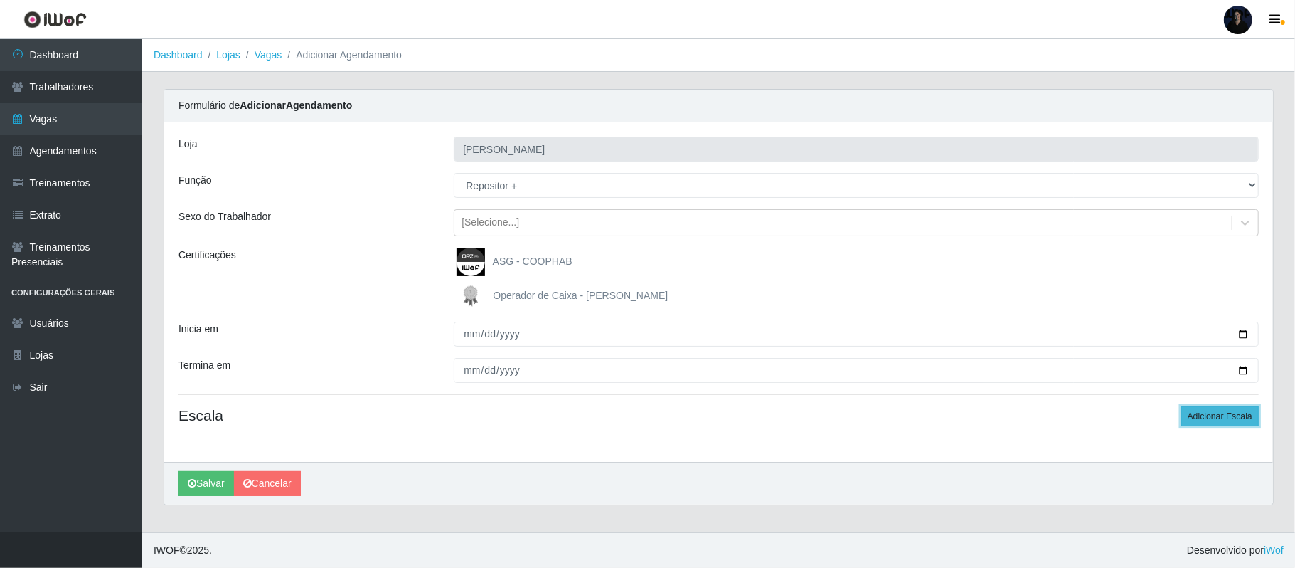
click at [1228, 410] on button "Adicionar Escala" at bounding box center [1221, 416] width 78 height 20
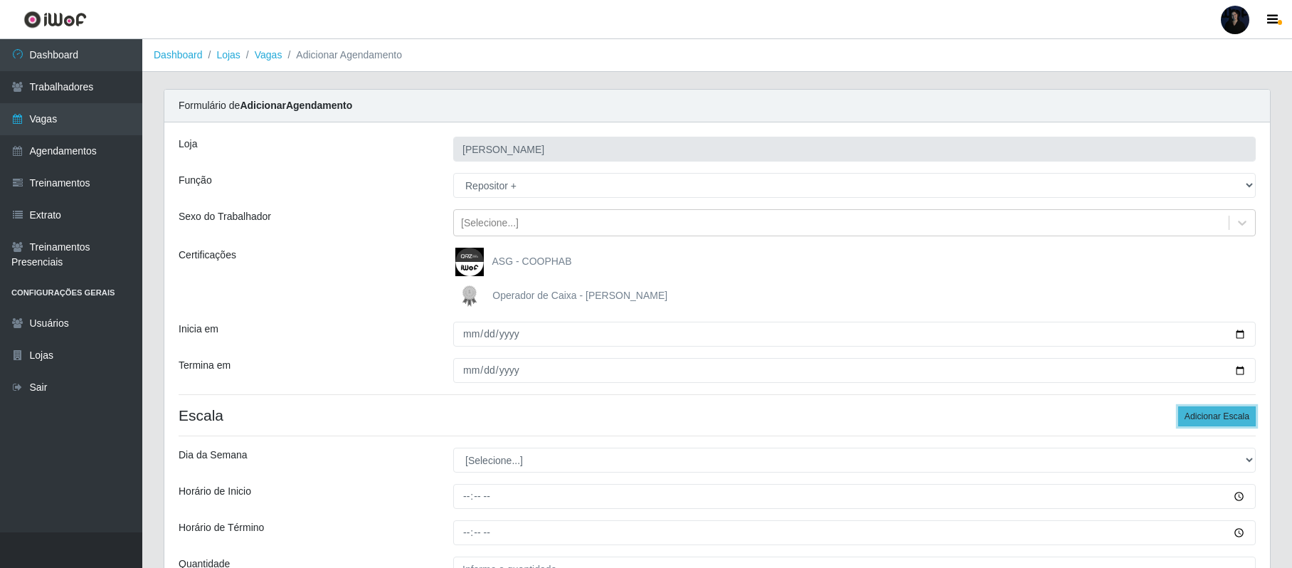
click at [1228, 410] on button "Adicionar Escala" at bounding box center [1217, 416] width 78 height 20
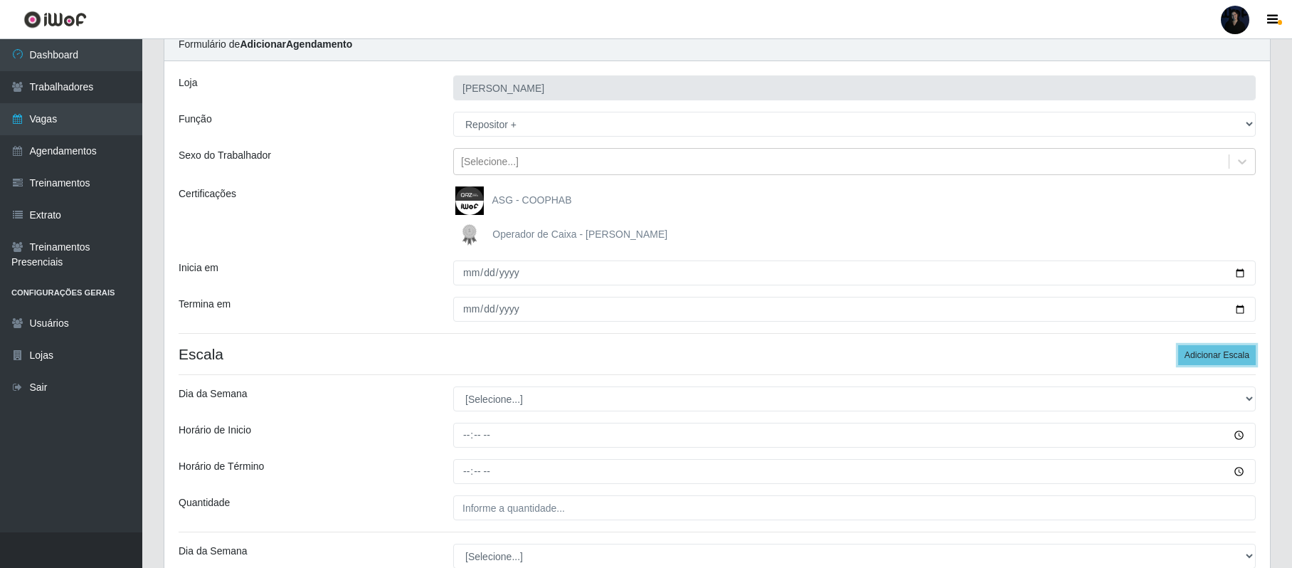
scroll to position [95, 0]
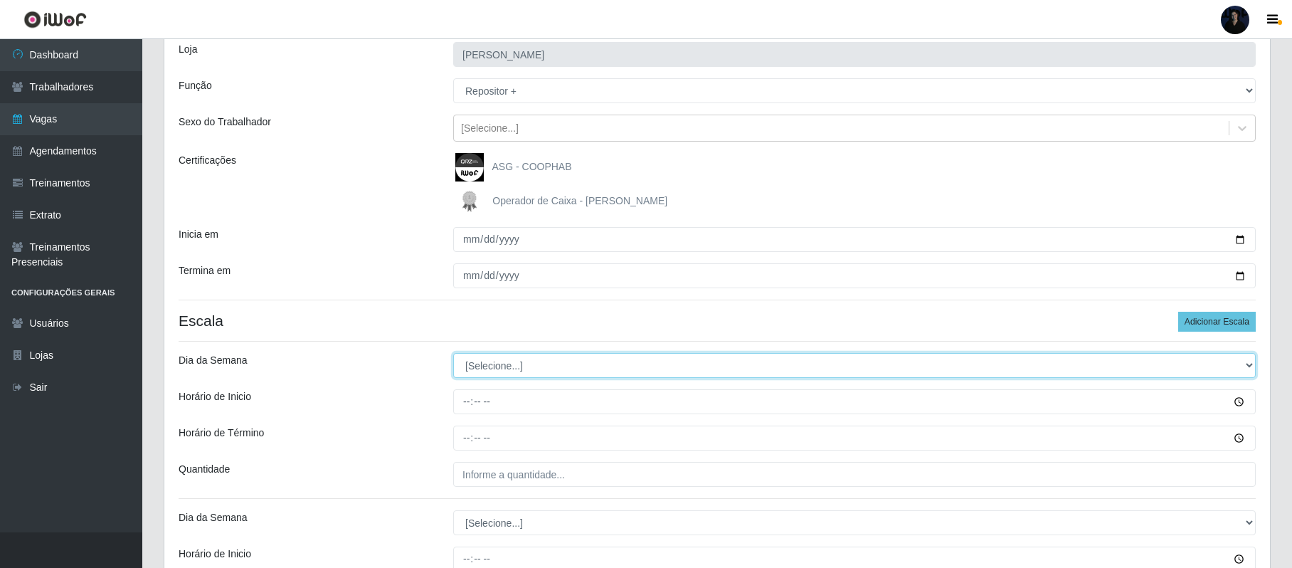
click at [491, 365] on select "[Selecione...] Segunda Terça Quarta Quinta Sexta Sábado Domingo" at bounding box center [854, 365] width 802 height 25
select select "6"
click at [453, 354] on select "[Selecione...] Segunda Terça Quarta Quinta Sexta Sábado Domingo" at bounding box center [854, 365] width 802 height 25
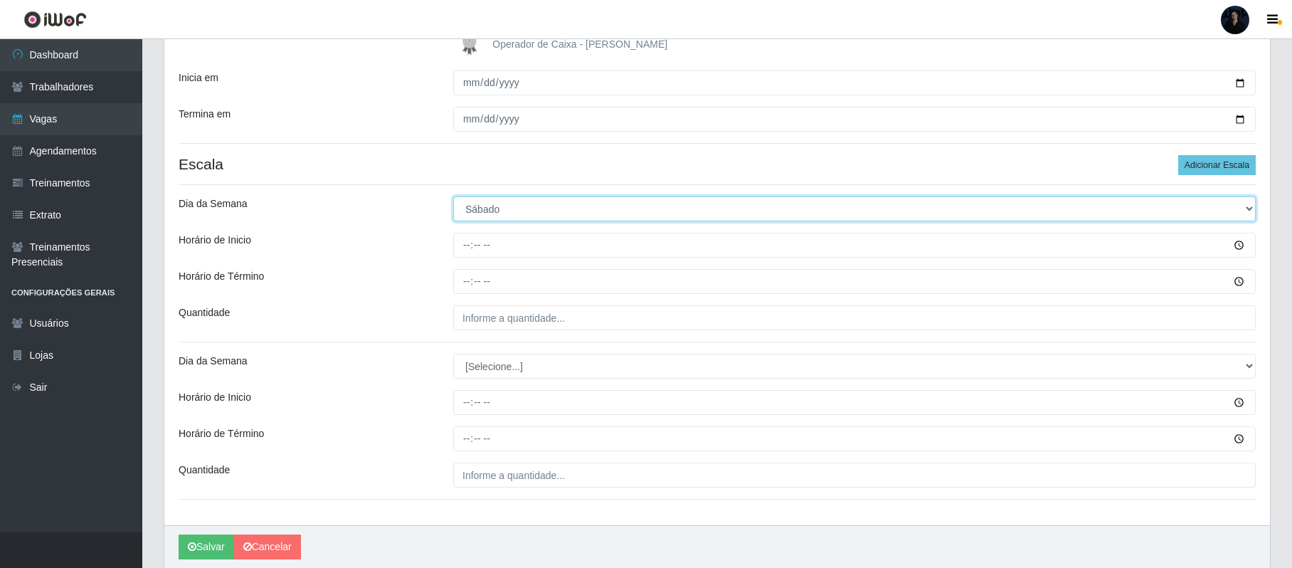
scroll to position [307, 0]
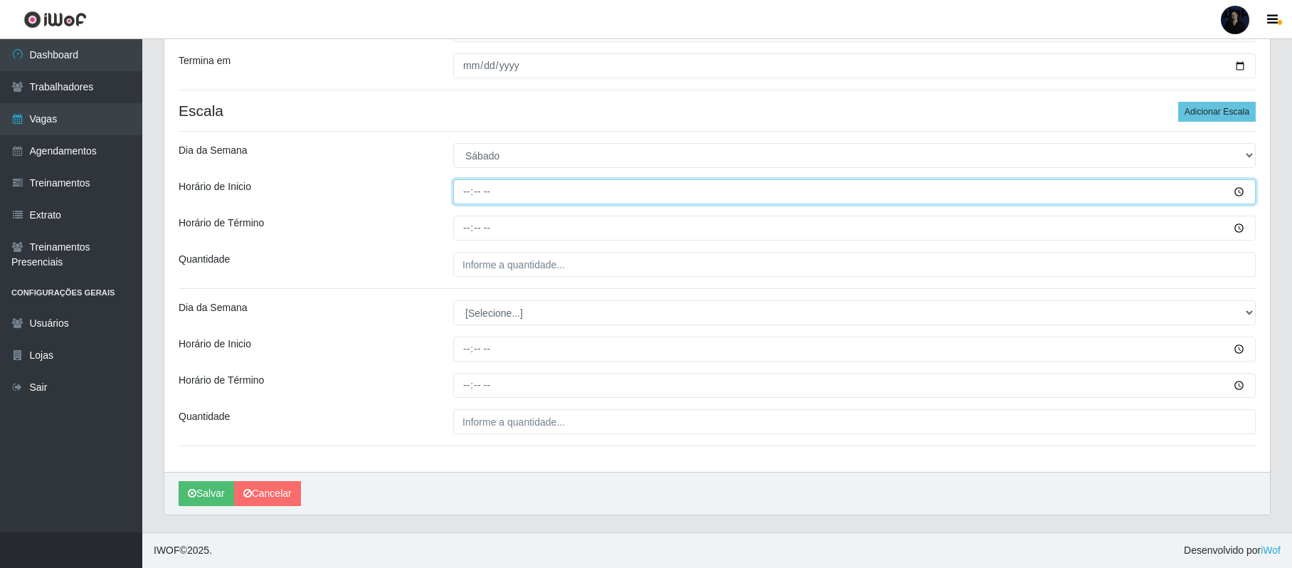
click at [467, 191] on input "Horário de Inicio" at bounding box center [854, 191] width 802 height 25
type input "09:00"
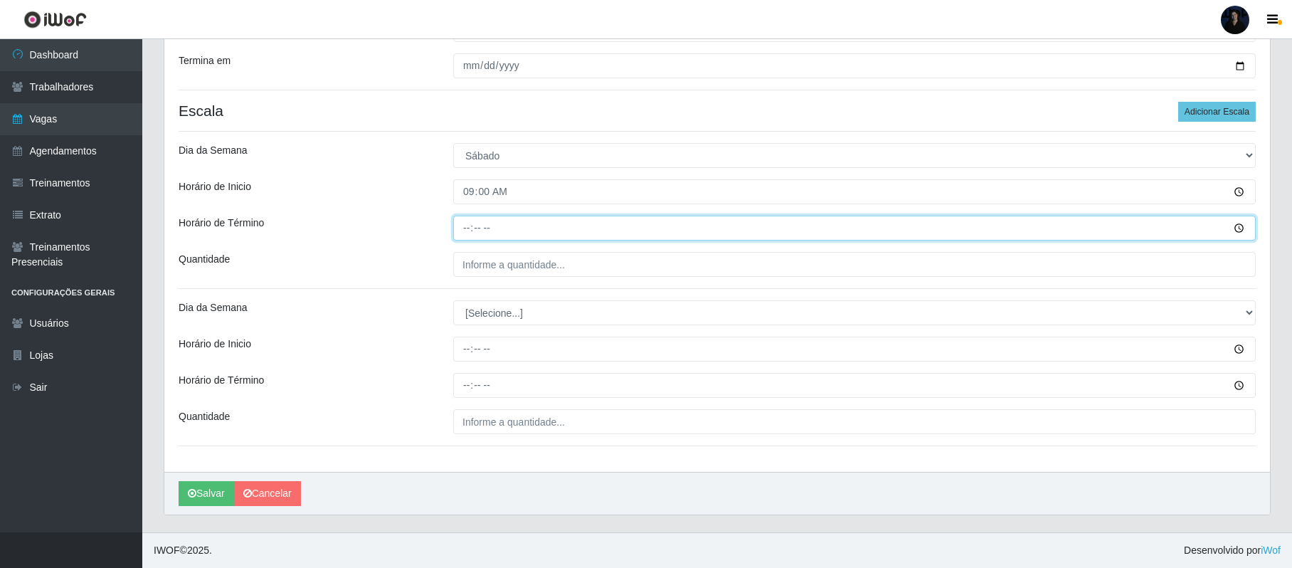
click at [465, 226] on input "Horário de Término" at bounding box center [854, 228] width 802 height 25
type input "15:00"
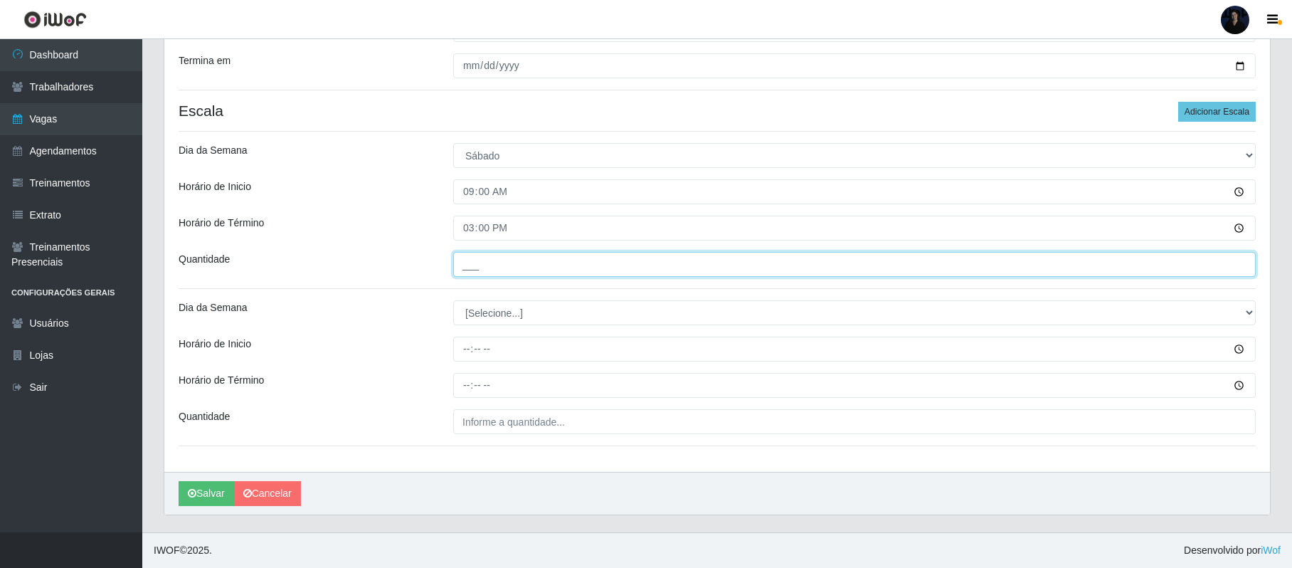
click at [464, 263] on input "___" at bounding box center [854, 264] width 802 height 25
type input "2__"
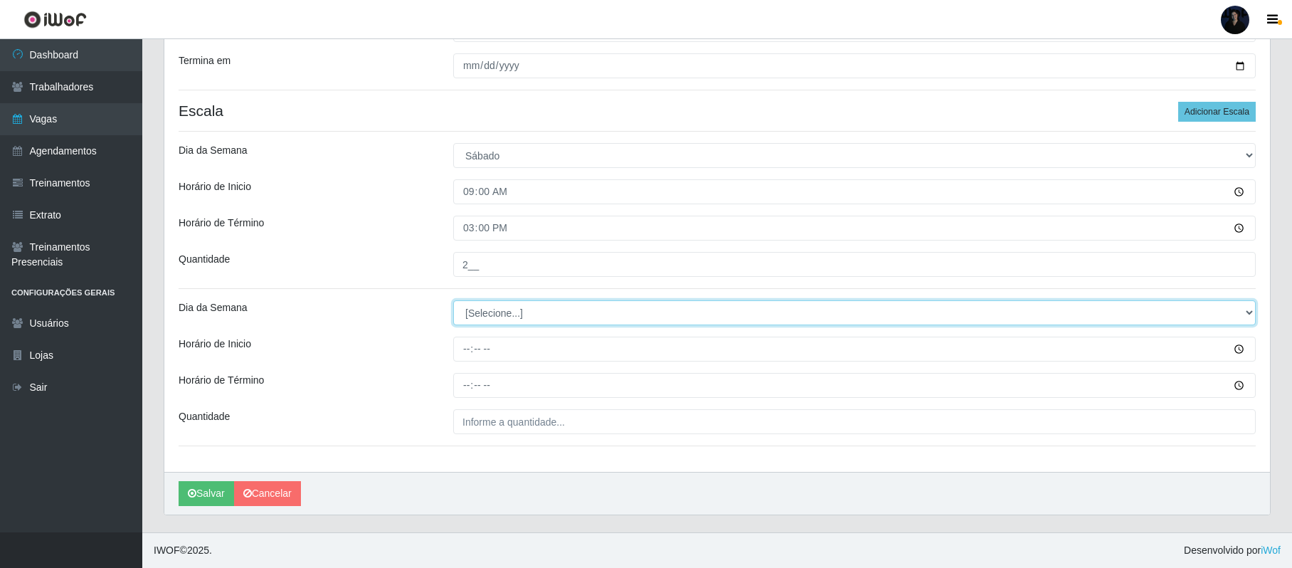
click at [473, 314] on select "[Selecione...] Segunda Terça Quarta Quinta Sexta Sábado Domingo" at bounding box center [854, 312] width 802 height 25
select select "0"
click at [453, 300] on select "[Selecione...] Segunda Terça Quarta Quinta Sexta Sábado Domingo" at bounding box center [854, 312] width 802 height 25
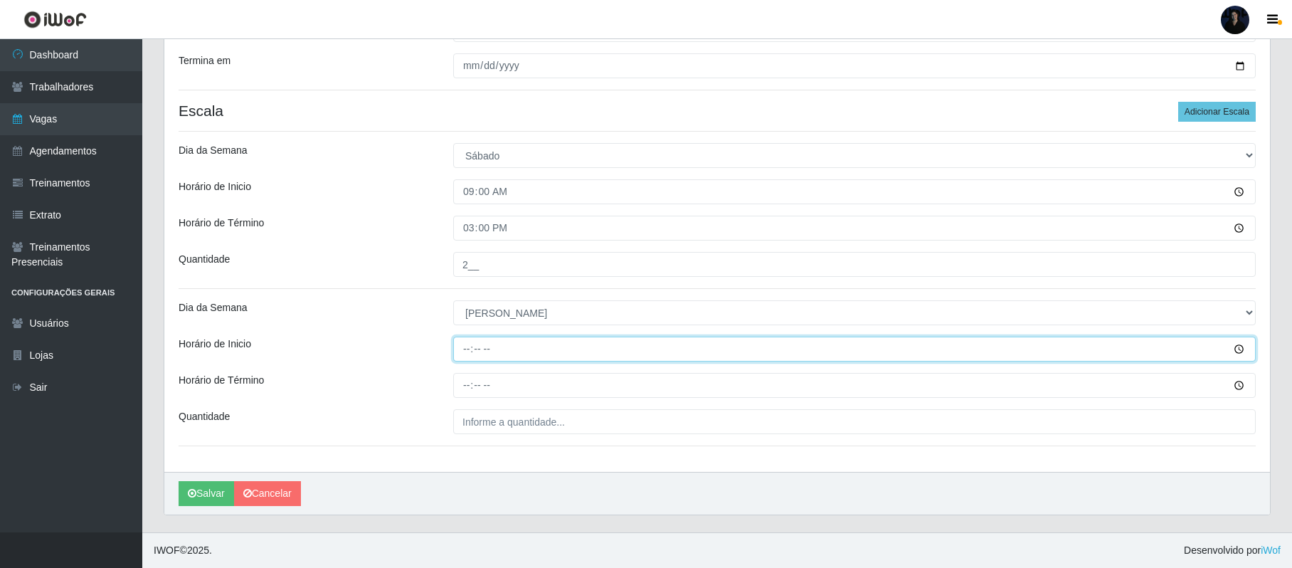
click at [460, 345] on input "Horário de Inicio" at bounding box center [854, 348] width 802 height 25
type input "09:00"
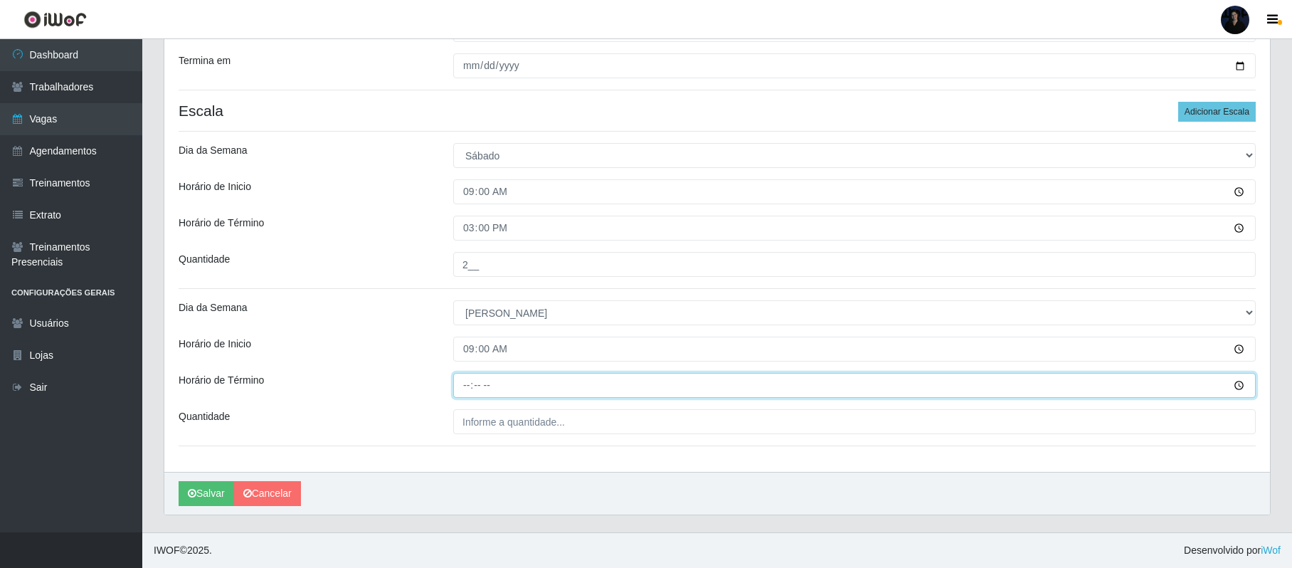
click at [467, 380] on input "Horário de Término" at bounding box center [854, 385] width 802 height 25
type input "15:00"
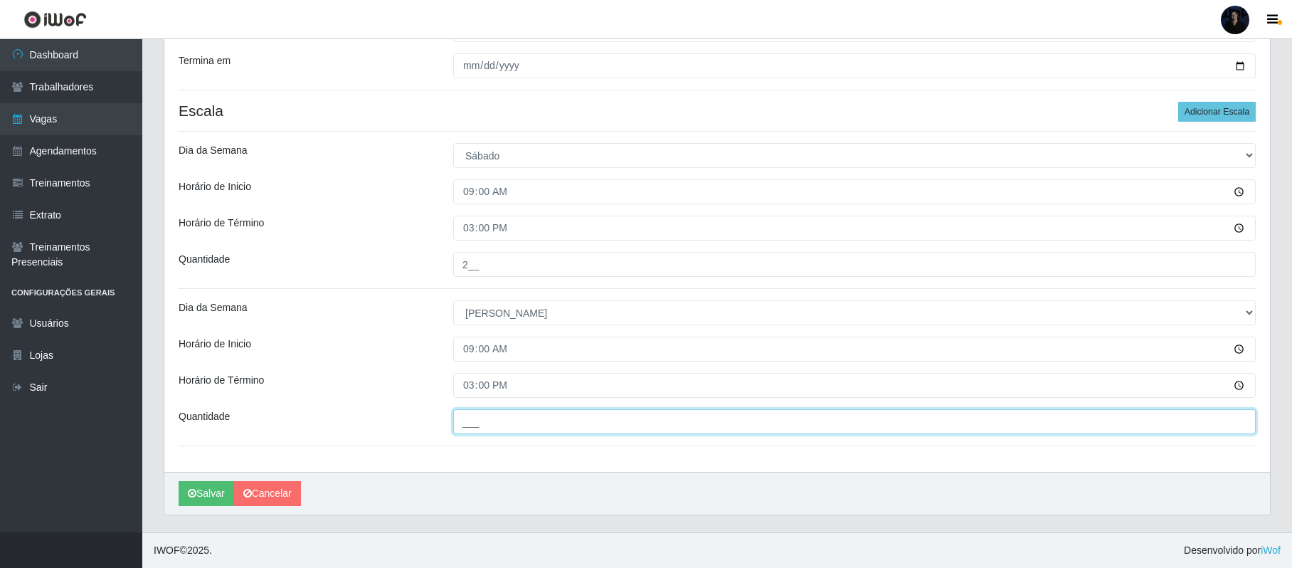
click at [461, 428] on input "___" at bounding box center [854, 421] width 802 height 25
type input "1__"
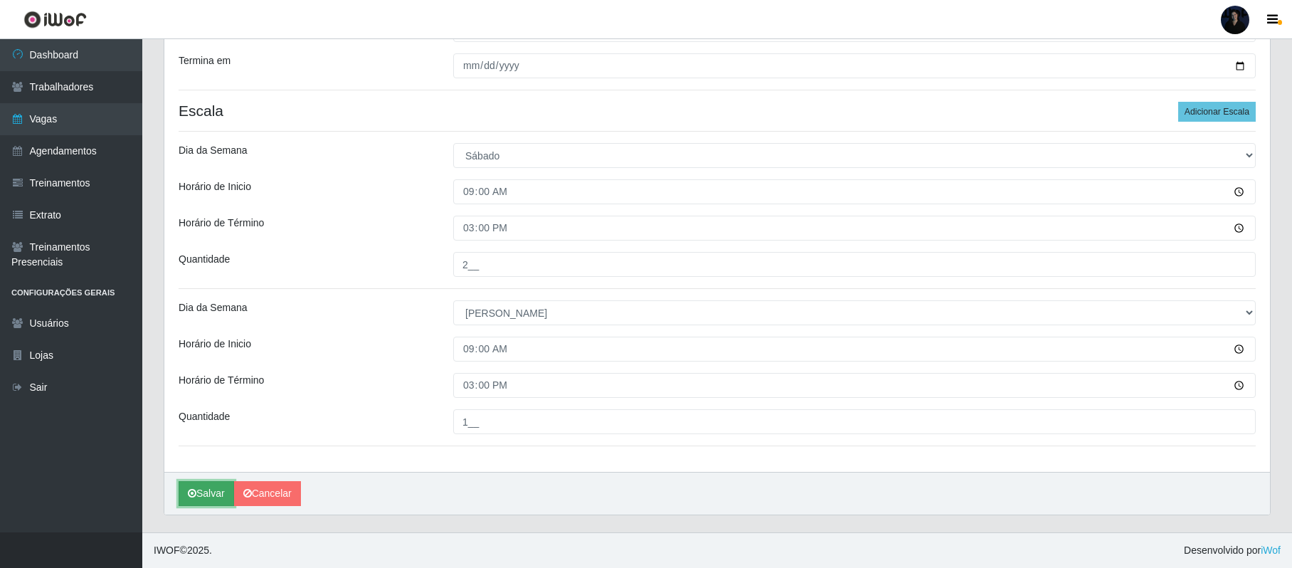
click at [195, 489] on icon "submit" at bounding box center [192, 493] width 9 height 10
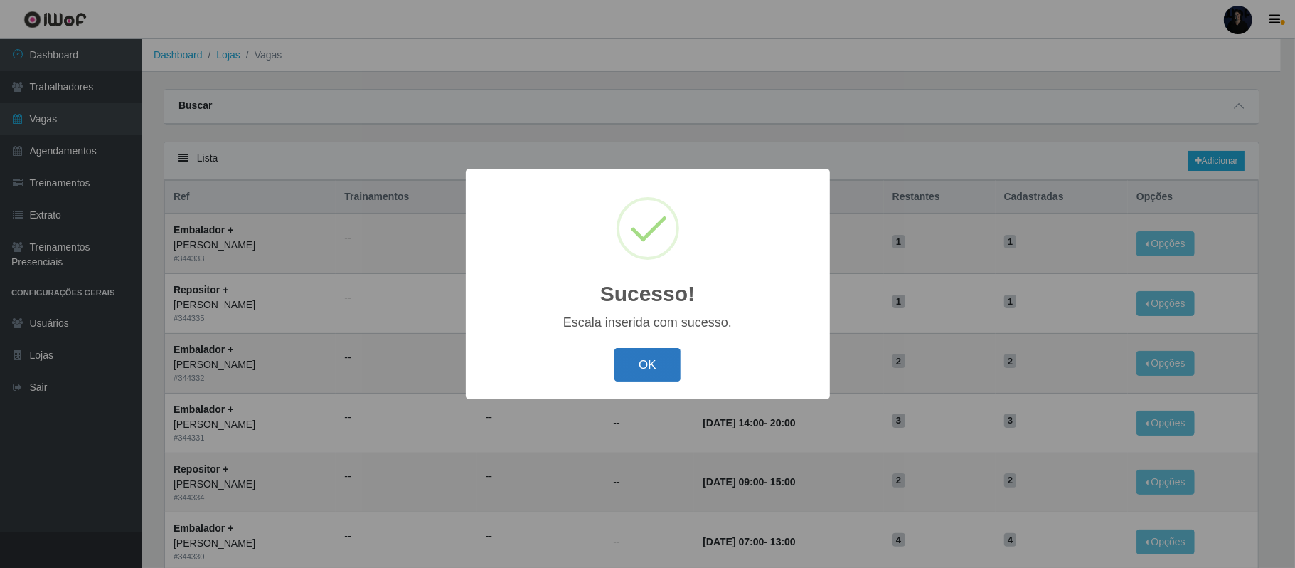
click at [643, 365] on button "OK" at bounding box center [648, 364] width 66 height 33
